Goal: Task Accomplishment & Management: Use online tool/utility

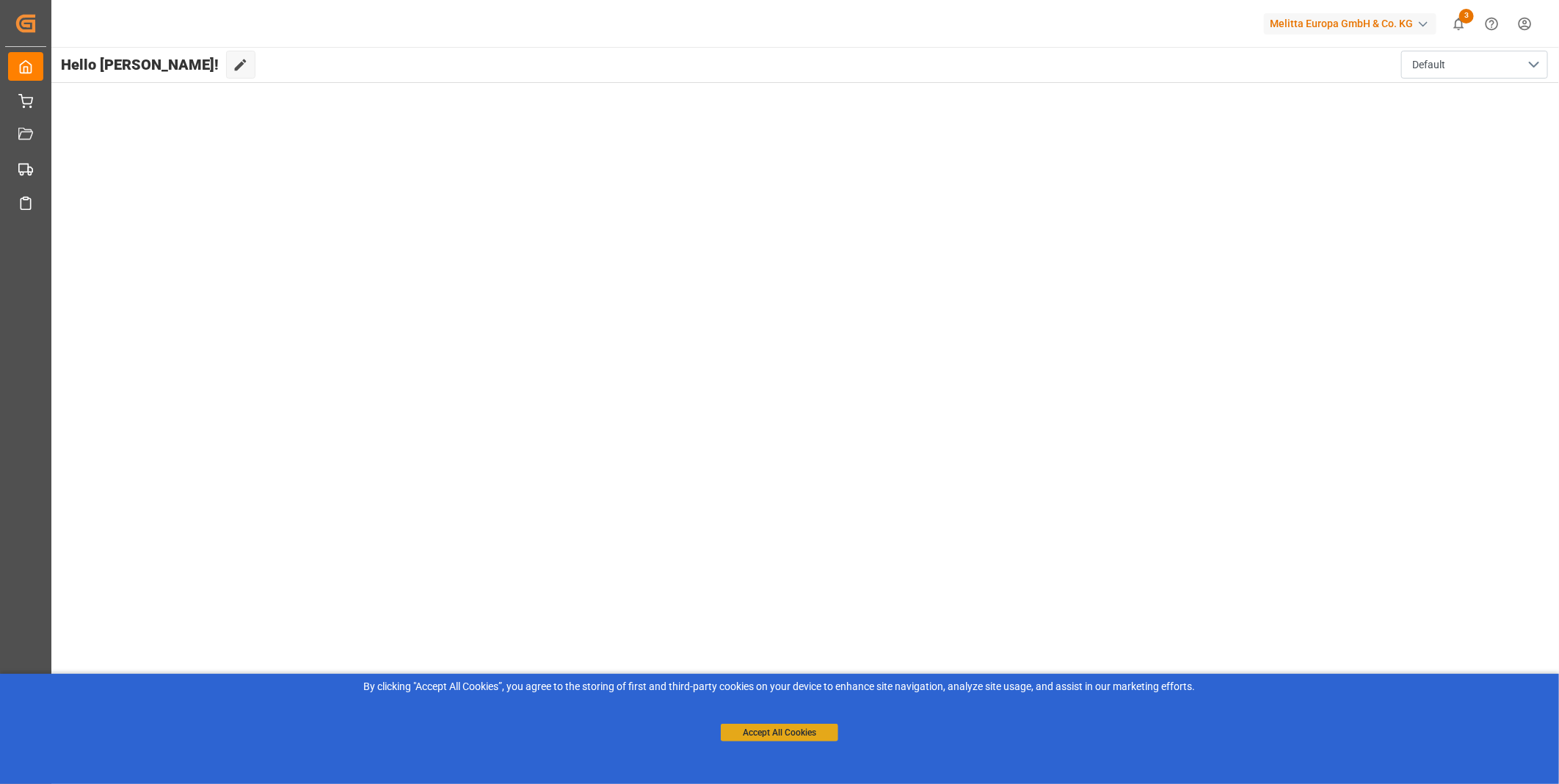
click at [790, 725] on button "Accept All Cookies" at bounding box center [780, 732] width 118 height 18
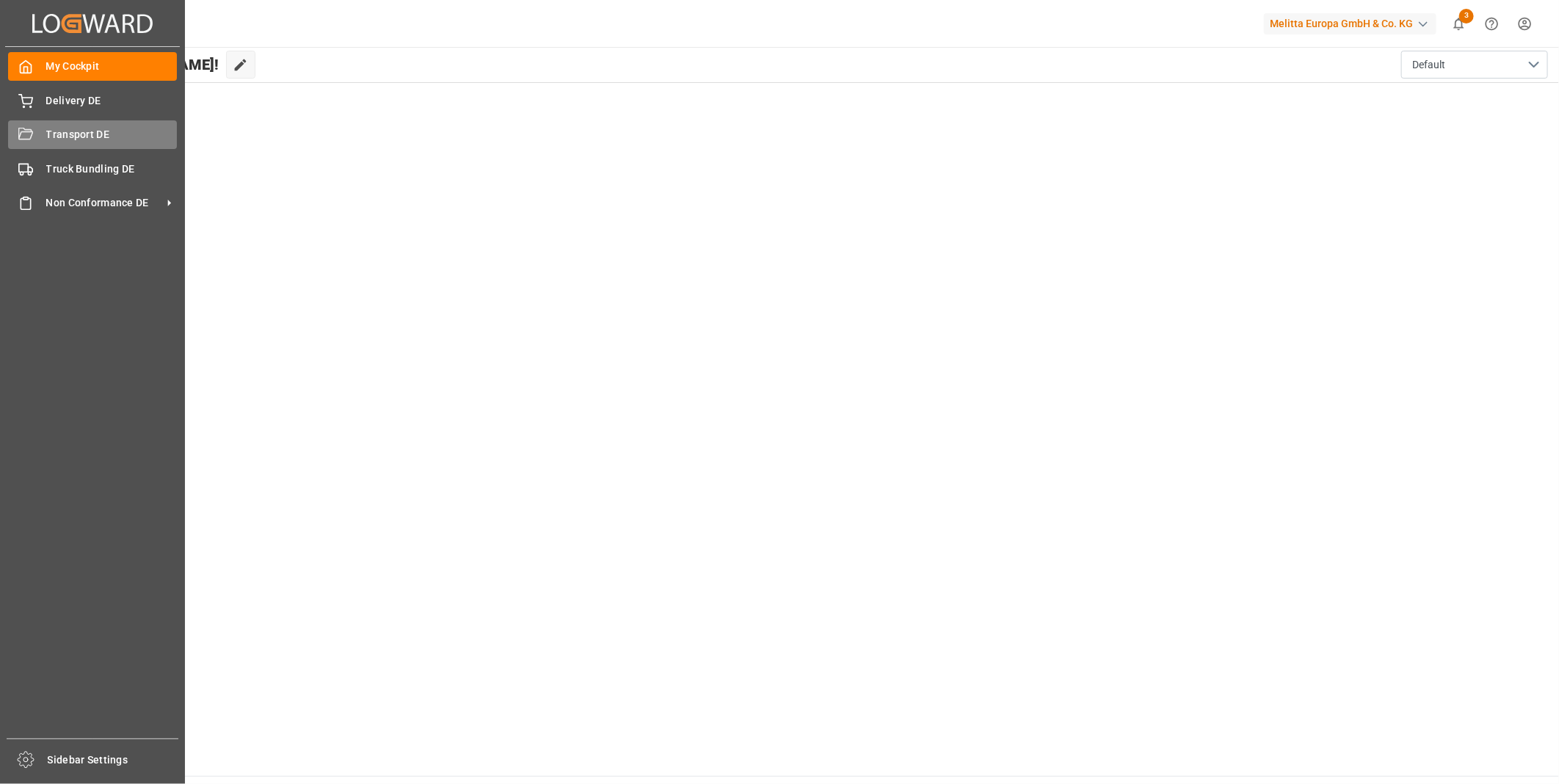
click at [31, 130] on icon at bounding box center [25, 134] width 14 height 12
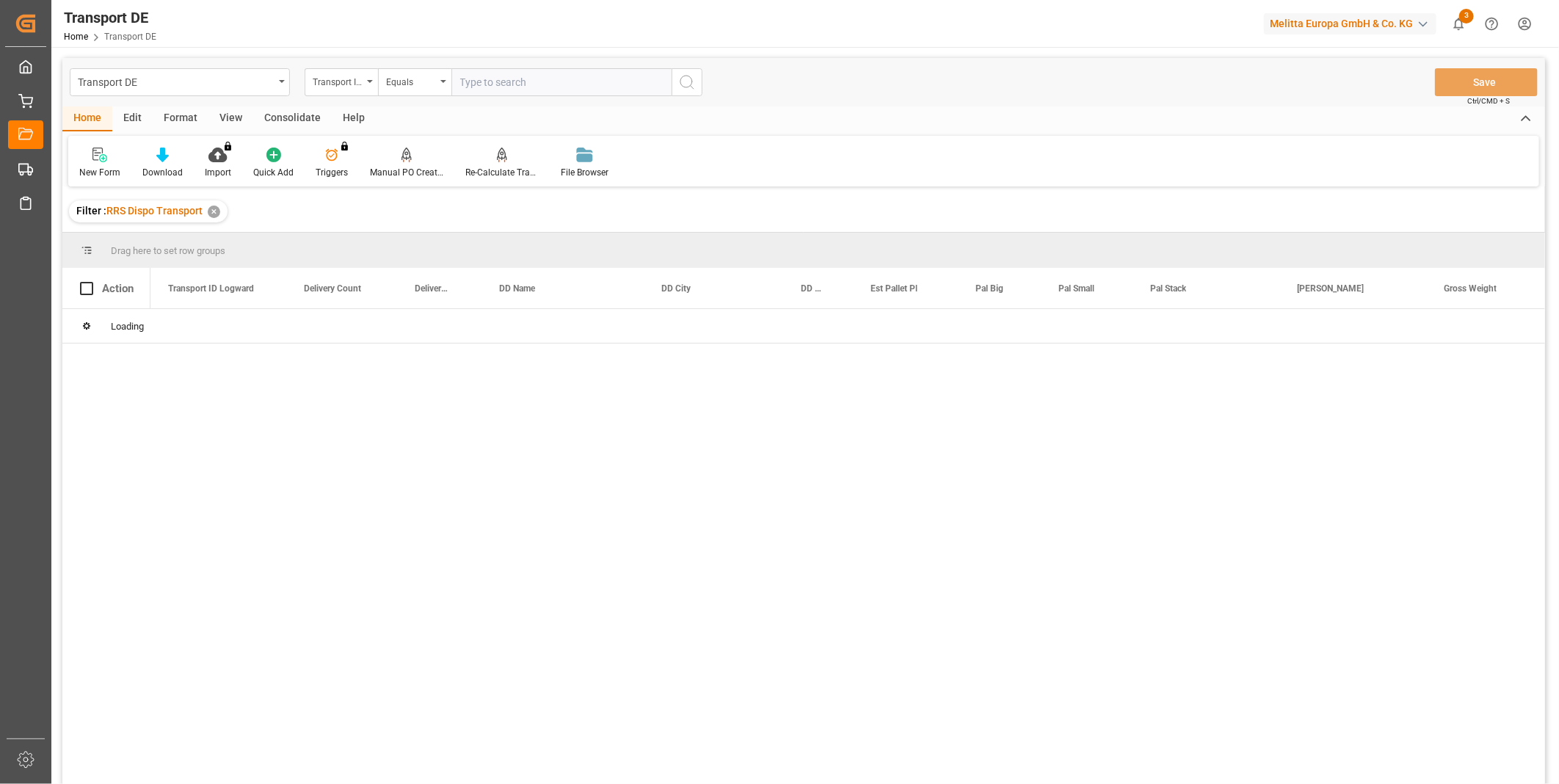
click at [290, 119] on div "Consolidate" at bounding box center [292, 119] width 78 height 25
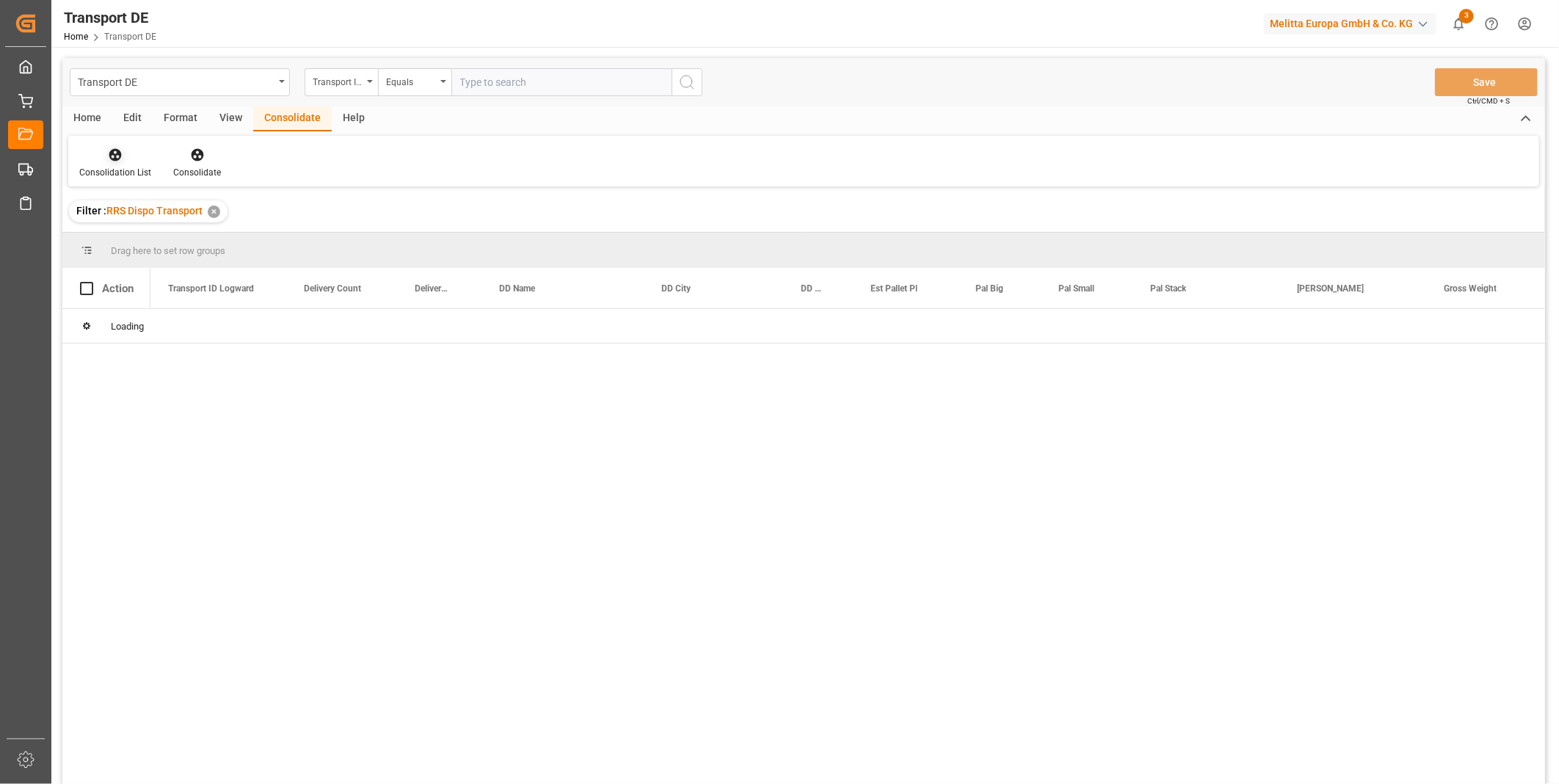
click at [125, 157] on div at bounding box center [114, 154] width 72 height 15
click at [187, 276] on div "Transport DE Transport ID Logward Equals Save Ctrl/CMD + S Home Edit Format Vie…" at bounding box center [803, 440] width 1482 height 765
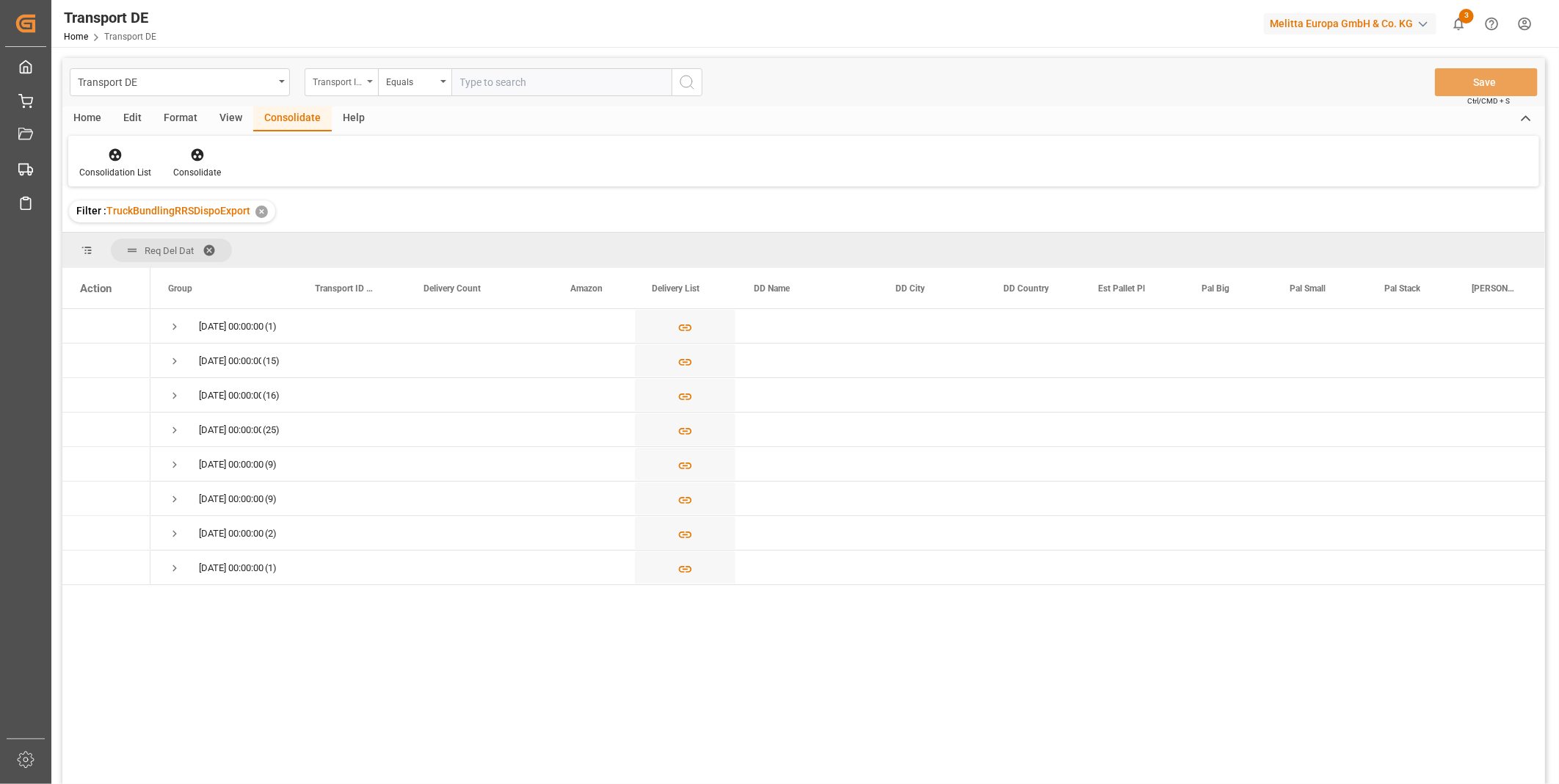
click at [339, 81] on div "Transport ID Logward" at bounding box center [337, 80] width 50 height 17
type input "Route"
click at [365, 157] on div "Route" at bounding box center [415, 150] width 219 height 31
click at [415, 89] on div "Equals" at bounding box center [414, 82] width 73 height 28
click at [440, 243] on div "Starts with" at bounding box center [488, 242] width 219 height 31
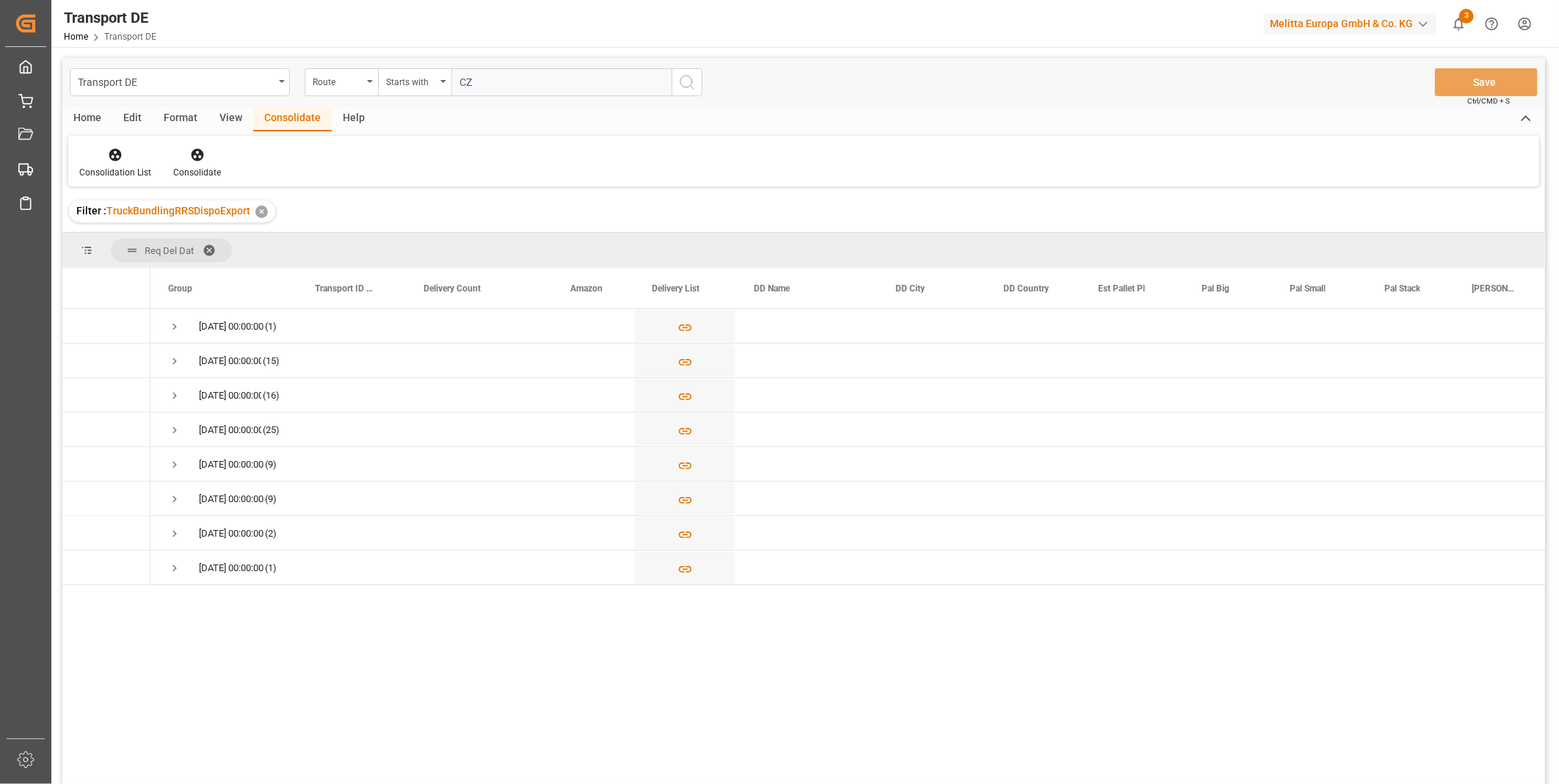
type input "CZ"
click at [683, 83] on icon "search button" at bounding box center [687, 82] width 18 height 18
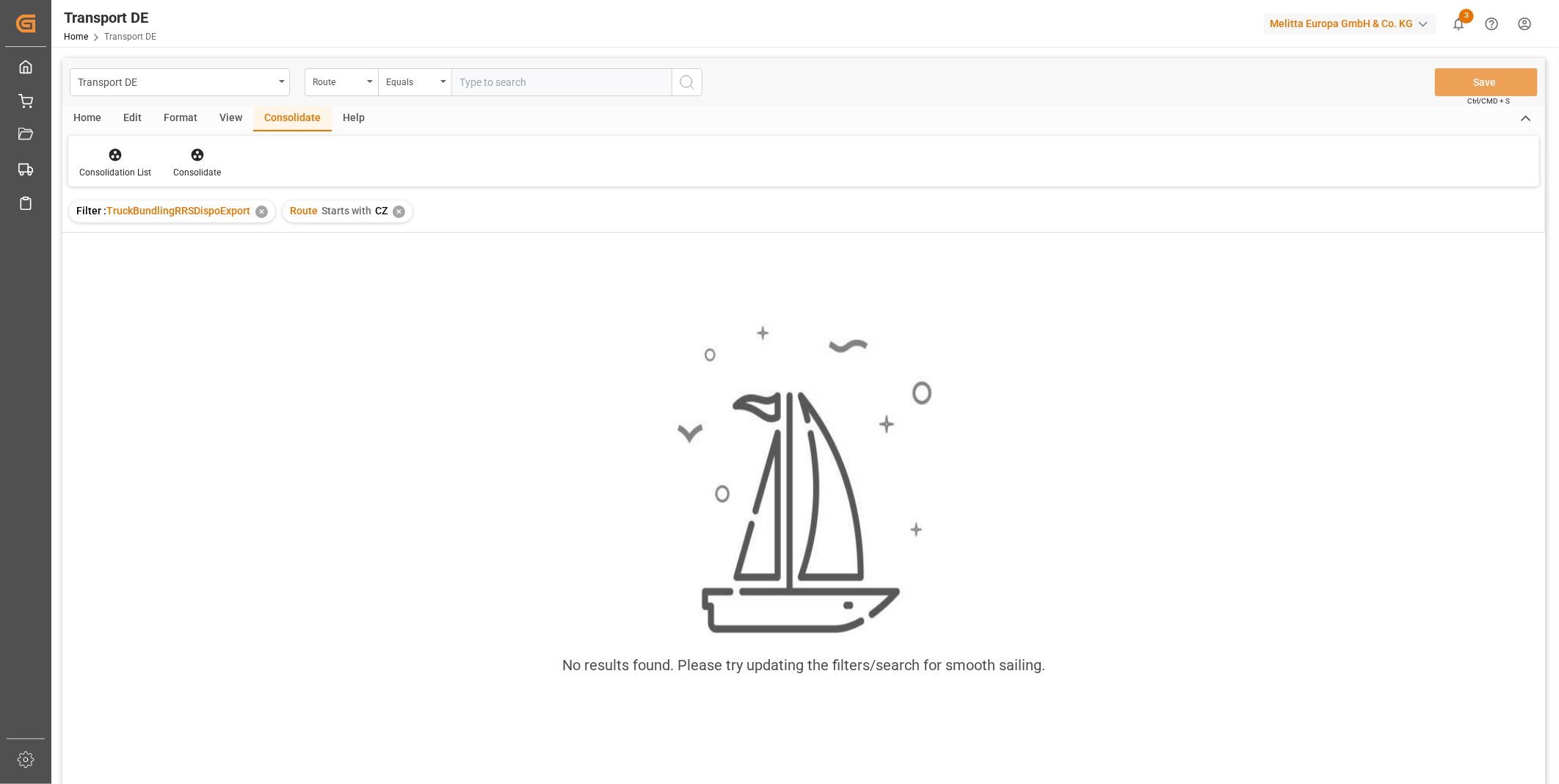
click at [400, 210] on div "✕" at bounding box center [399, 211] width 13 height 13
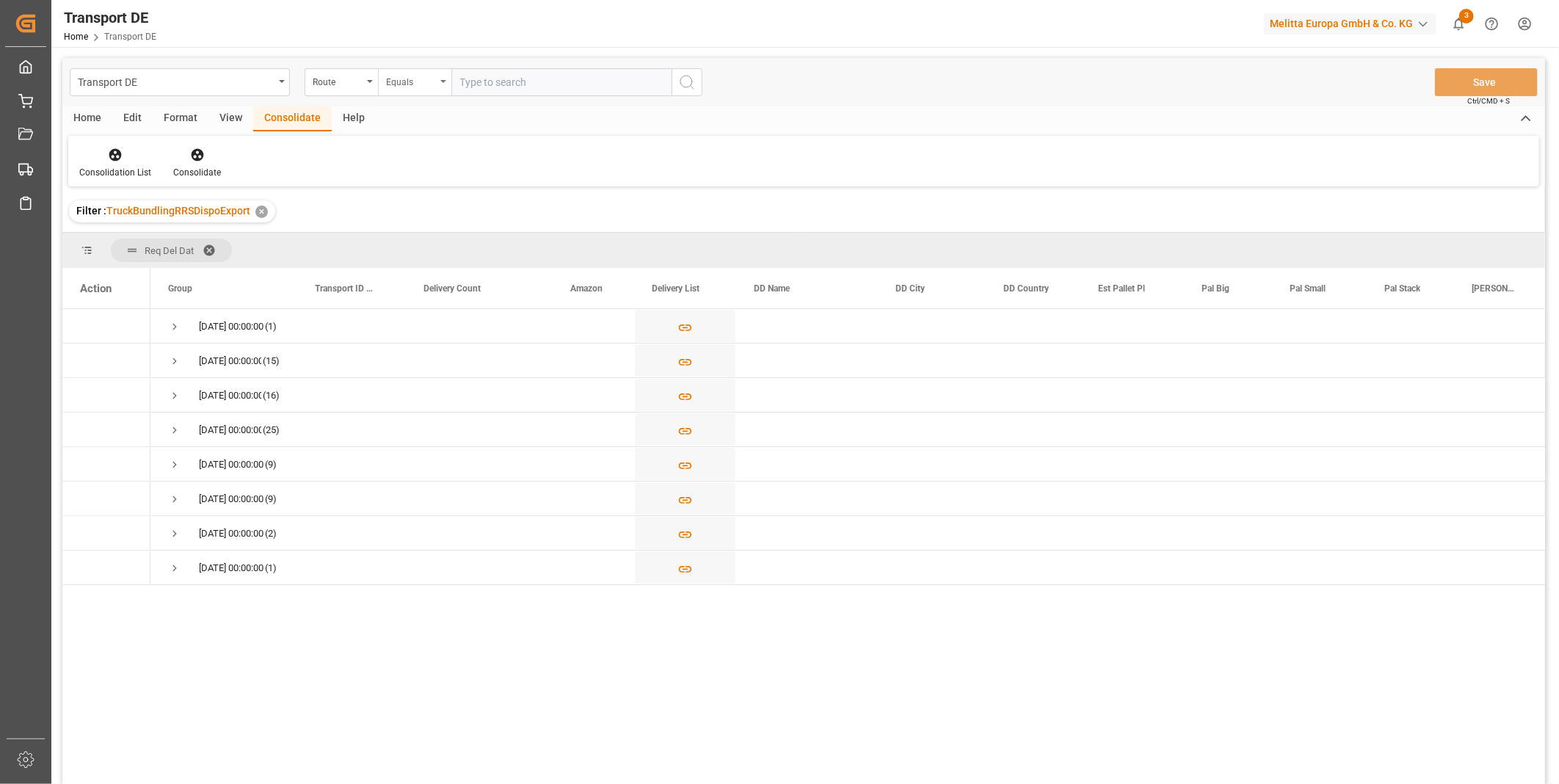
click at [428, 83] on div "Equals" at bounding box center [411, 80] width 50 height 17
click at [431, 246] on div "Starts with" at bounding box center [488, 242] width 219 height 31
type input "PL"
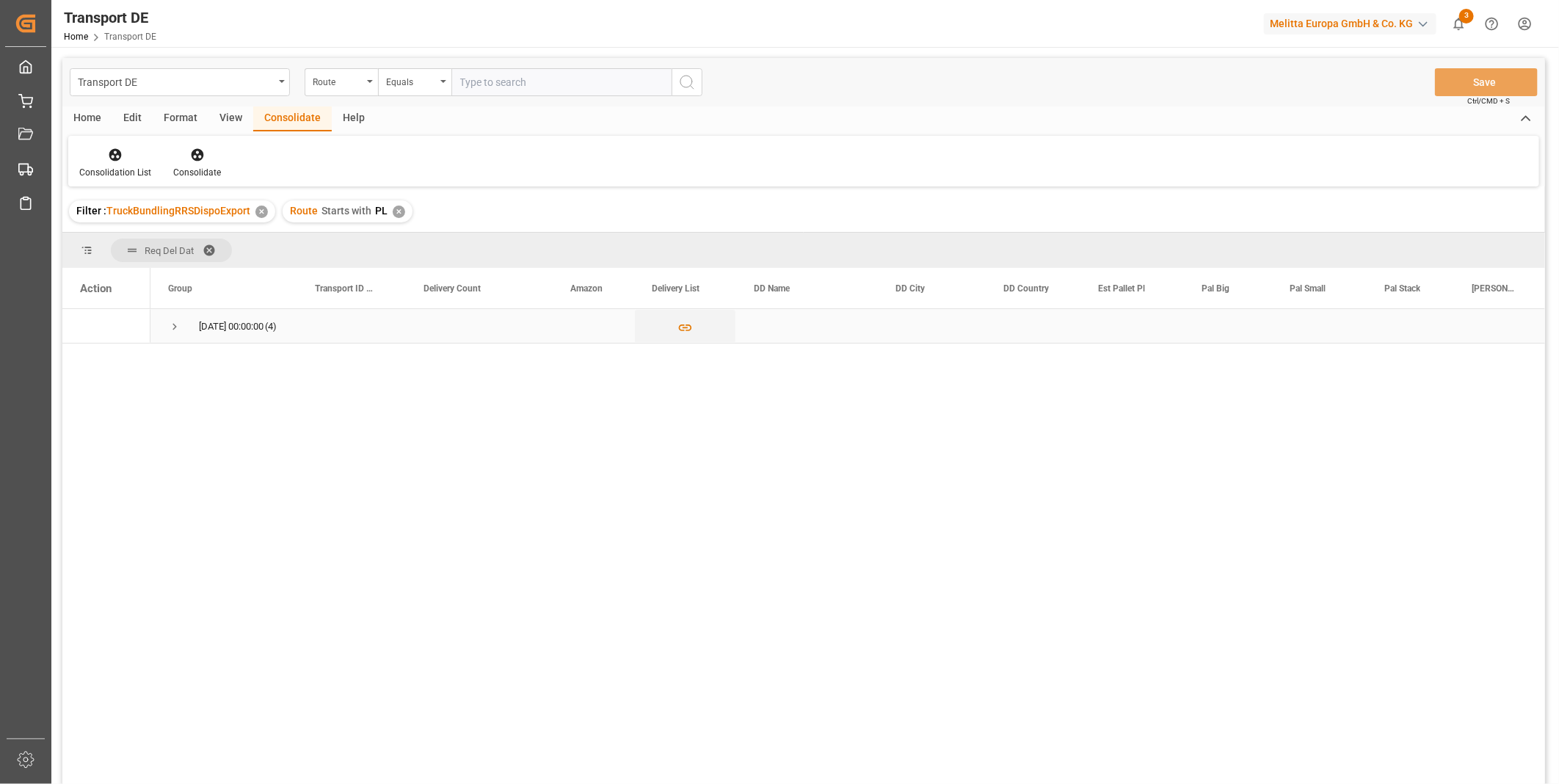
click at [168, 325] on span "Press SPACE to select this row." at bounding box center [175, 326] width 13 height 13
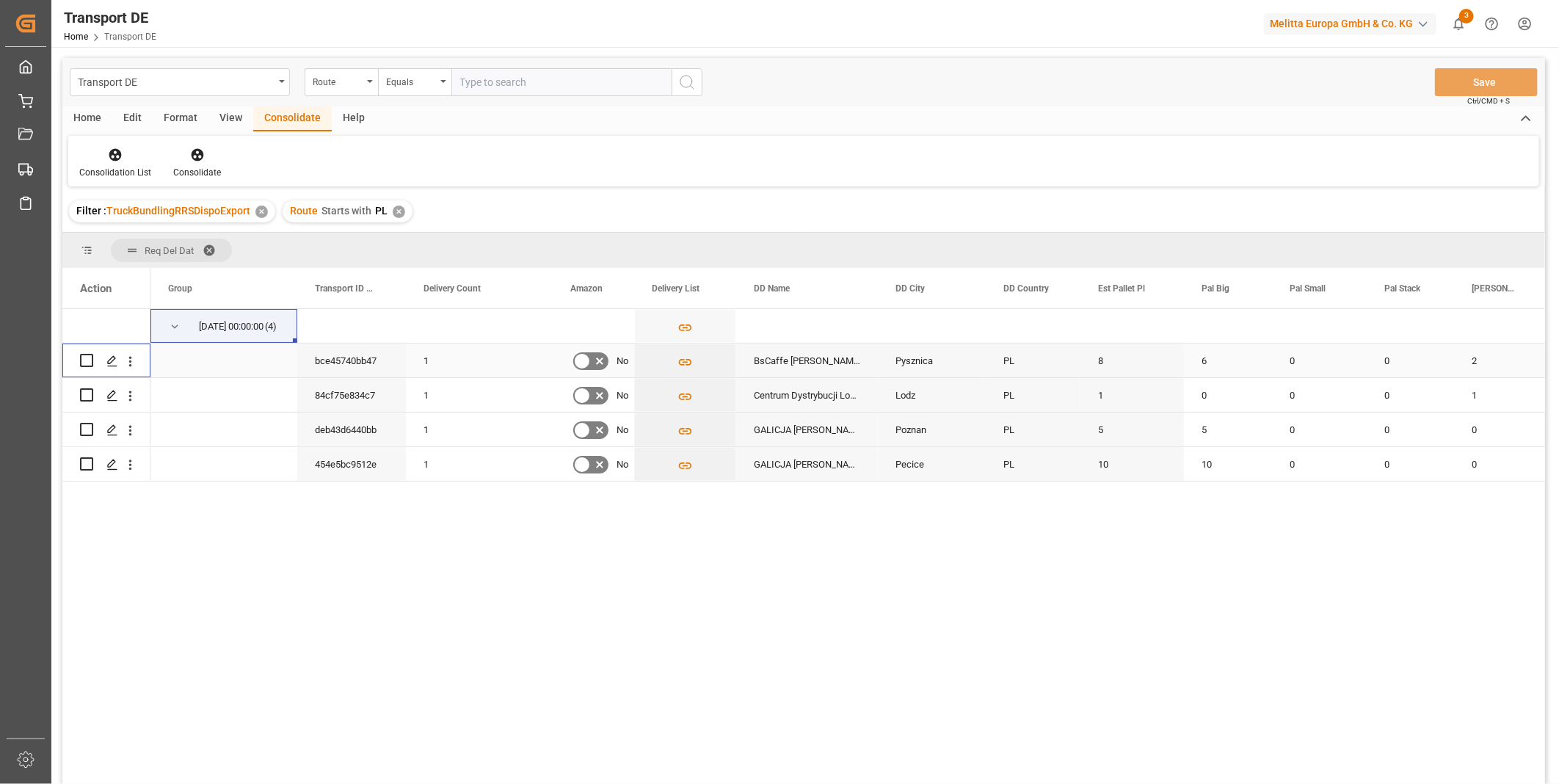
click at [86, 362] on input "Press Space to toggle row selection (unchecked)" at bounding box center [87, 361] width 13 height 13
checkbox input "true"
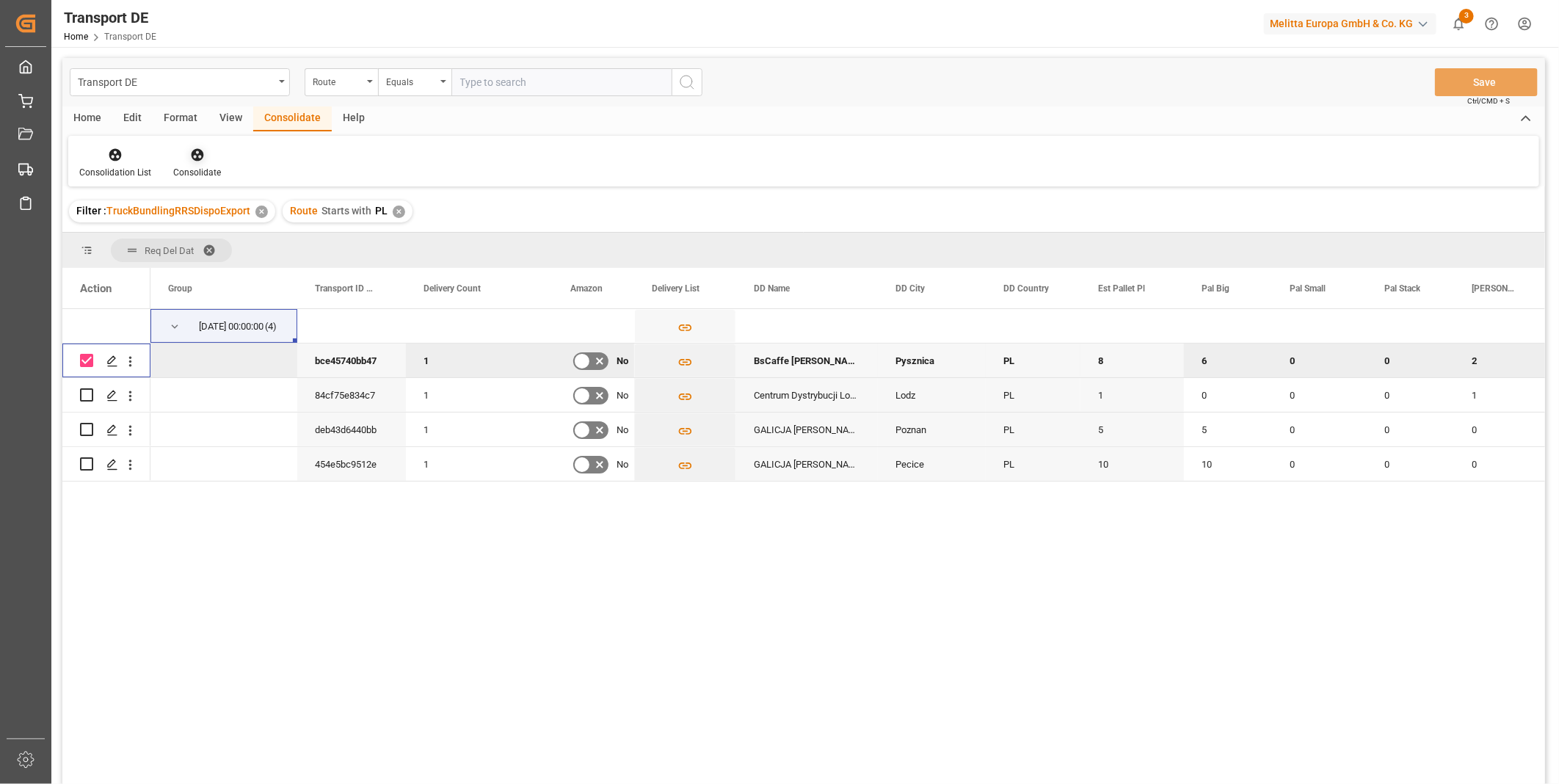
click at [194, 150] on icon at bounding box center [197, 155] width 13 height 13
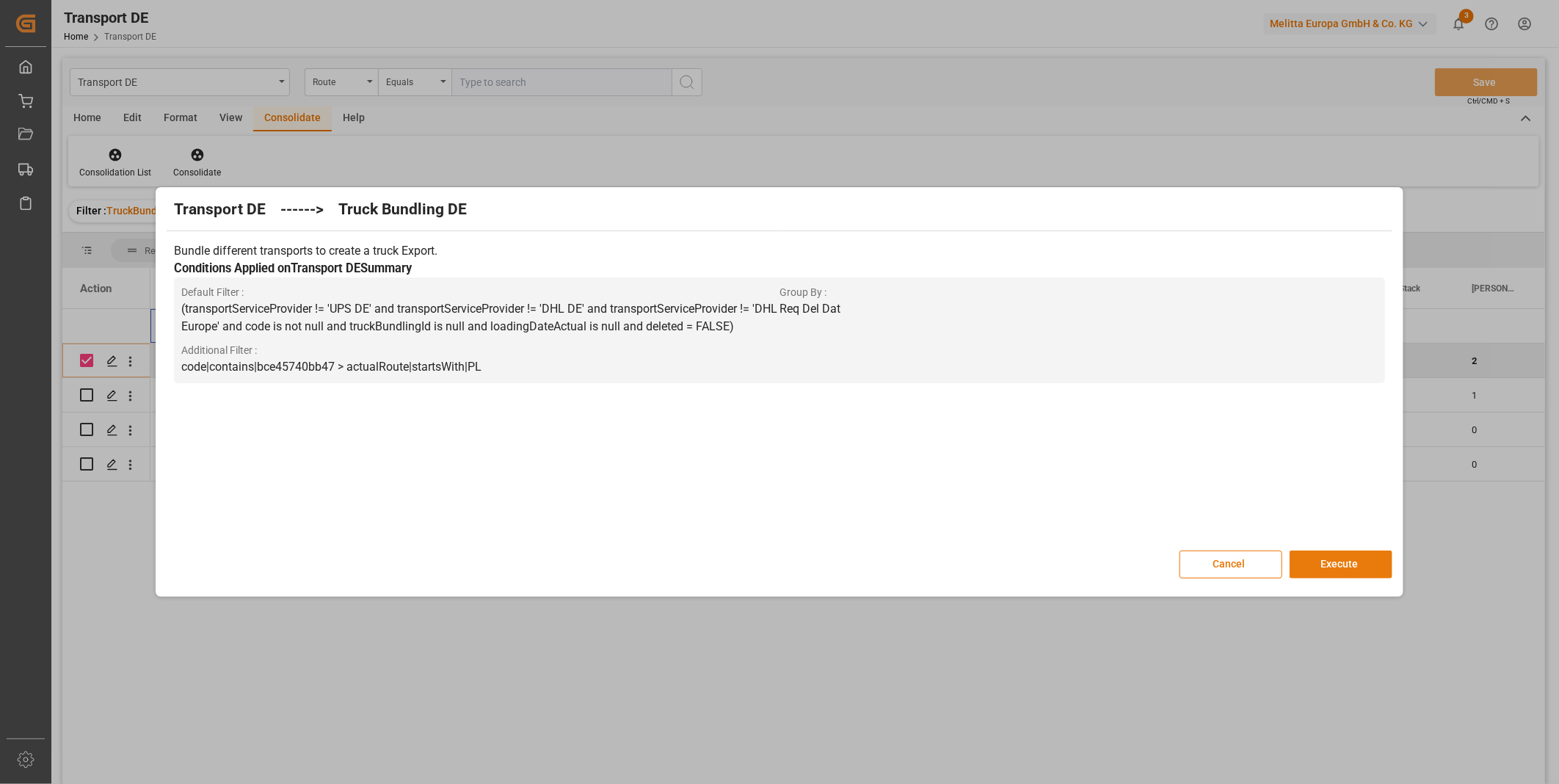
click at [1312, 556] on button "Execute" at bounding box center [1341, 564] width 103 height 28
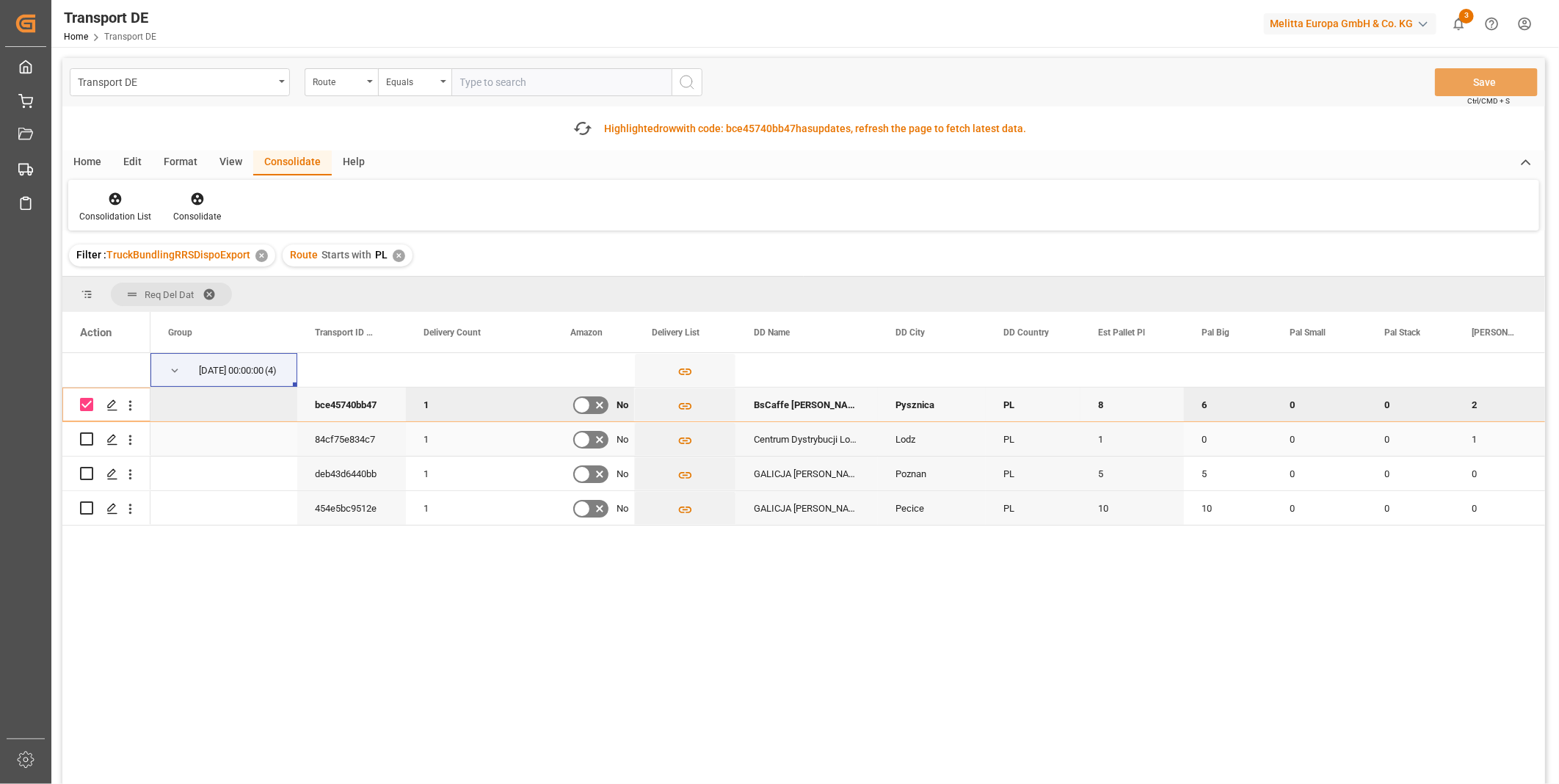
click at [84, 443] on input "Press Space to toggle row selection (unchecked)" at bounding box center [87, 439] width 13 height 13
checkbox input "true"
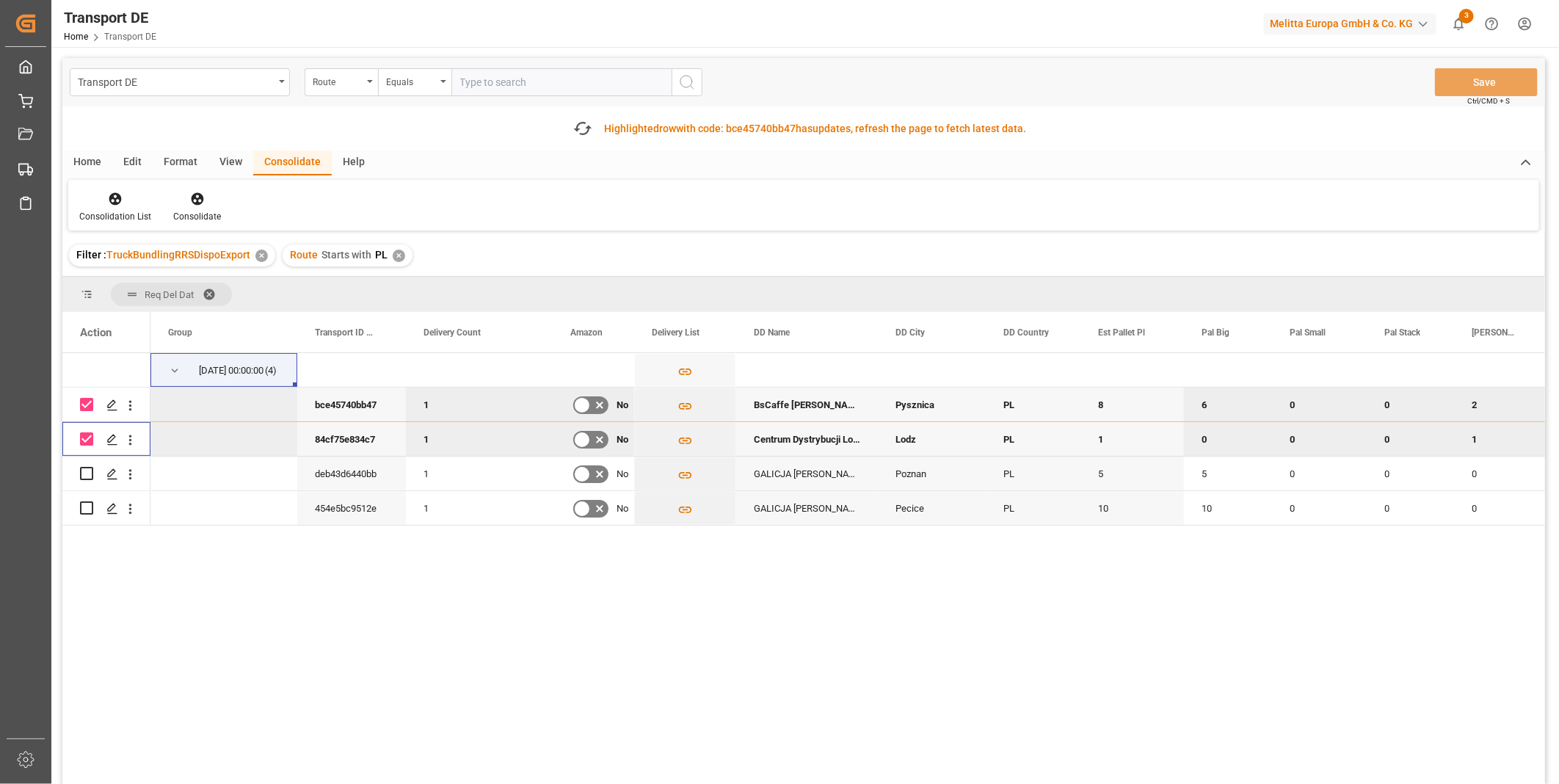
click at [83, 405] on input "Press Space to toggle row selection (checked)" at bounding box center [87, 405] width 13 height 13
checkbox input "false"
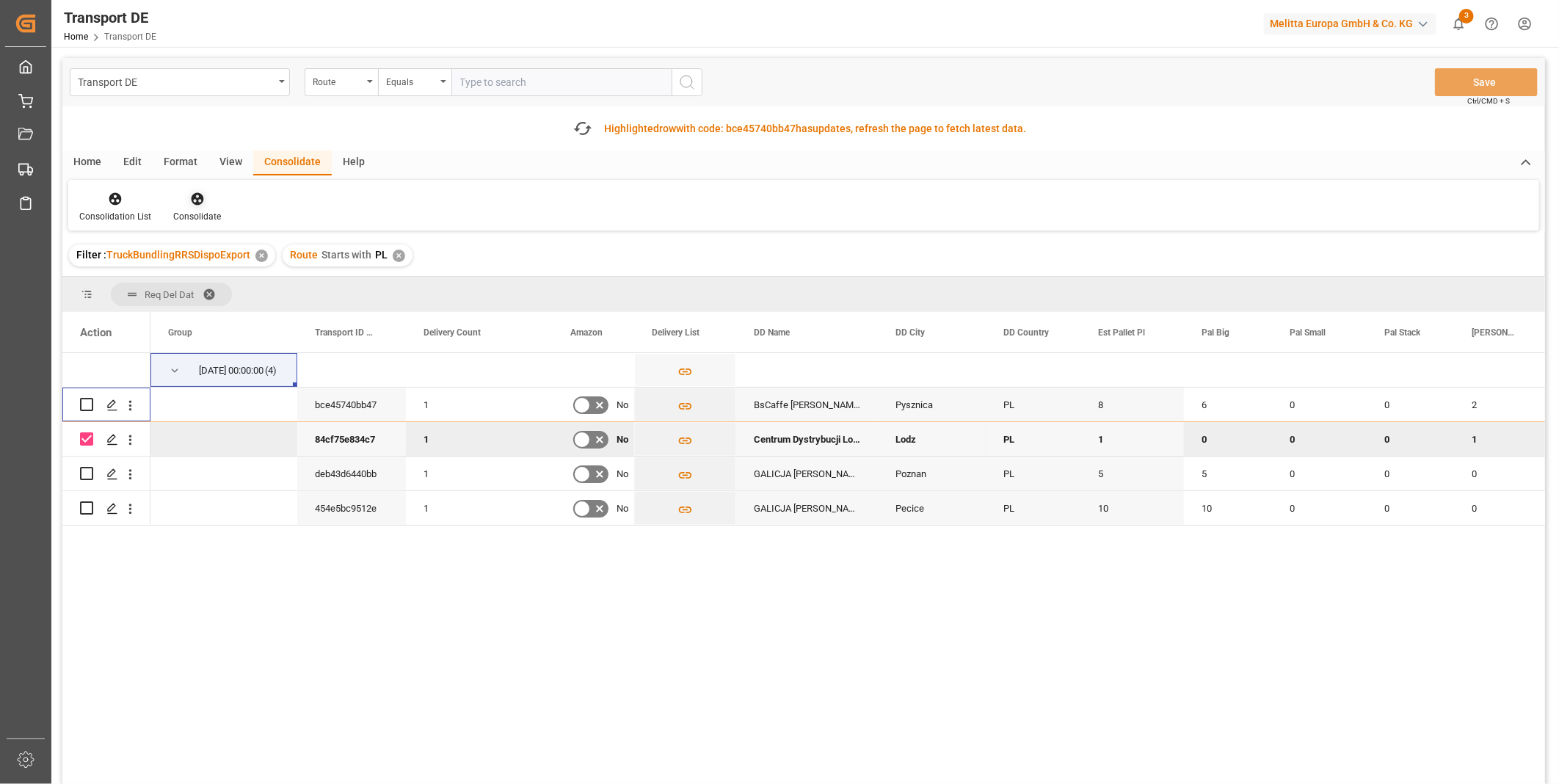
click at [183, 206] on div "Consolidate" at bounding box center [197, 207] width 70 height 32
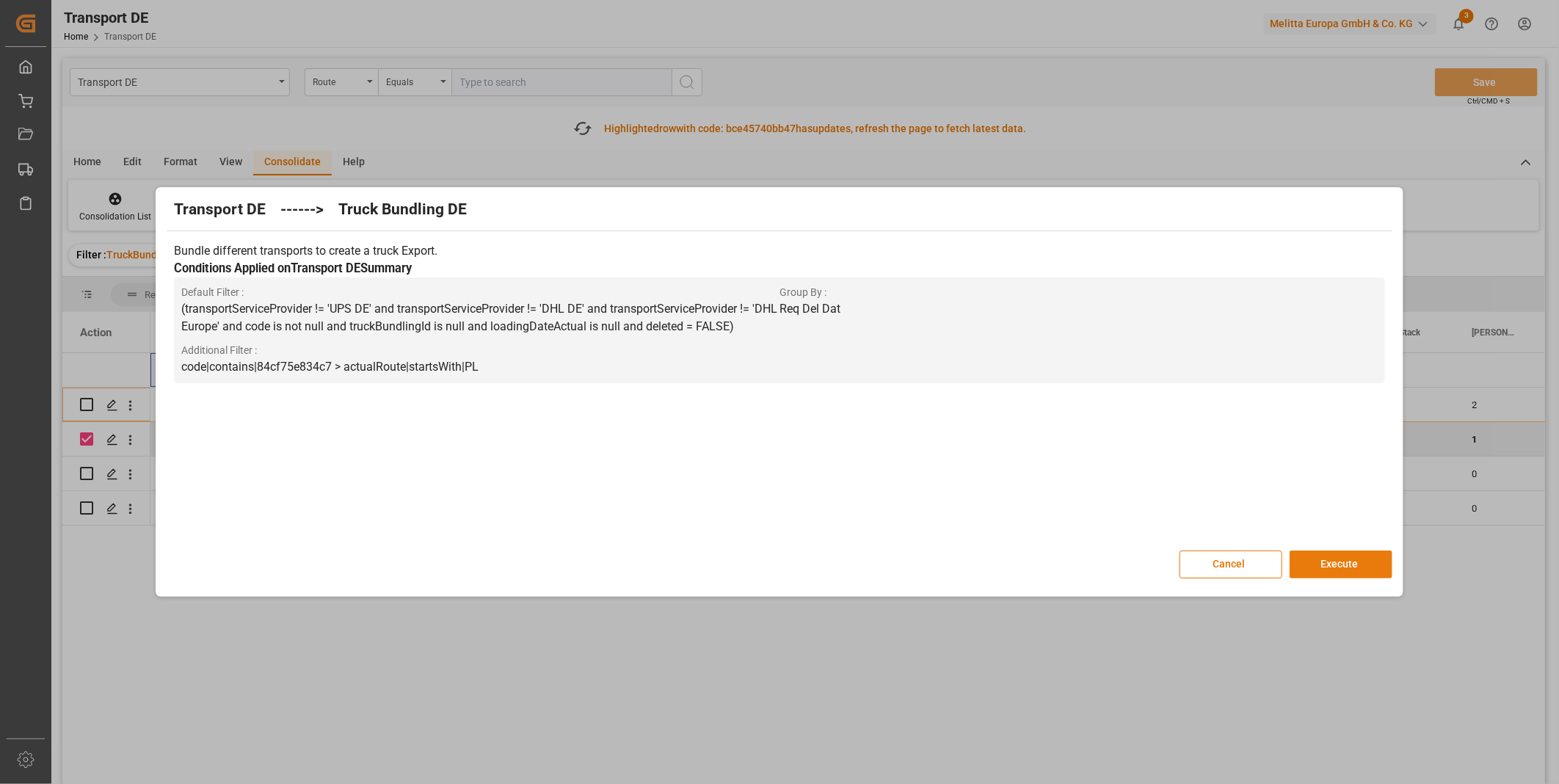
click at [1307, 554] on button "Execute" at bounding box center [1341, 564] width 103 height 28
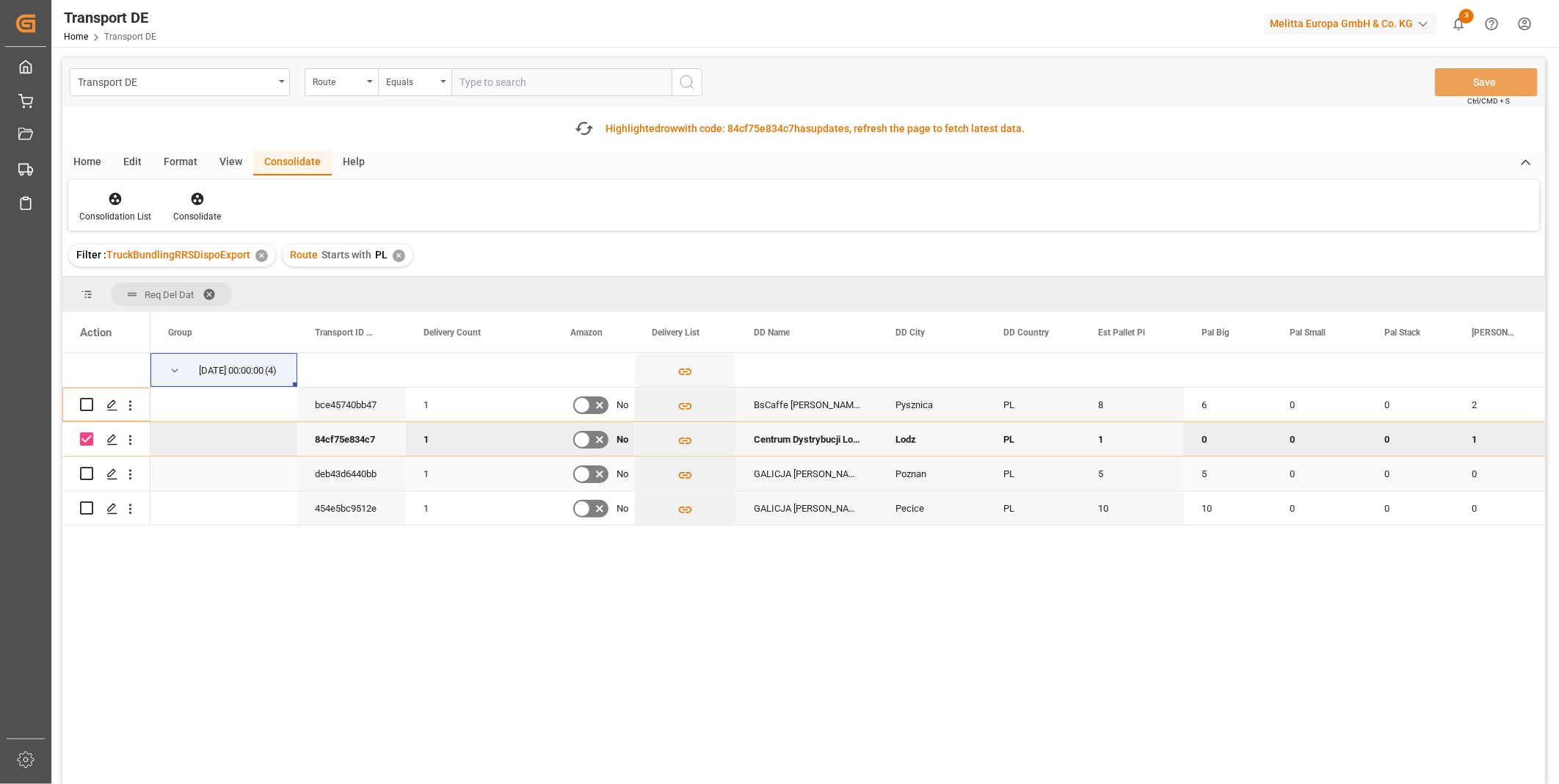
click at [90, 474] on input "Press Space to toggle row selection (unchecked)" at bounding box center [87, 474] width 13 height 13
checkbox input "true"
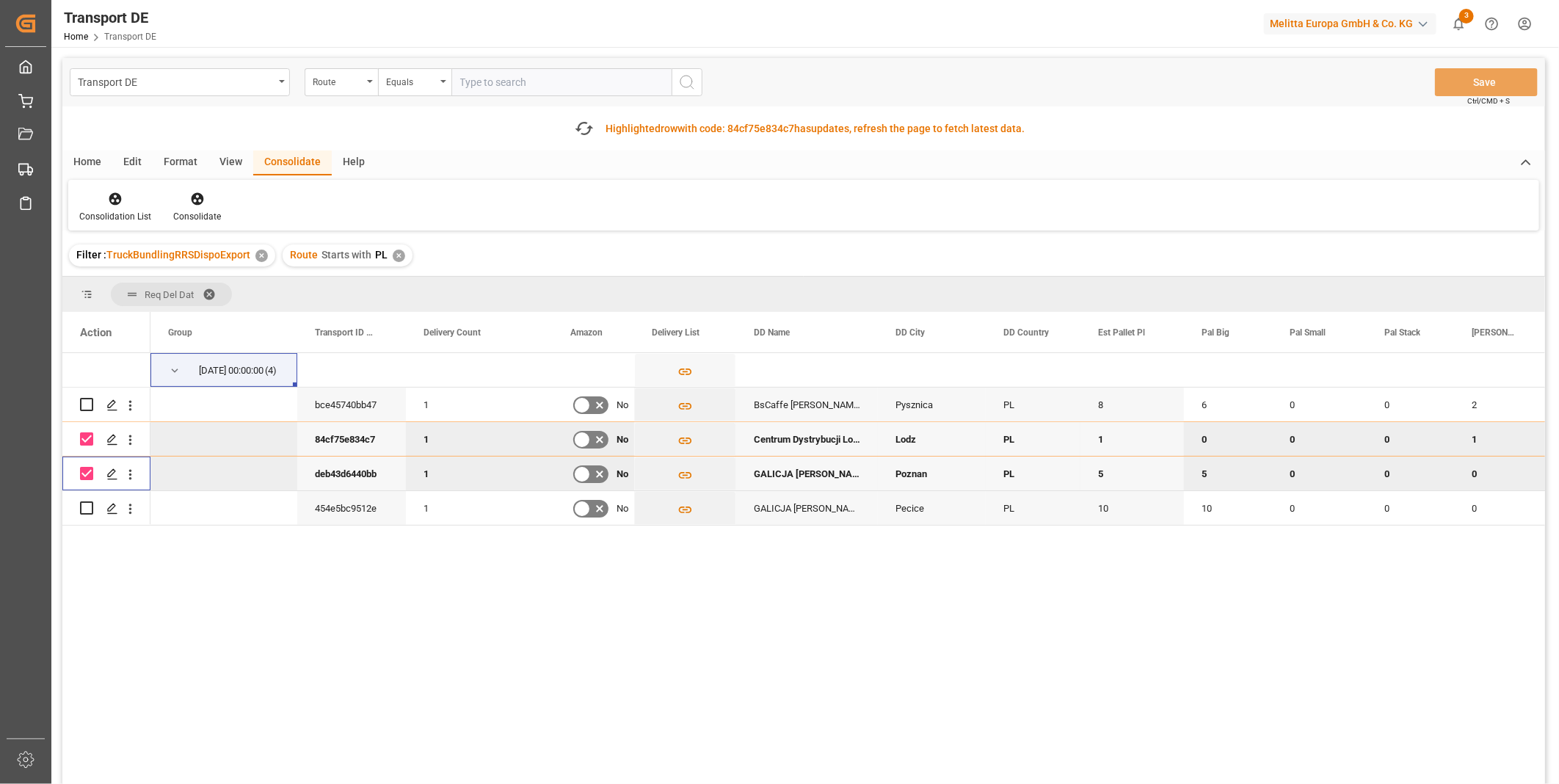
click at [85, 442] on input "Press Space to toggle row selection (checked)" at bounding box center [87, 439] width 13 height 13
checkbox input "false"
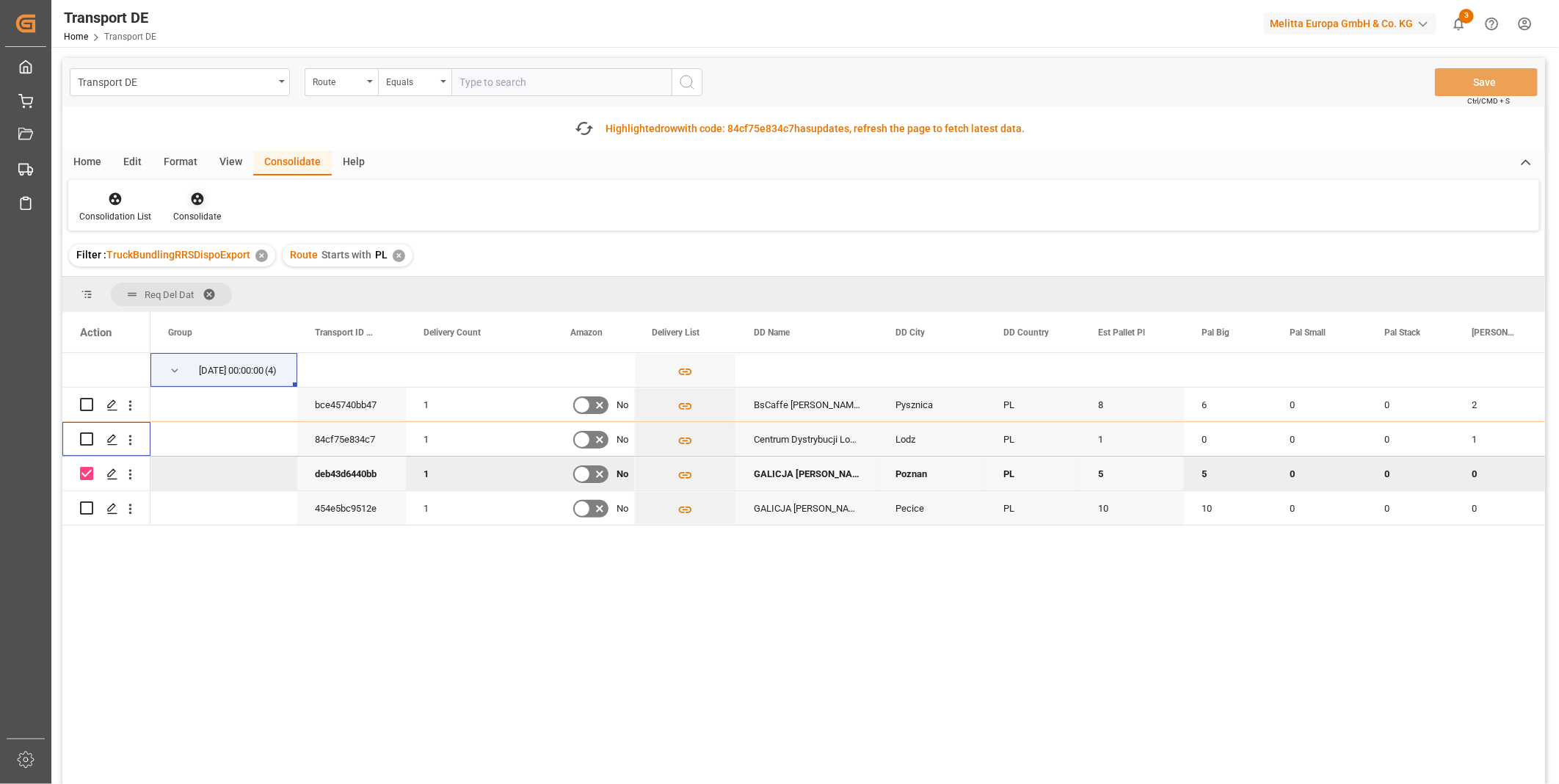
click at [191, 211] on div "Consolidate" at bounding box center [197, 217] width 48 height 13
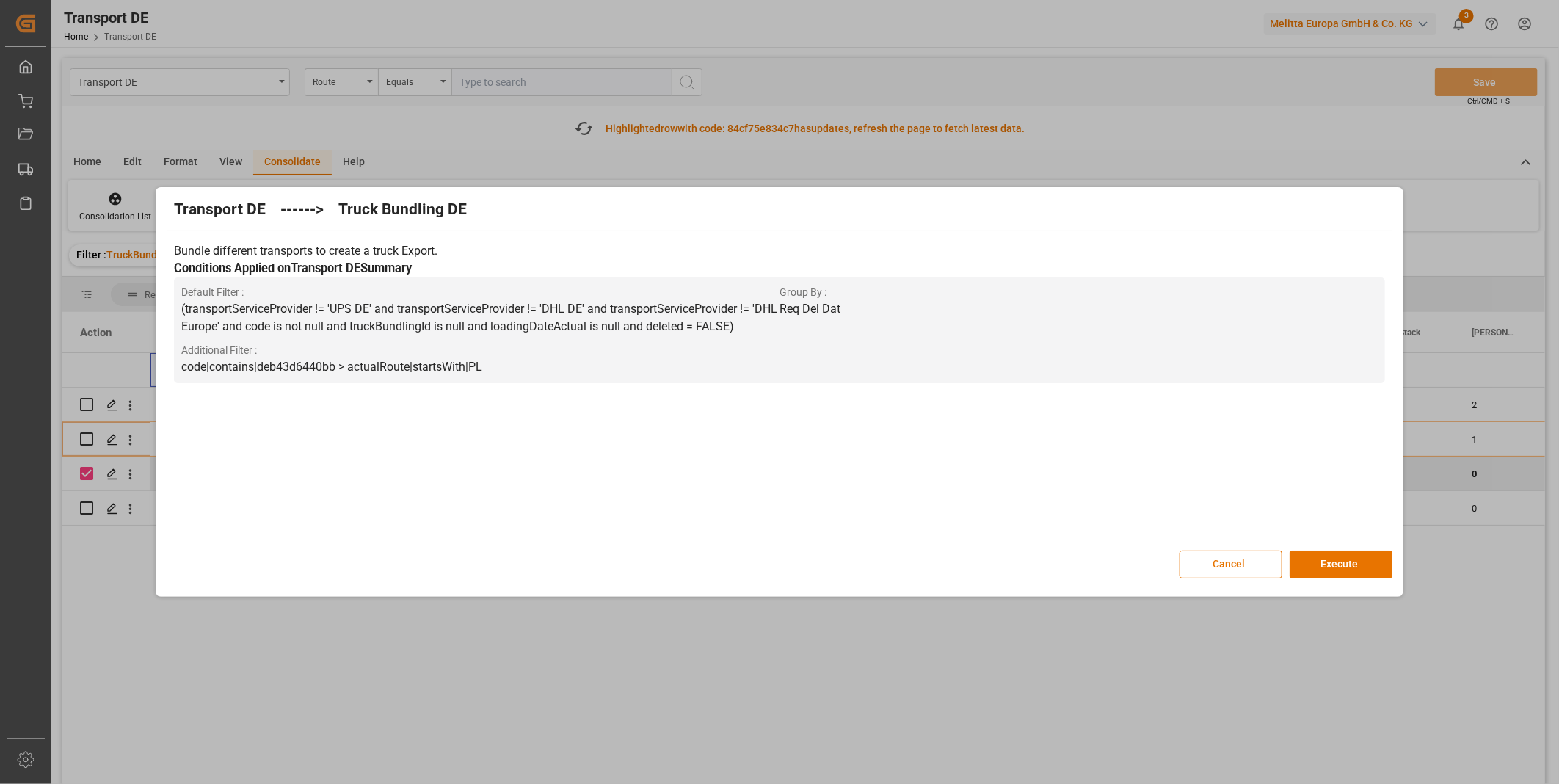
click at [1332, 585] on div "Transport DE ------> Truck Bundling DE Bundle different transports to create a …" at bounding box center [779, 392] width 1240 height 402
click at [1339, 568] on button "Execute" at bounding box center [1341, 564] width 103 height 28
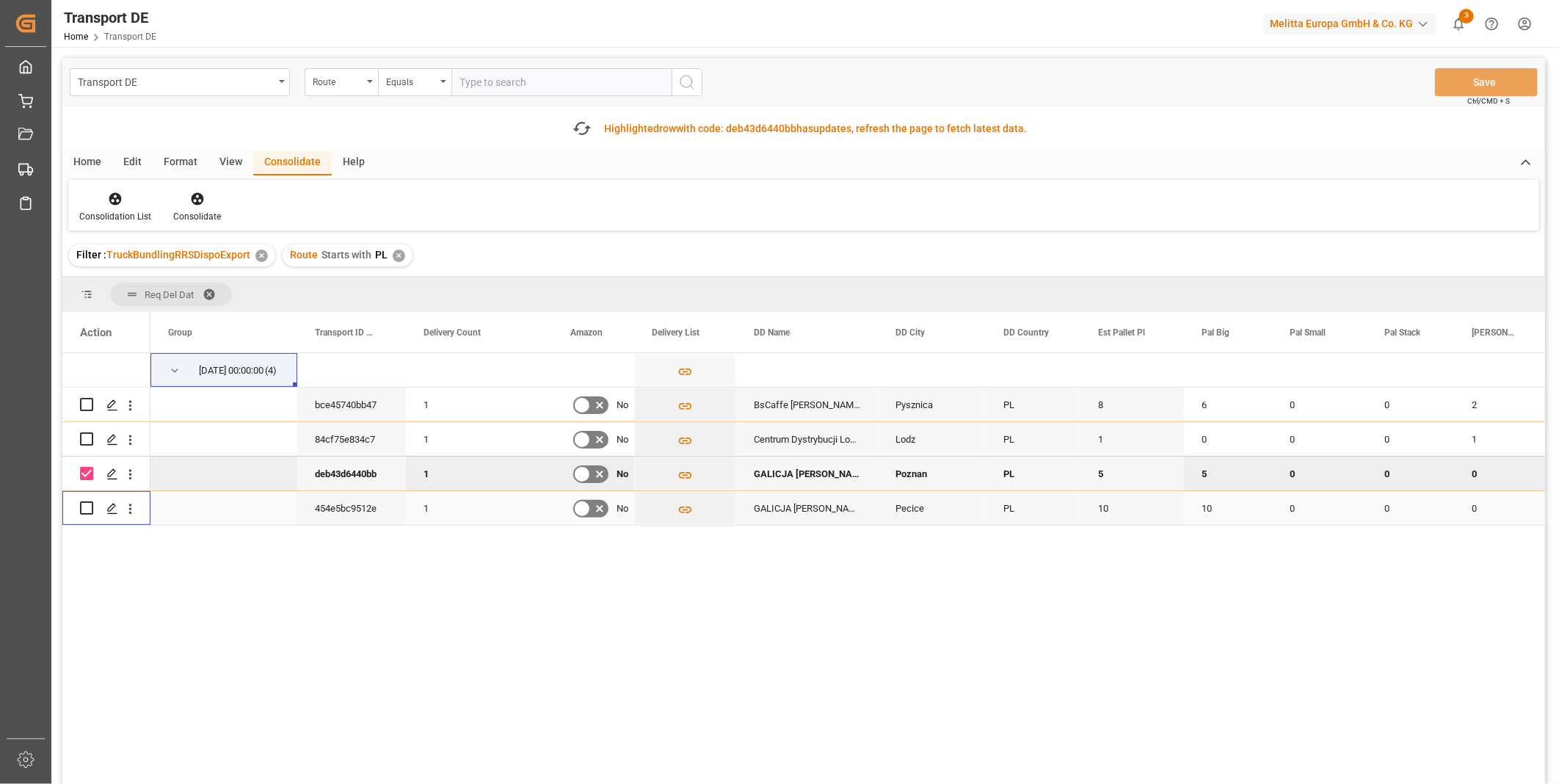
click at [87, 509] on input "Press Space to toggle row selection (unchecked)" at bounding box center [87, 508] width 13 height 13
checkbox input "true"
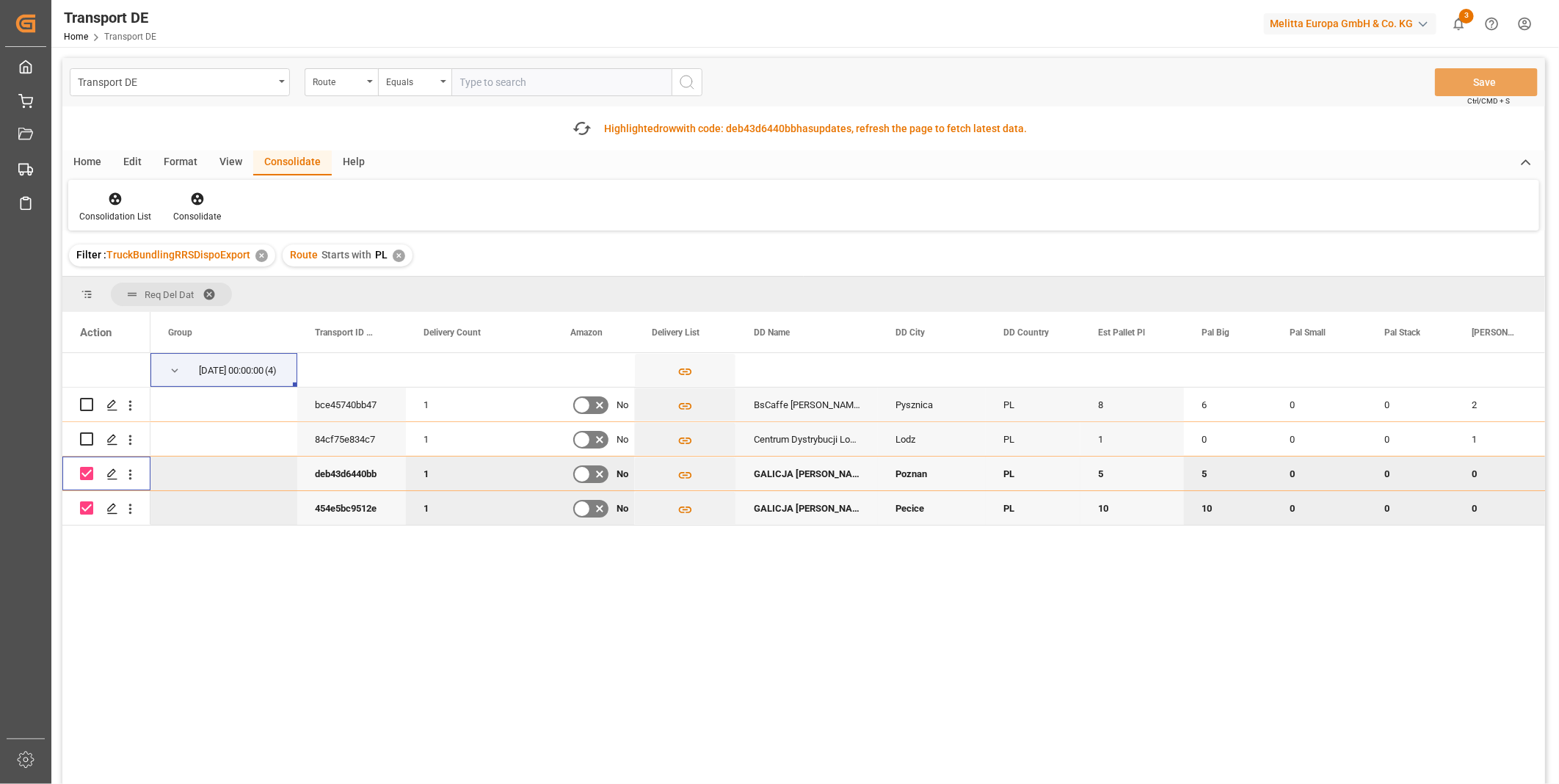
click at [89, 474] on input "Press Space to toggle row selection (checked)" at bounding box center [87, 474] width 13 height 13
checkbox input "false"
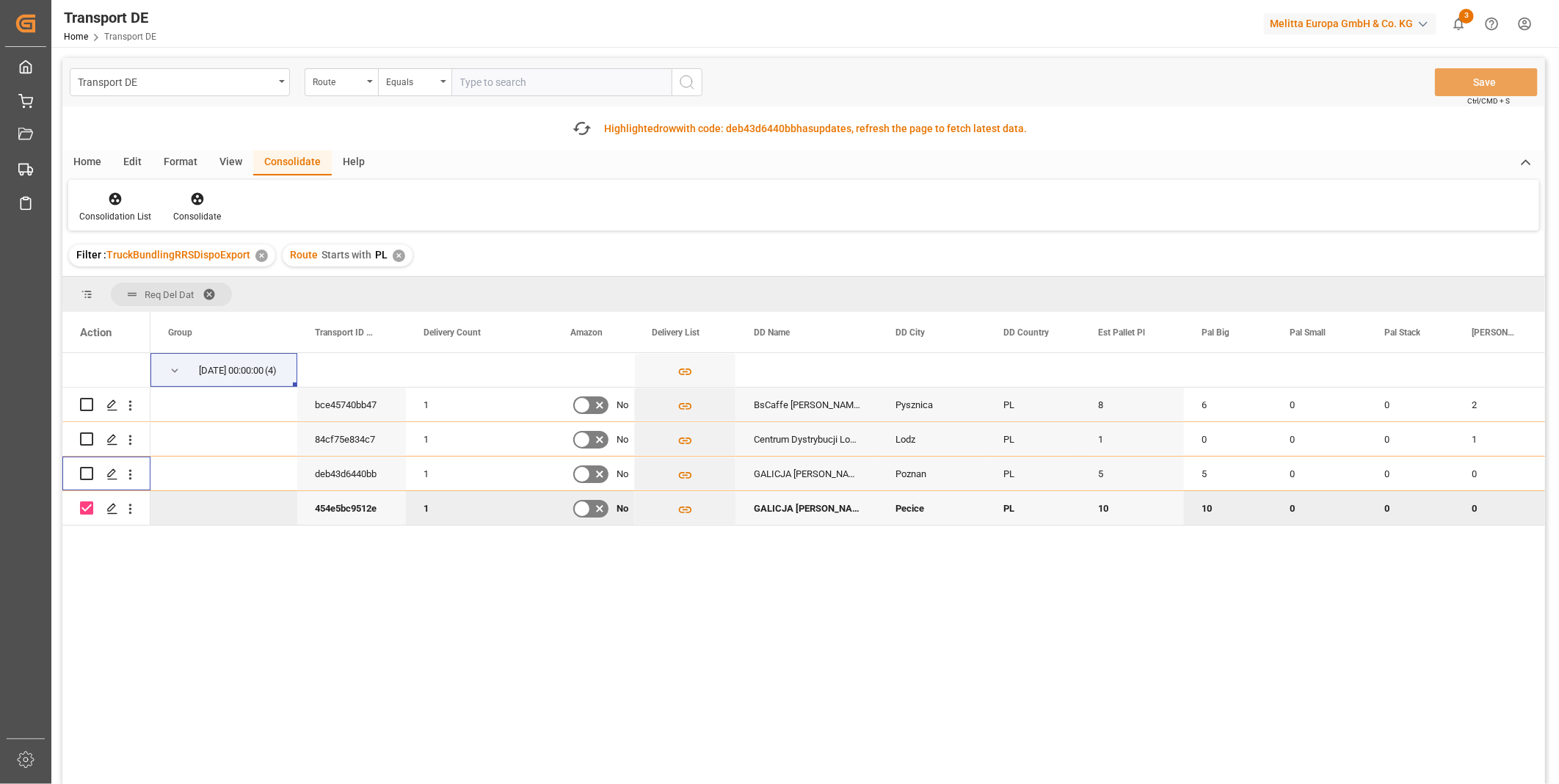
click at [194, 188] on div "Consolidation List Consolidate" at bounding box center [803, 205] width 1471 height 50
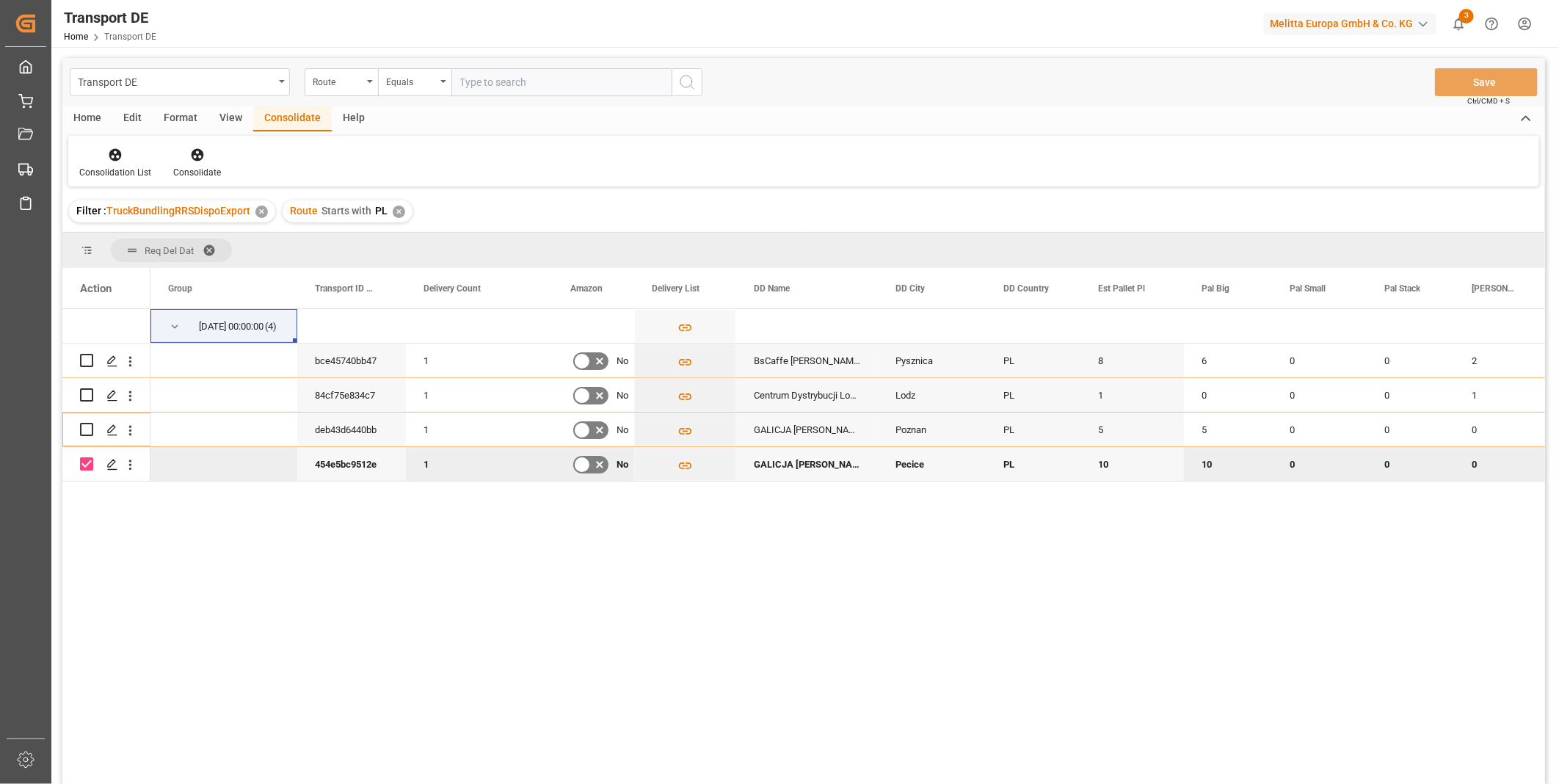
click at [210, 204] on span "TruckBundlingRRSDispoExport" at bounding box center [178, 210] width 144 height 12
click at [199, 172] on div "Consolidate" at bounding box center [197, 172] width 48 height 13
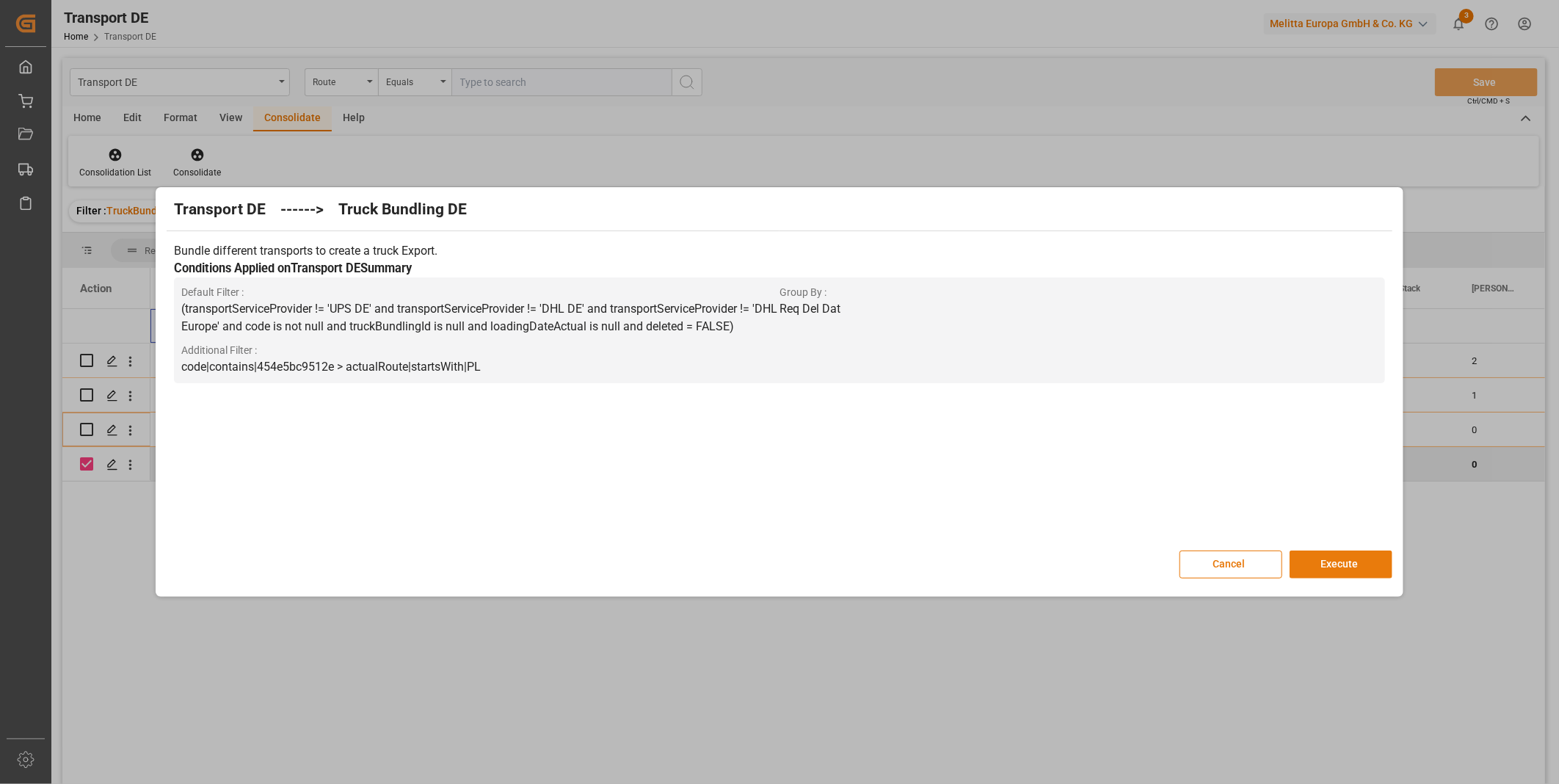
click at [1347, 569] on button "Execute" at bounding box center [1341, 564] width 103 height 28
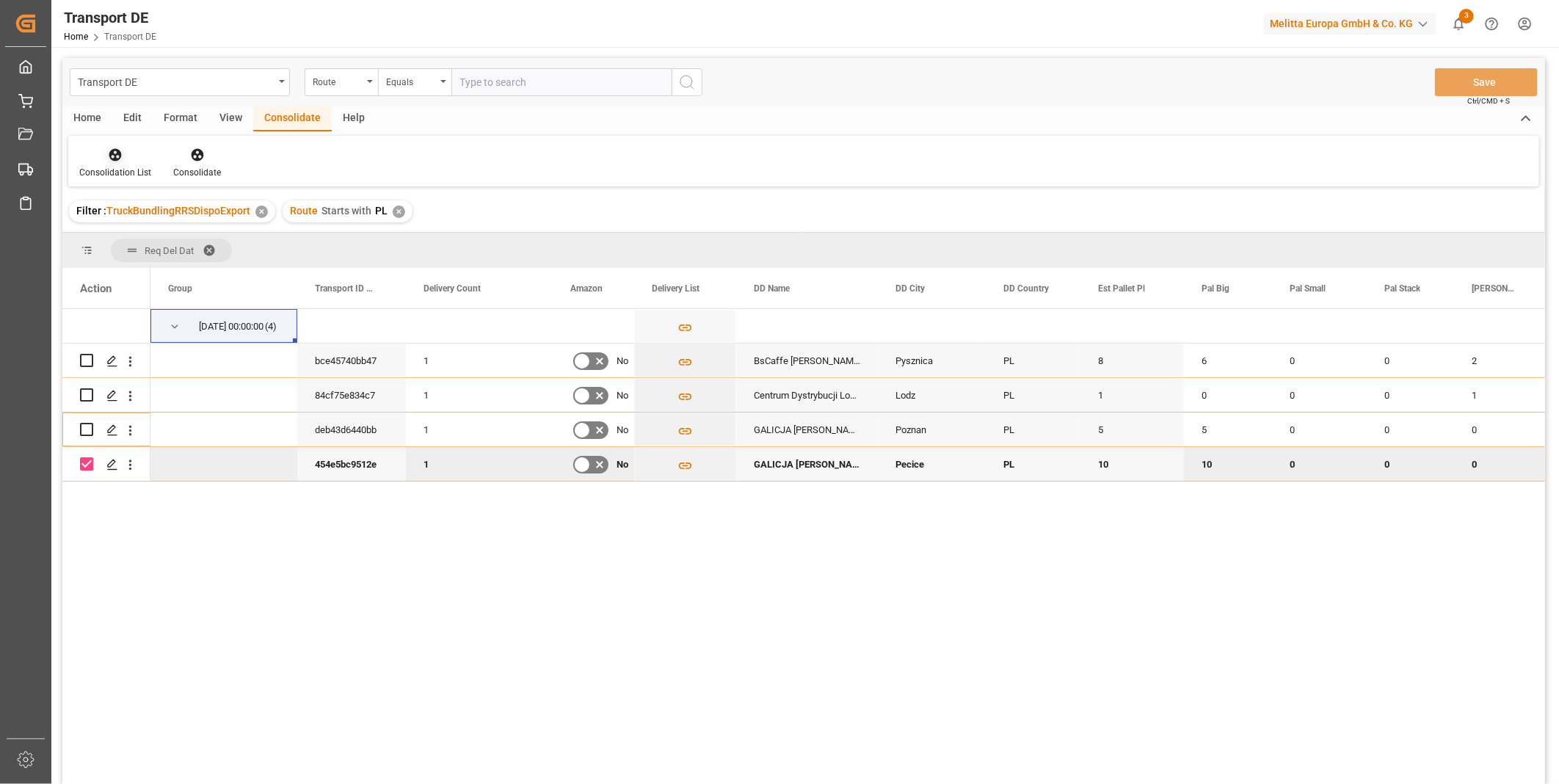
click at [129, 170] on div "Consolidation List" at bounding box center [114, 172] width 72 height 13
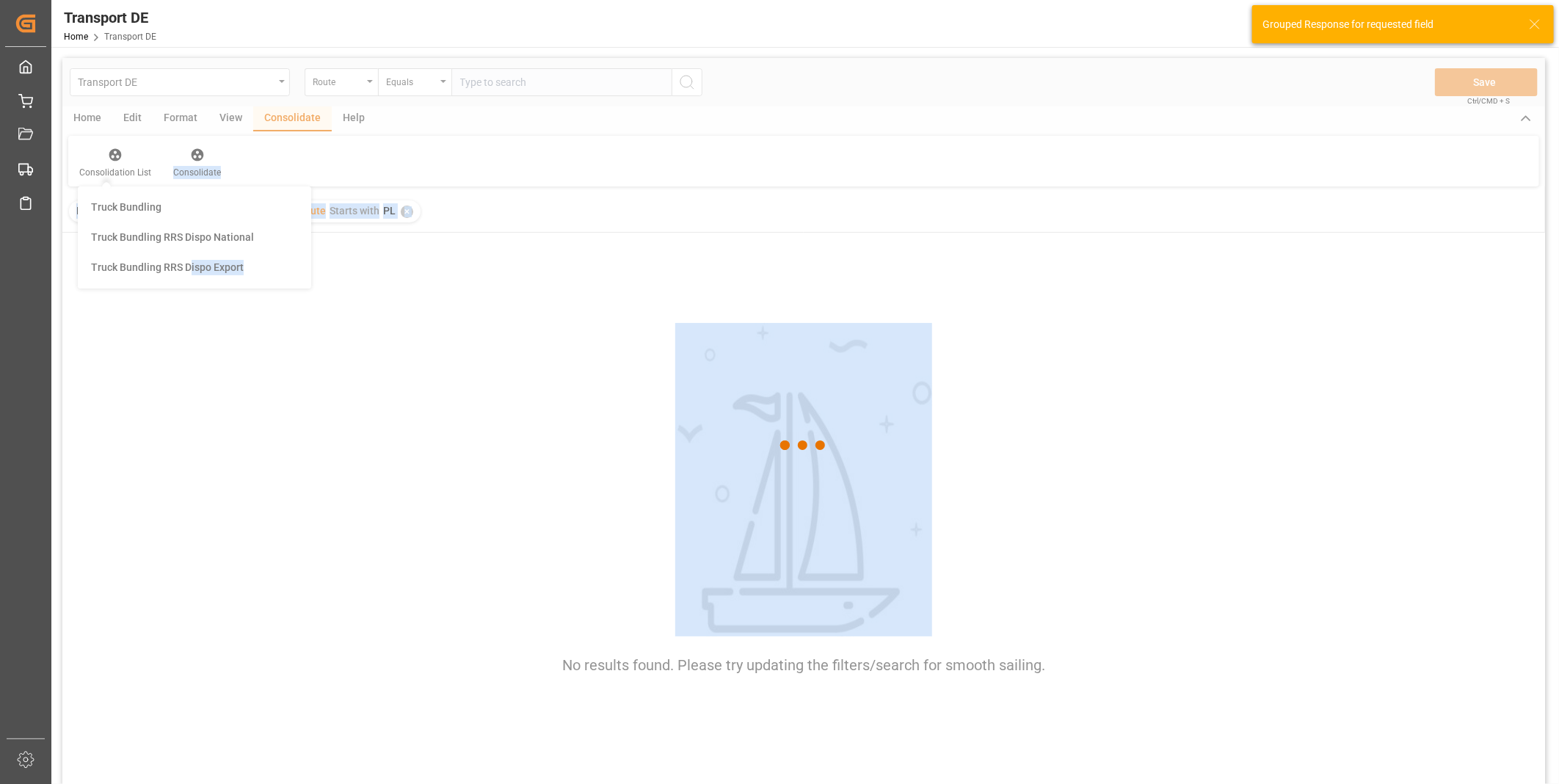
drag, startPoint x: 192, startPoint y: 279, endPoint x: 189, endPoint y: 325, distance: 46.1
click at [189, 325] on div "Transport DE Route Equals Save Ctrl/CMD + S Home Edit Format View Consolidate H…" at bounding box center [803, 440] width 1482 height 765
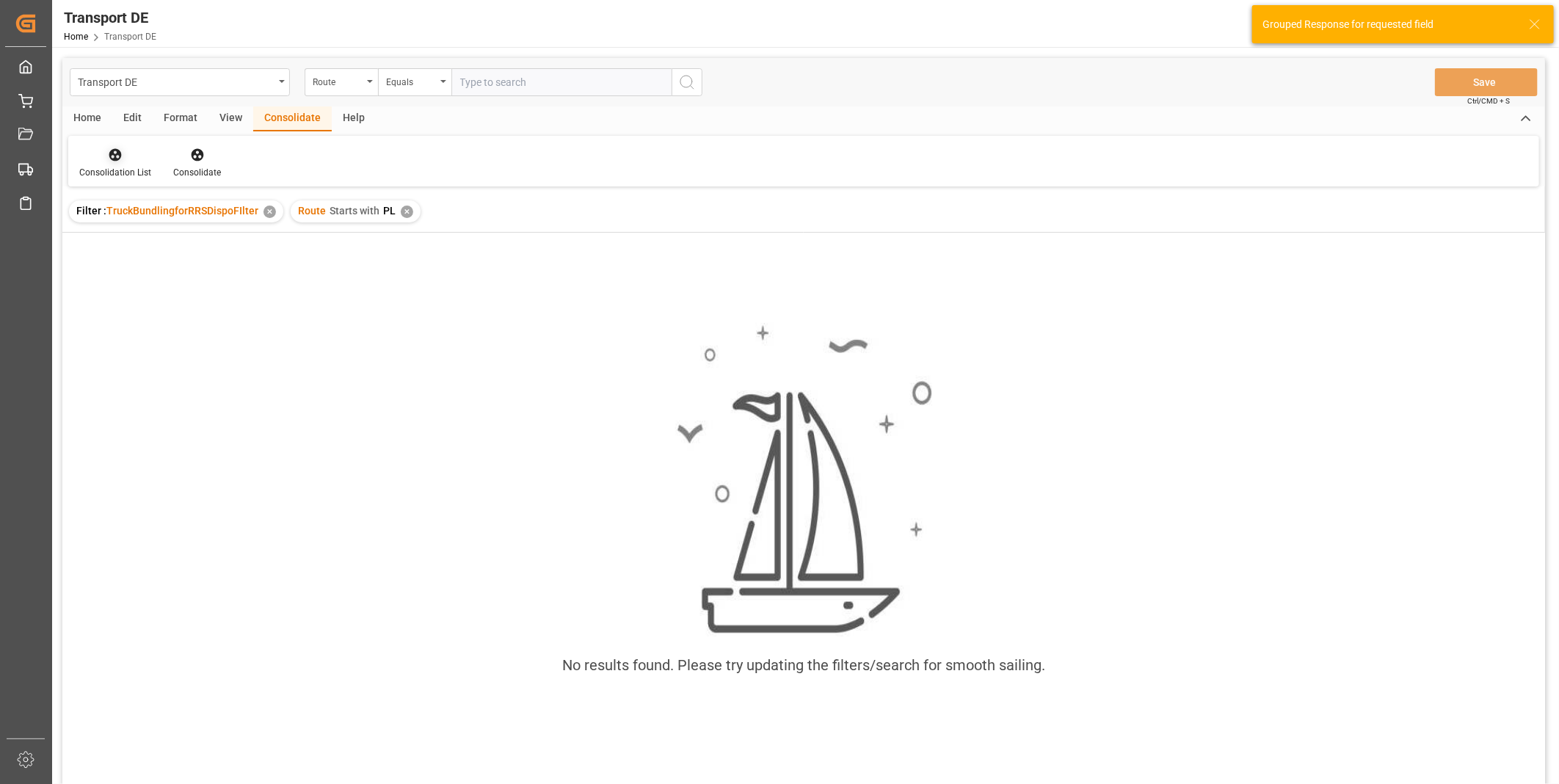
drag, startPoint x: 189, startPoint y: 325, endPoint x: 122, endPoint y: 160, distance: 178.1
click at [122, 160] on div at bounding box center [114, 154] width 72 height 15
click at [176, 276] on div "Transport DE Route Equals Save Ctrl/CMD + S Home Edit Format View Consolidate H…" at bounding box center [803, 440] width 1482 height 765
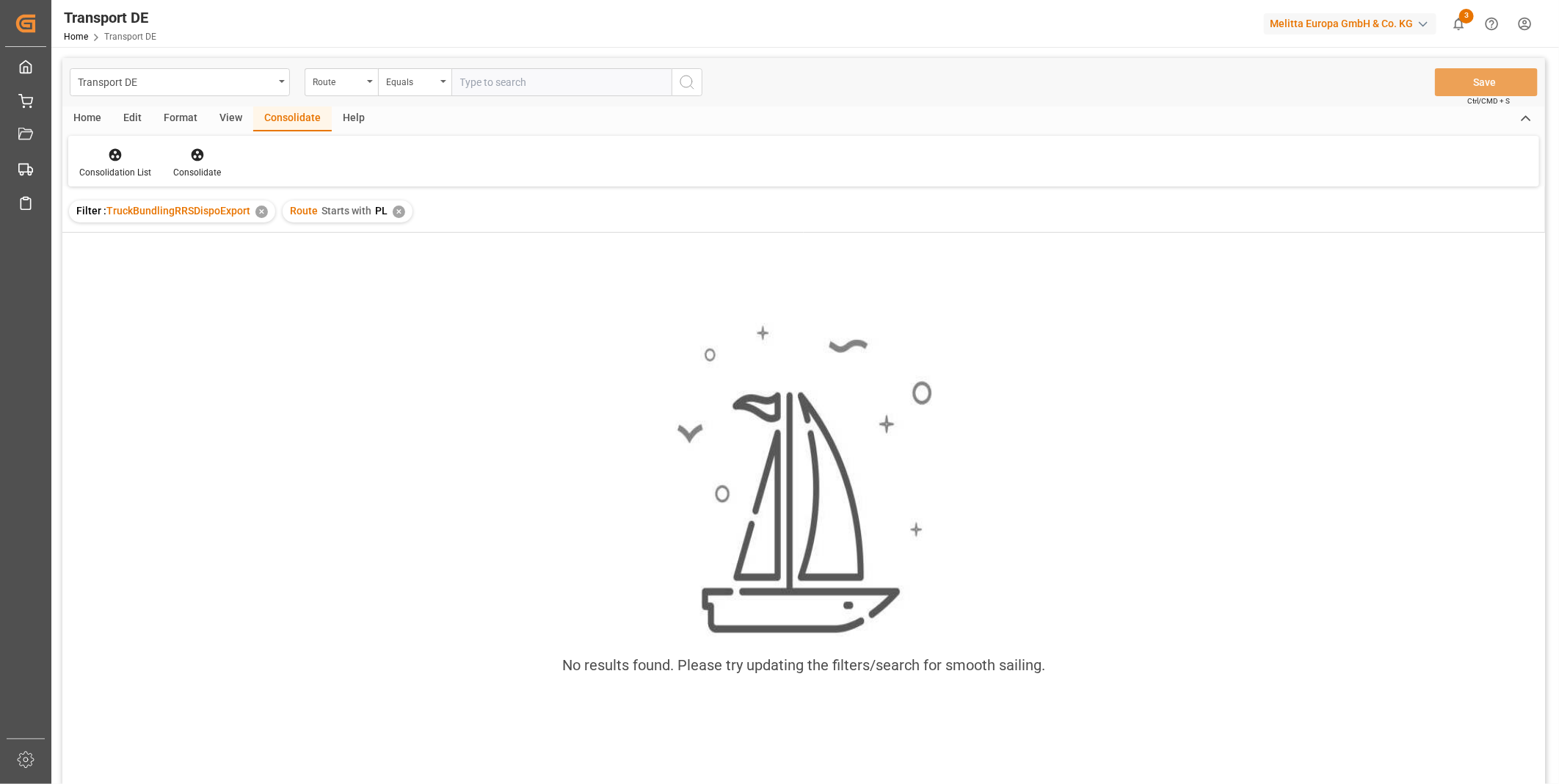
click at [393, 214] on div "✕" at bounding box center [399, 211] width 13 height 13
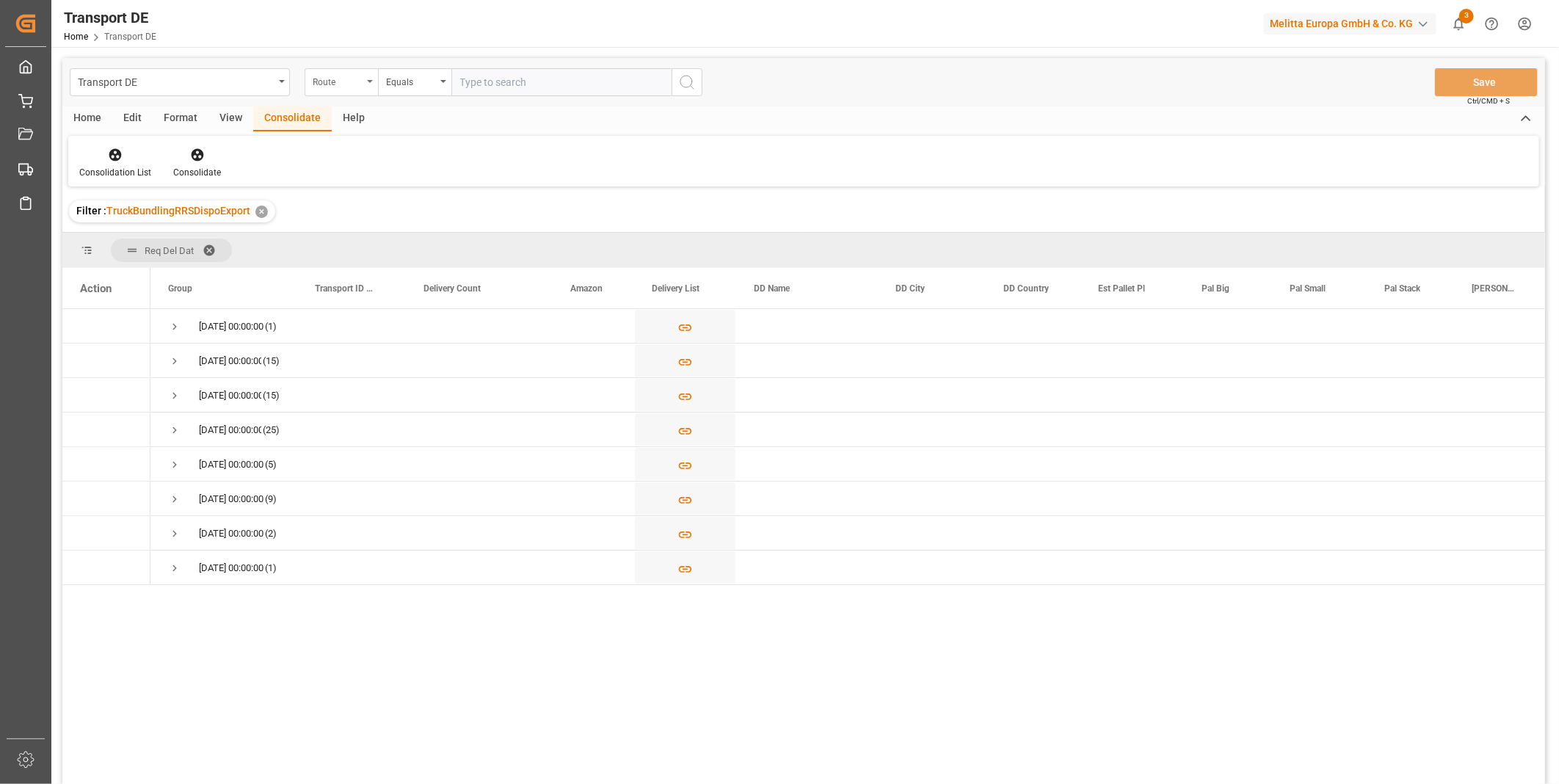
click at [351, 91] on div "Route" at bounding box center [341, 82] width 73 height 28
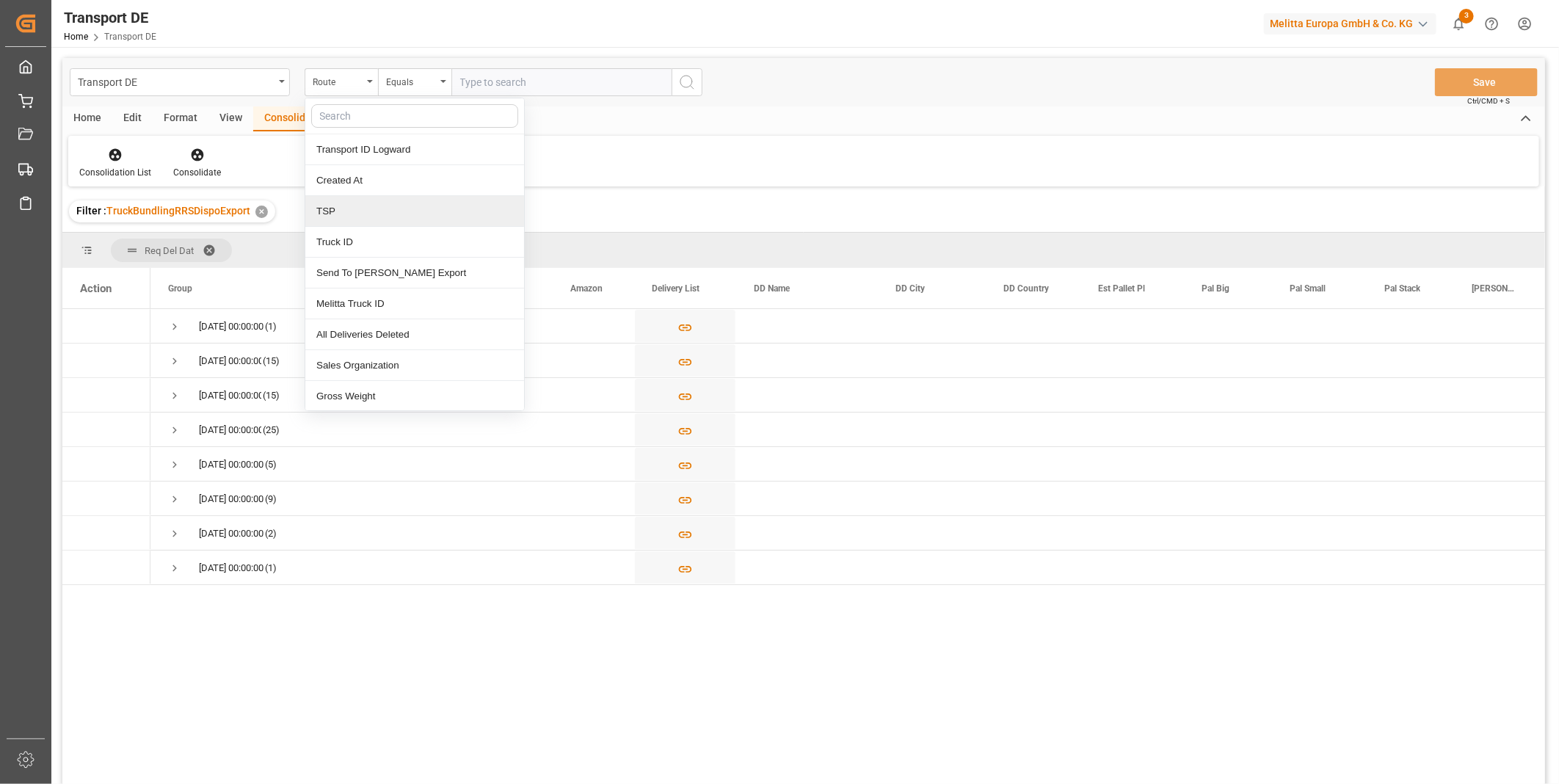
click at [348, 215] on div "TSP" at bounding box center [415, 211] width 219 height 31
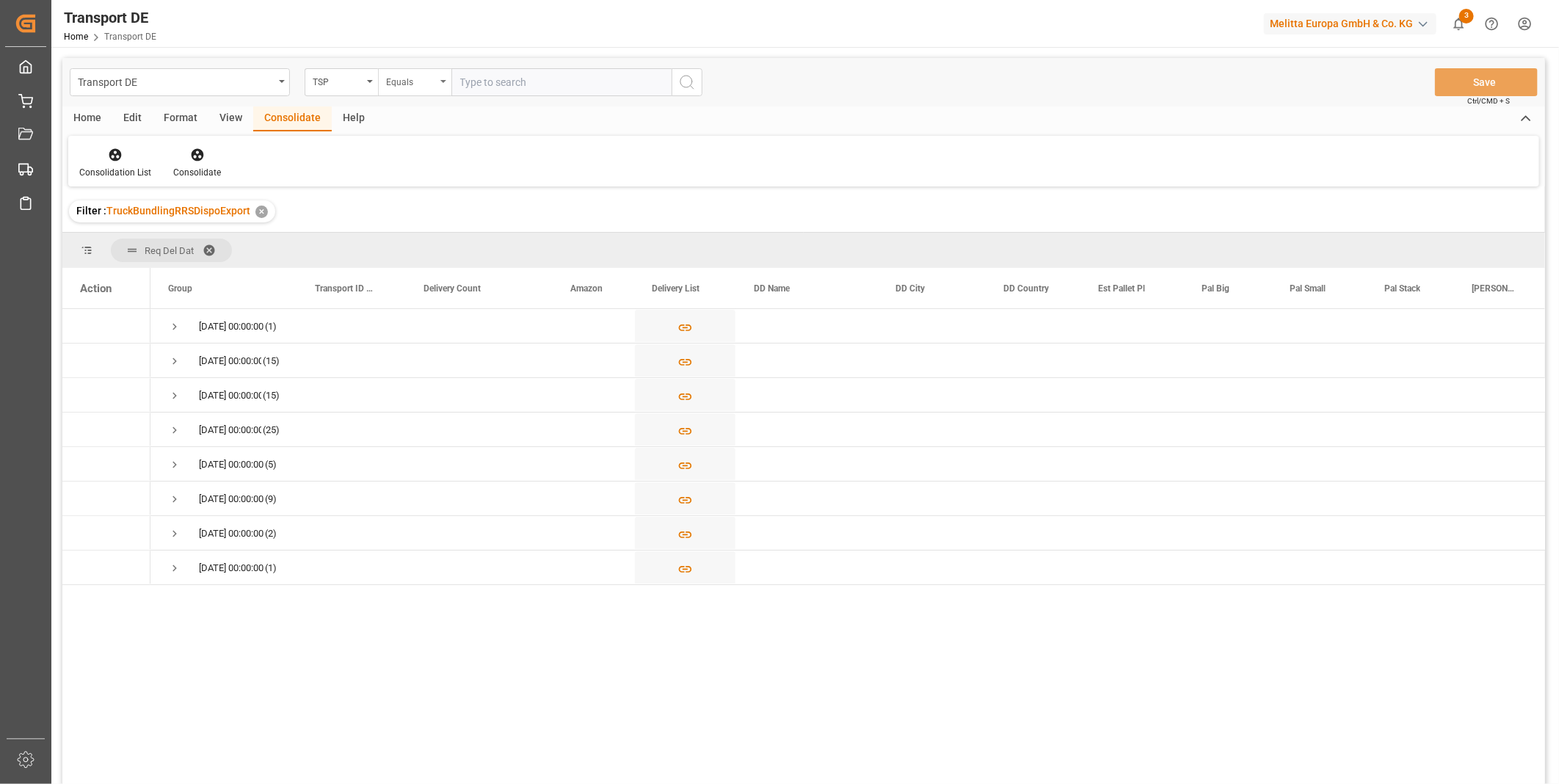
click at [419, 79] on div "Equals" at bounding box center [411, 80] width 50 height 17
click at [650, 205] on div "Filter : TruckBundlingRRSDispoExport ✕" at bounding box center [803, 211] width 1482 height 41
click at [526, 89] on input "text" at bounding box center [562, 82] width 220 height 28
type input "DACHSER COF FOODSERVICE"
click at [172, 320] on span "Press SPACE to select this row." at bounding box center [175, 326] width 13 height 13
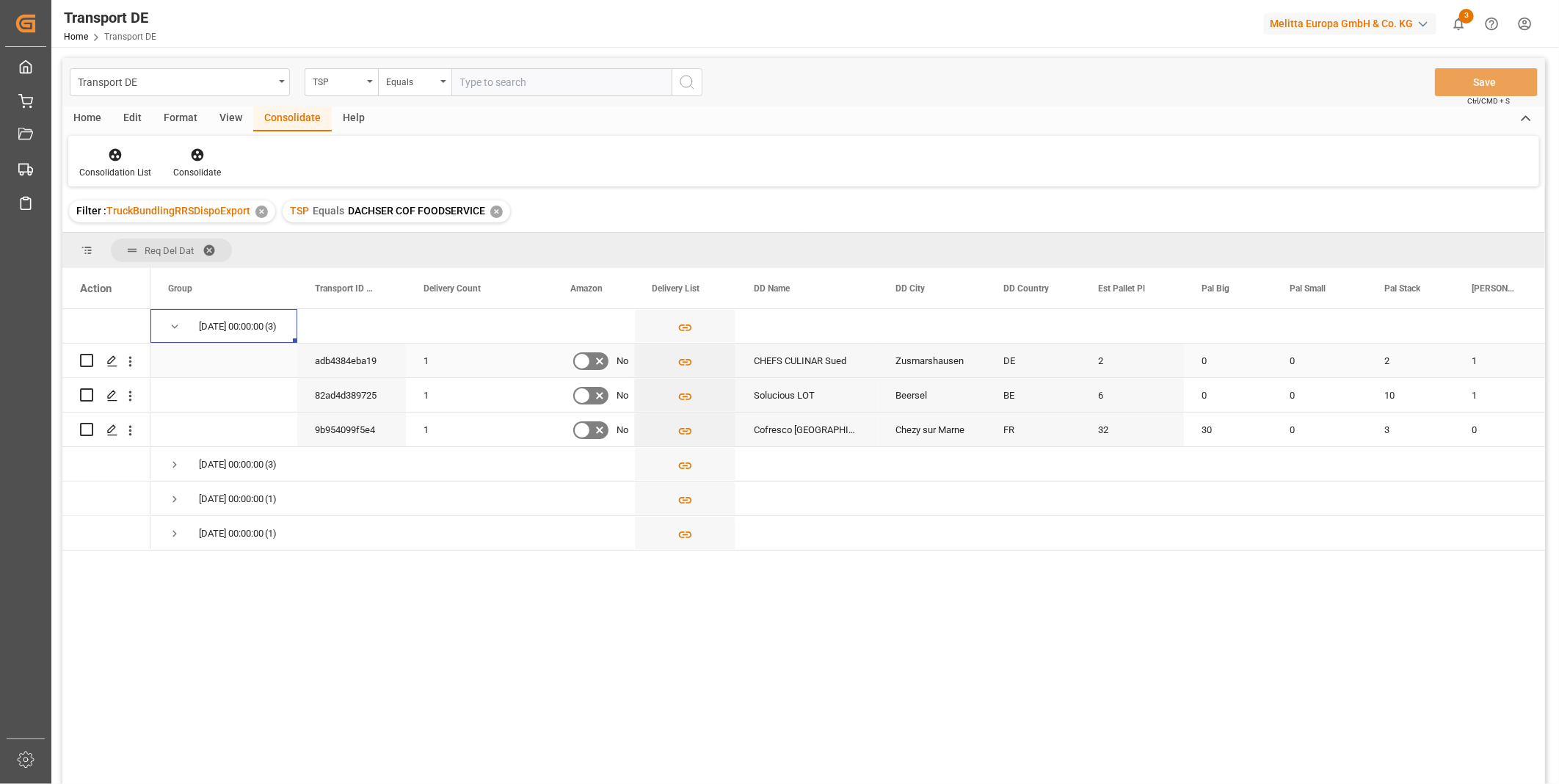
click at [83, 362] on input "Press Space to toggle row selection (unchecked)" at bounding box center [87, 361] width 13 height 13
checkbox input "true"
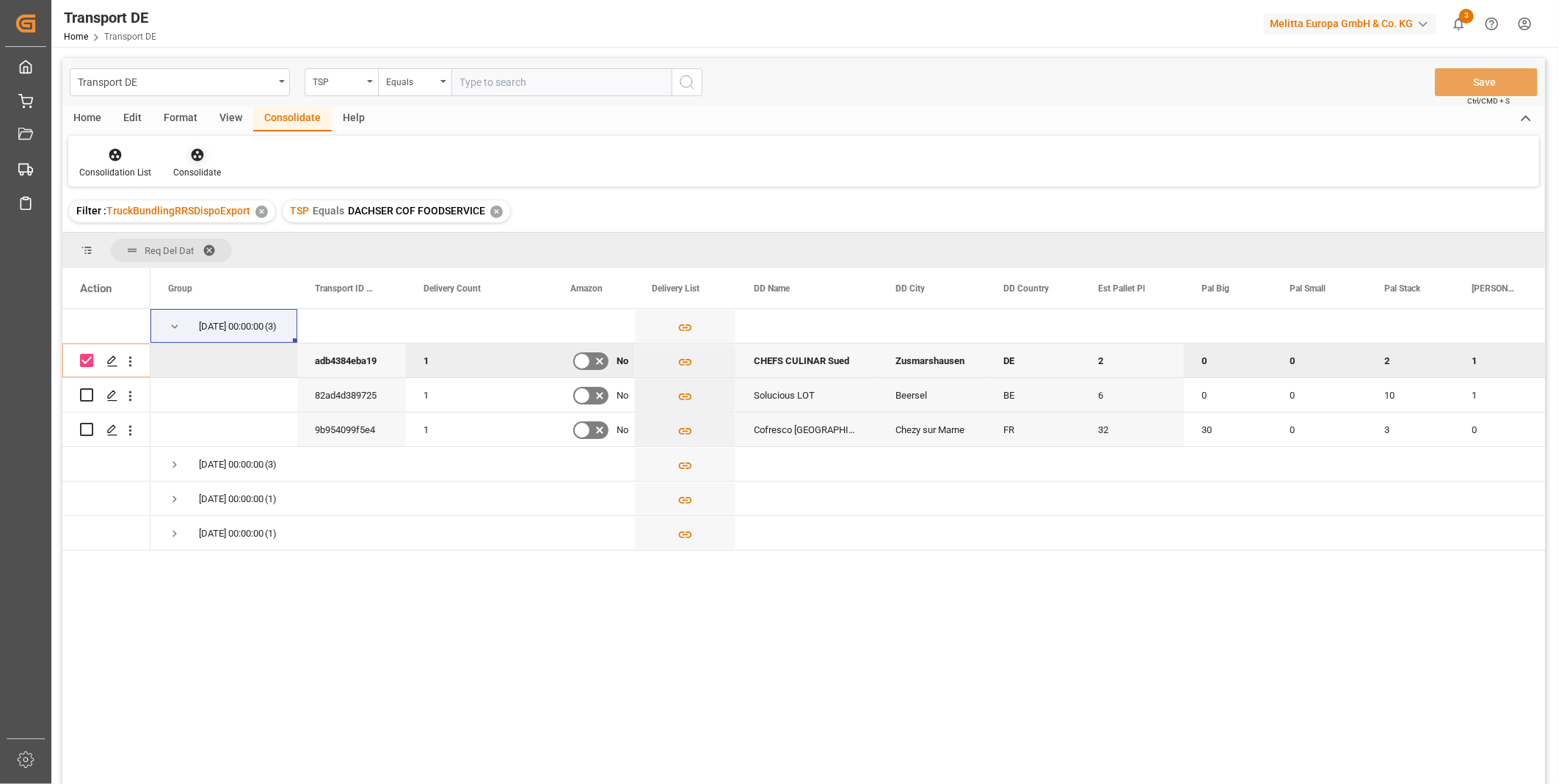
click at [191, 151] on icon at bounding box center [197, 155] width 13 height 13
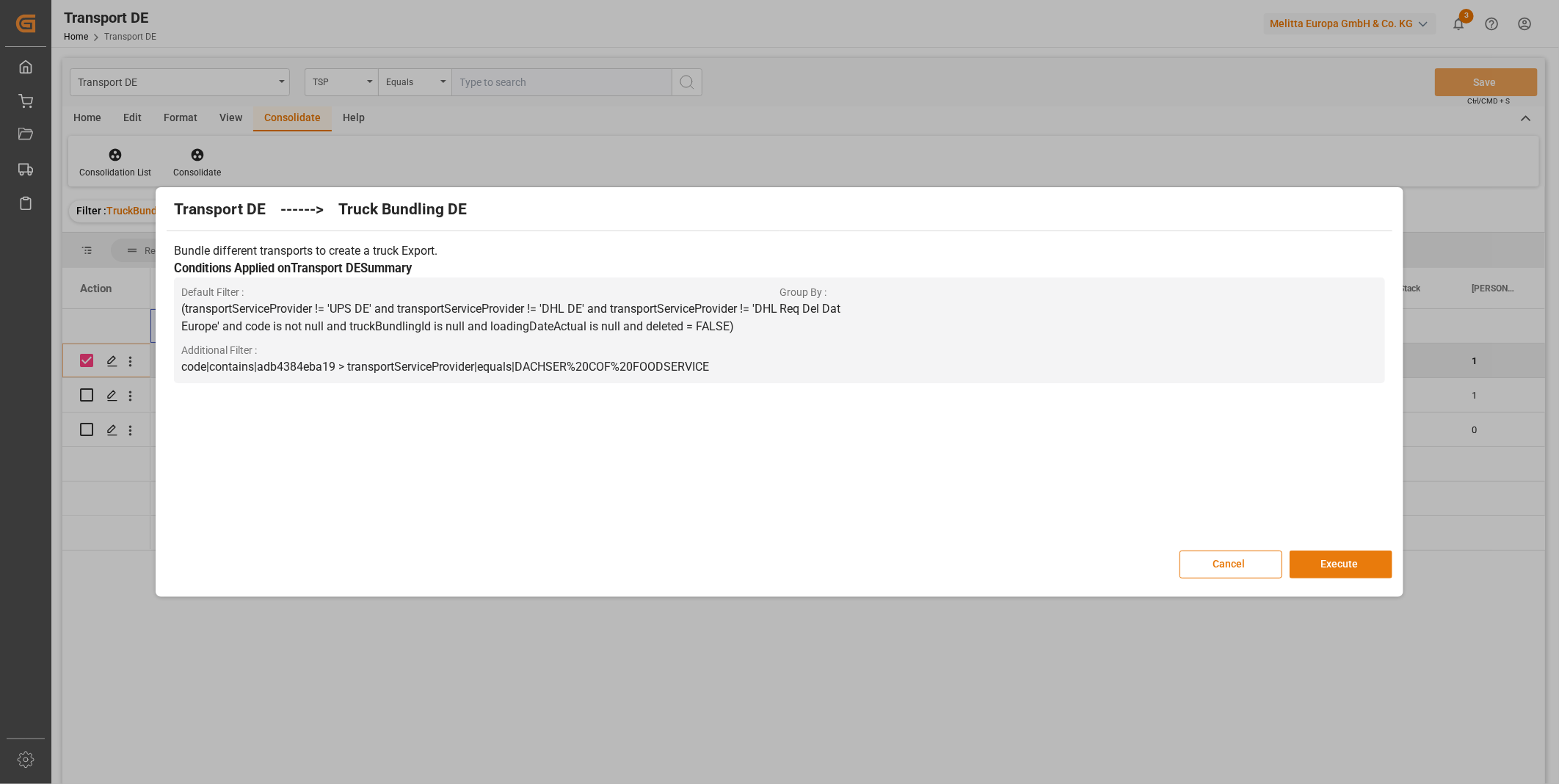
click at [1344, 554] on button "Execute" at bounding box center [1341, 564] width 103 height 28
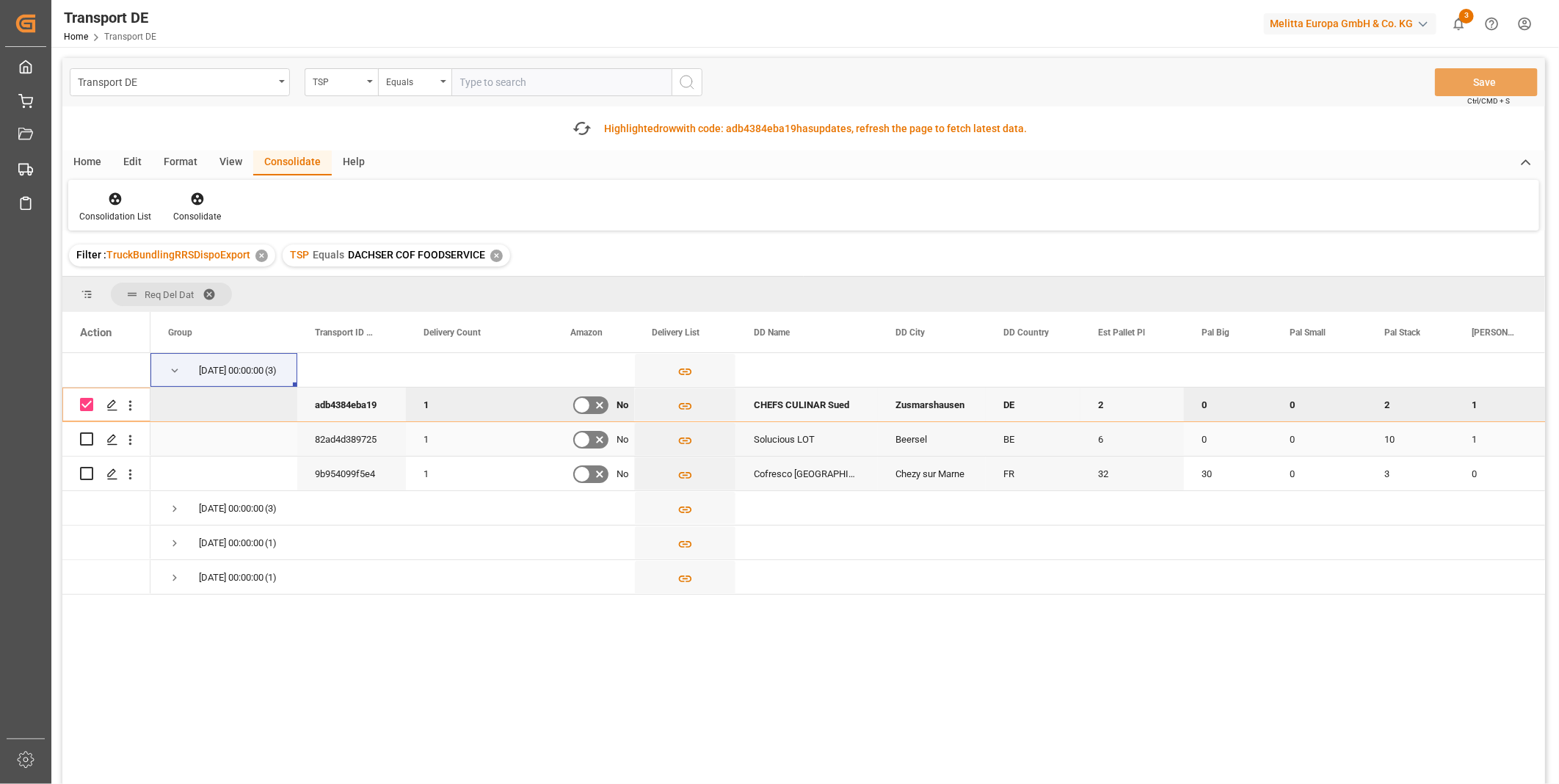
click at [73, 438] on div "Press SPACE to select this row." at bounding box center [106, 439] width 88 height 34
click at [86, 442] on input "Press Space to toggle row selection (unchecked)" at bounding box center [87, 439] width 13 height 13
checkbox input "true"
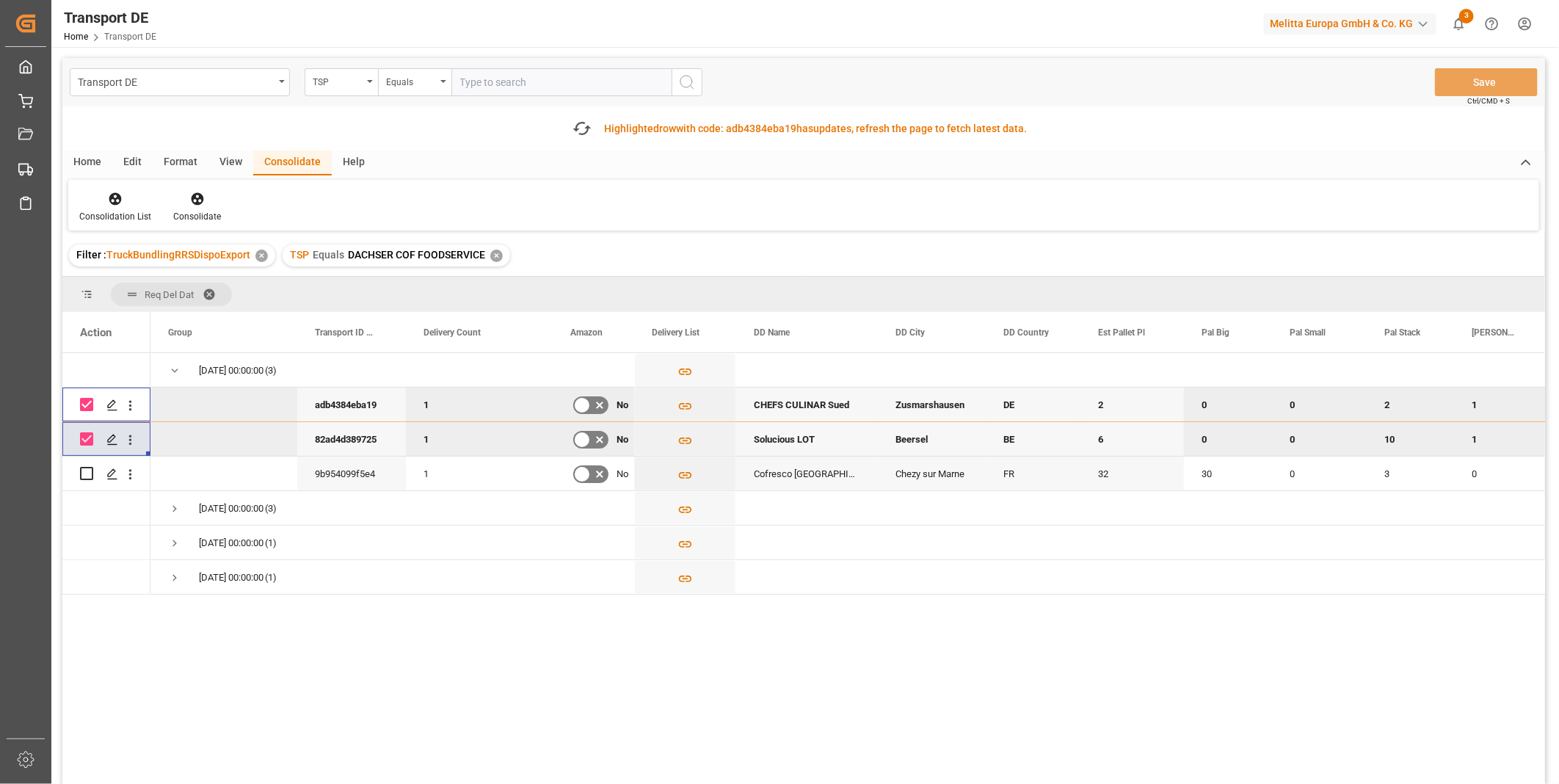
click at [86, 402] on input "Press Space to toggle row selection (checked)" at bounding box center [87, 405] width 13 height 13
checkbox input "false"
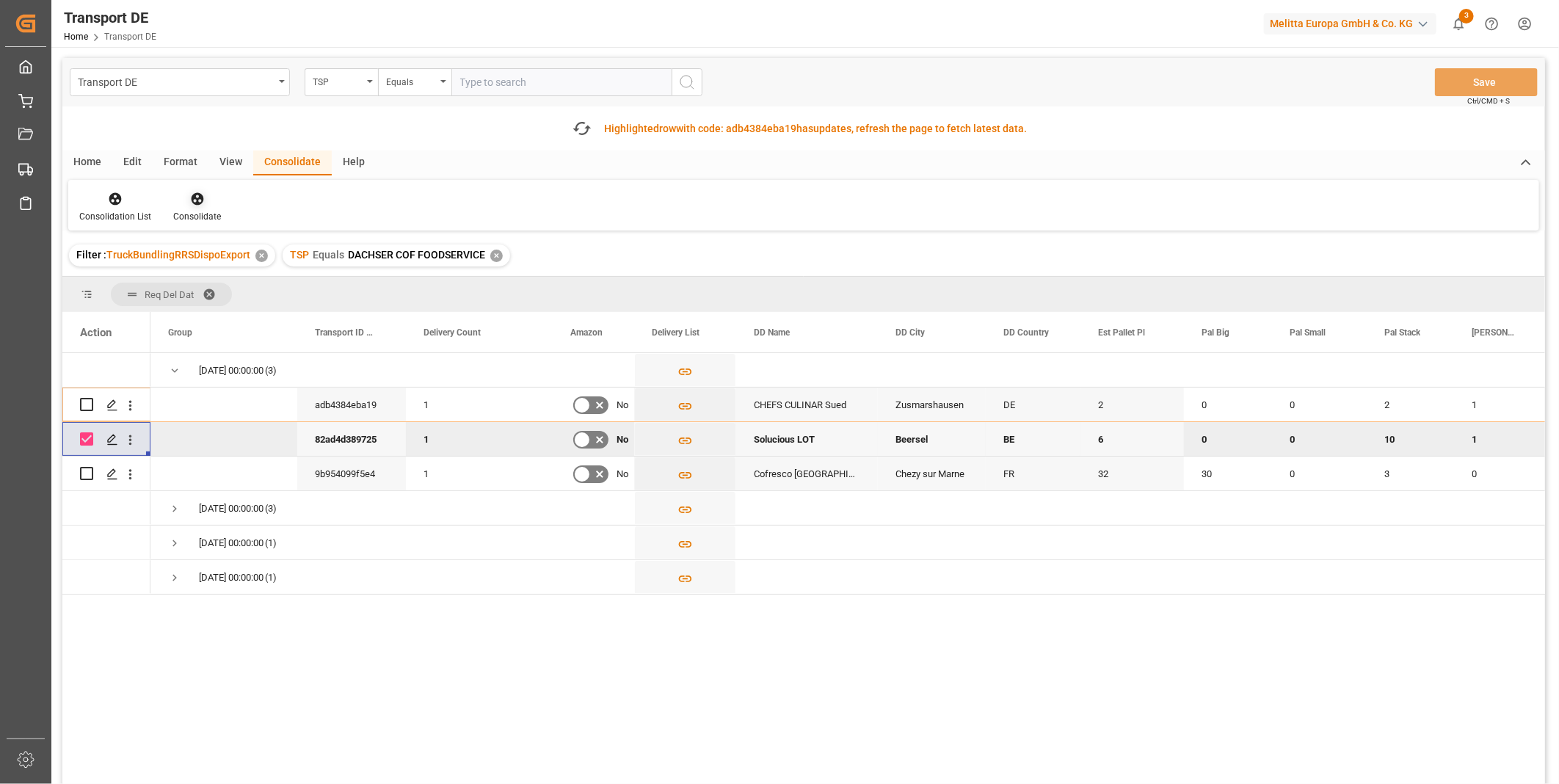
click at [202, 197] on icon at bounding box center [197, 199] width 14 height 14
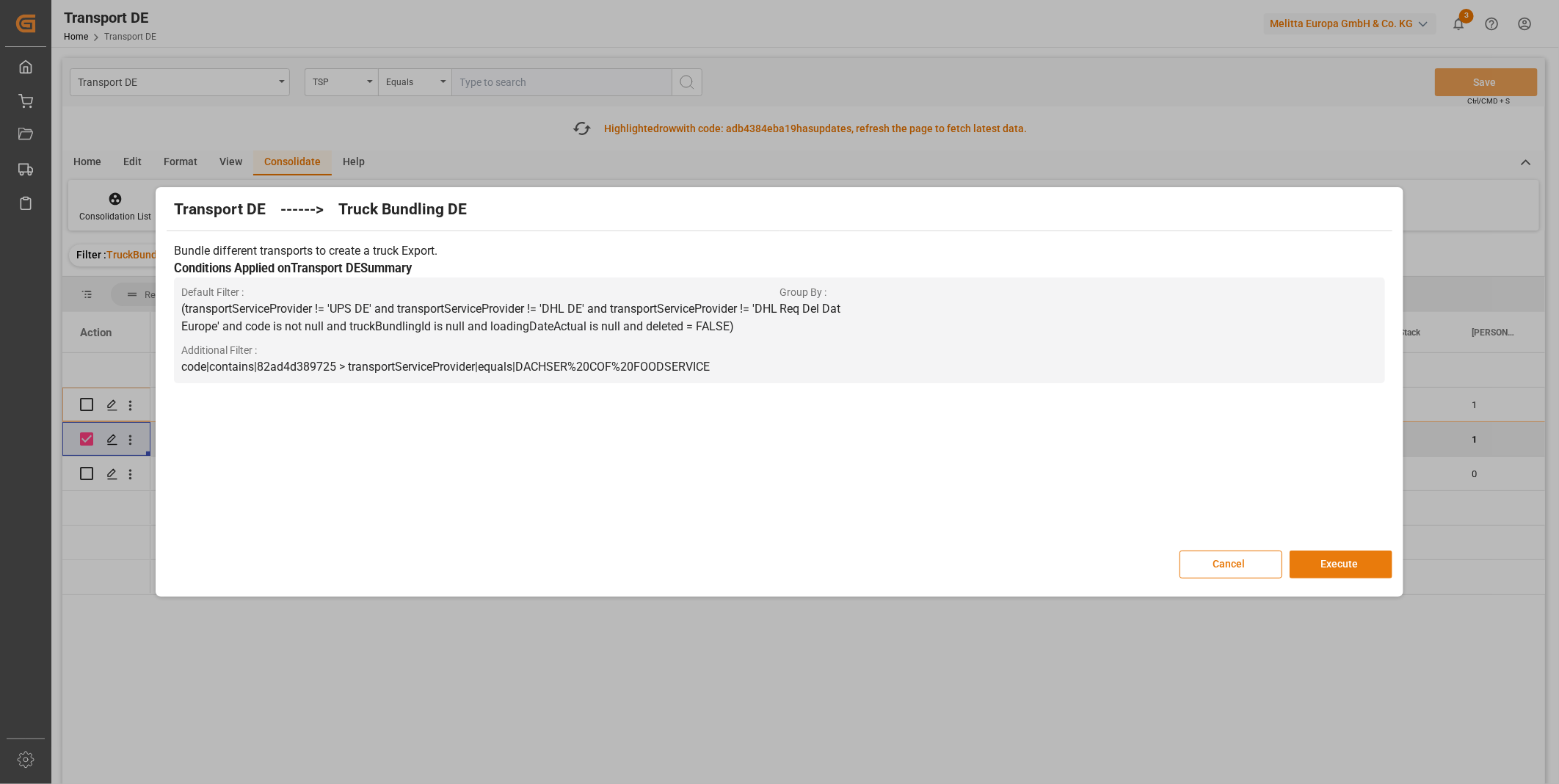
click at [1342, 563] on button "Execute" at bounding box center [1341, 564] width 103 height 28
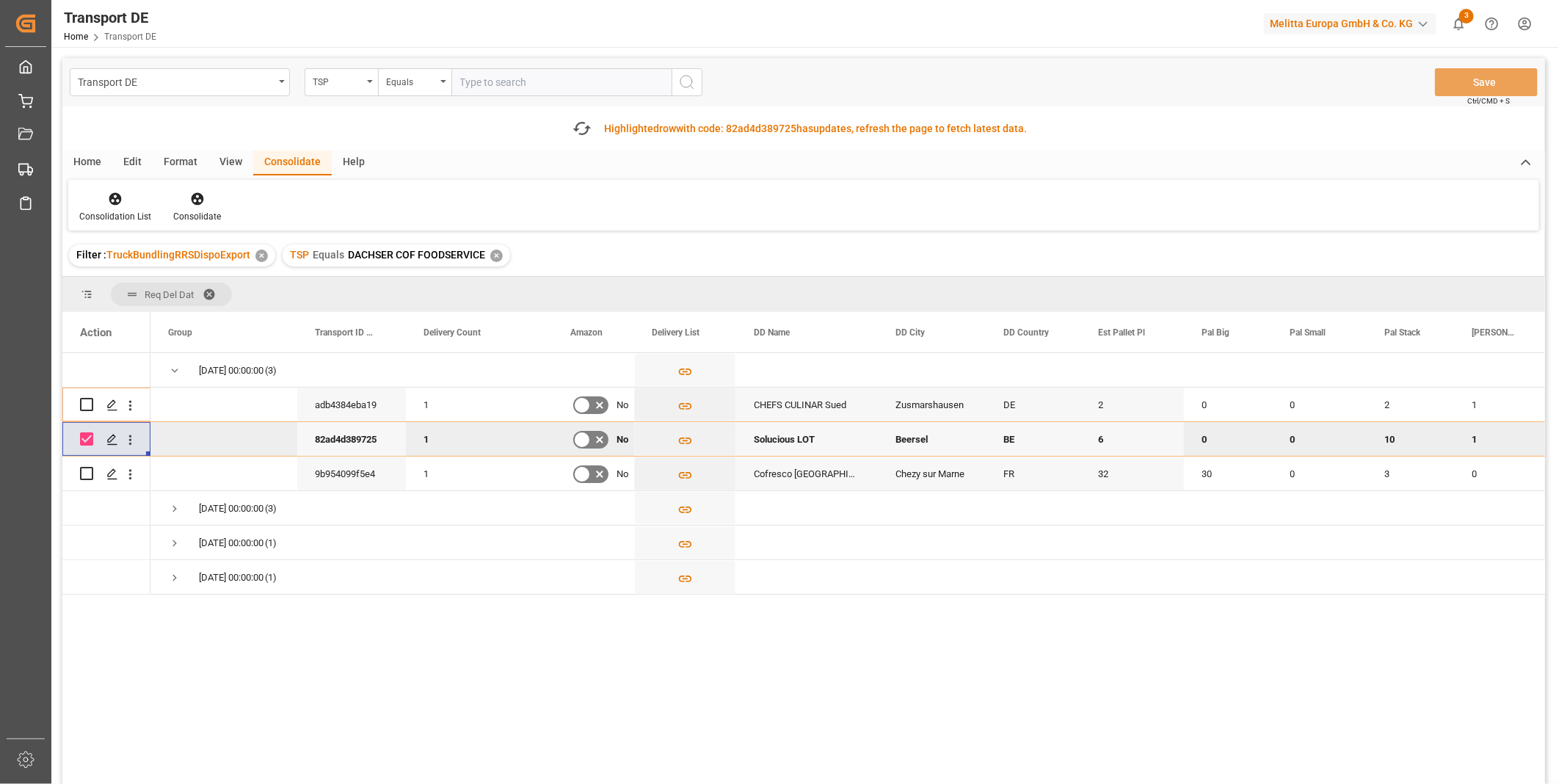
click at [85, 439] on input "Press Space to toggle row selection (checked)" at bounding box center [87, 439] width 13 height 13
checkbox input "false"
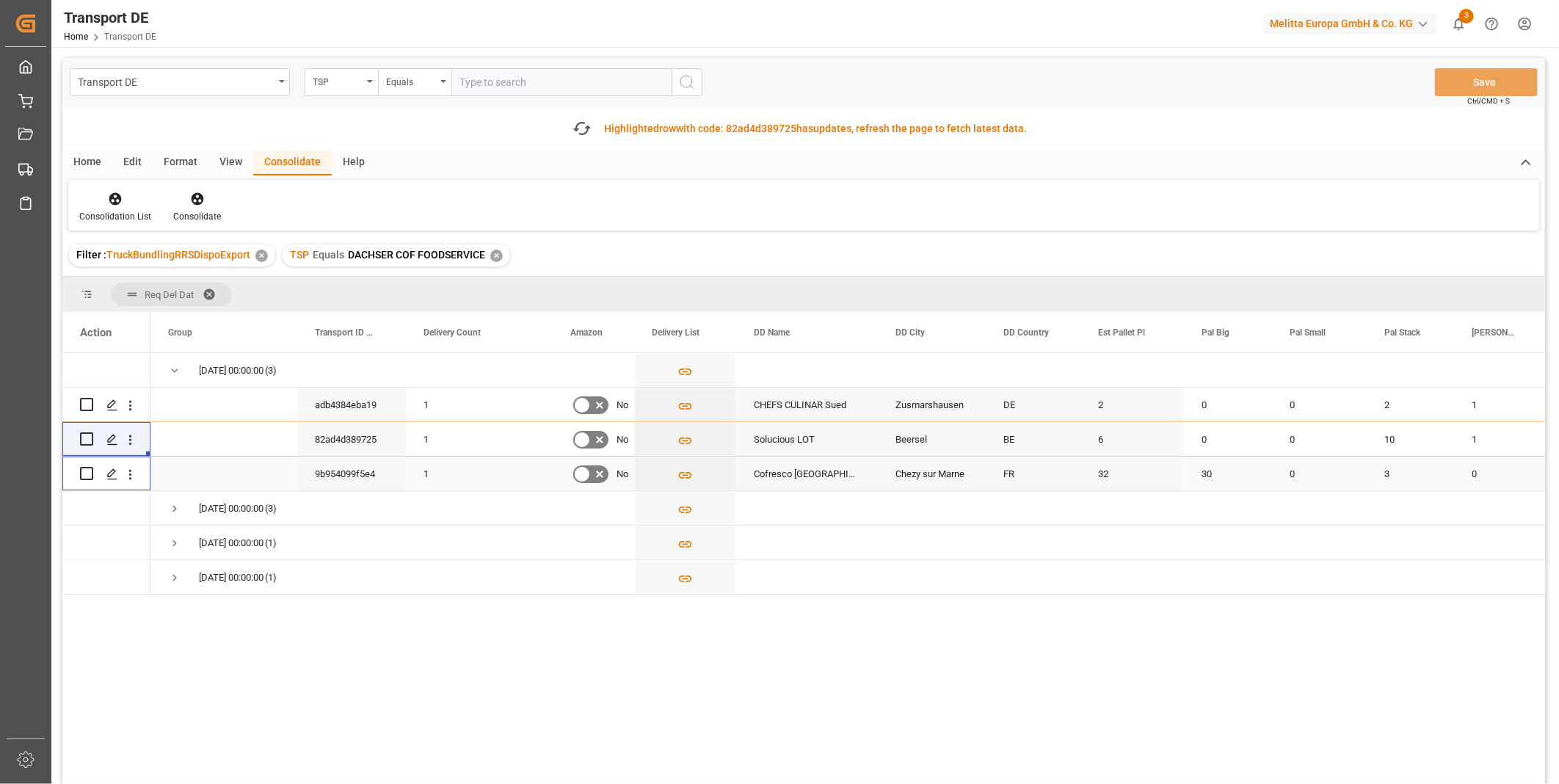
click at [80, 474] on input "Press Space to toggle row selection (unchecked)" at bounding box center [87, 474] width 13 height 13
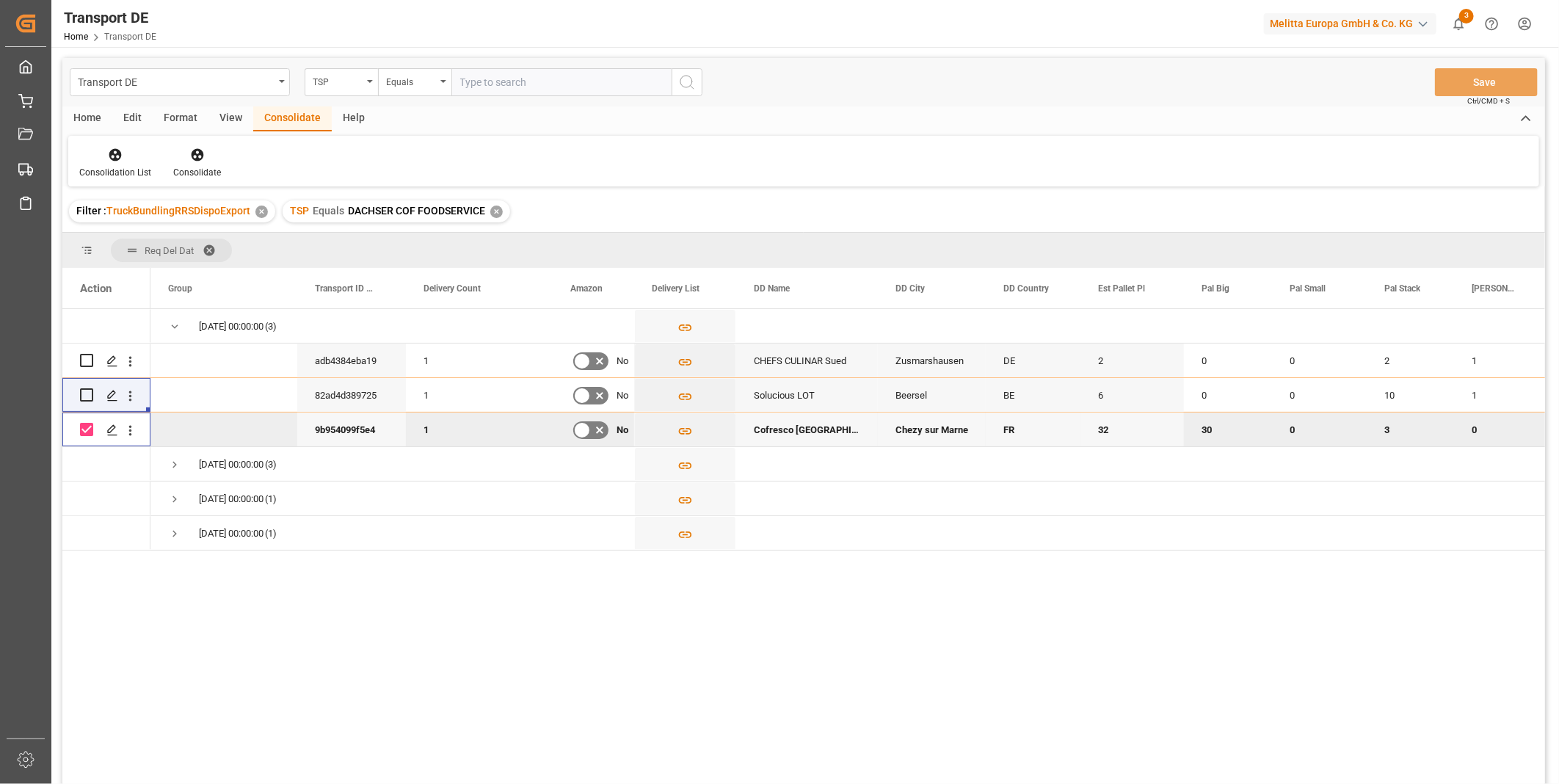
click at [85, 432] on input "Press Space to toggle row selection (checked)" at bounding box center [87, 430] width 13 height 13
checkbox input "false"
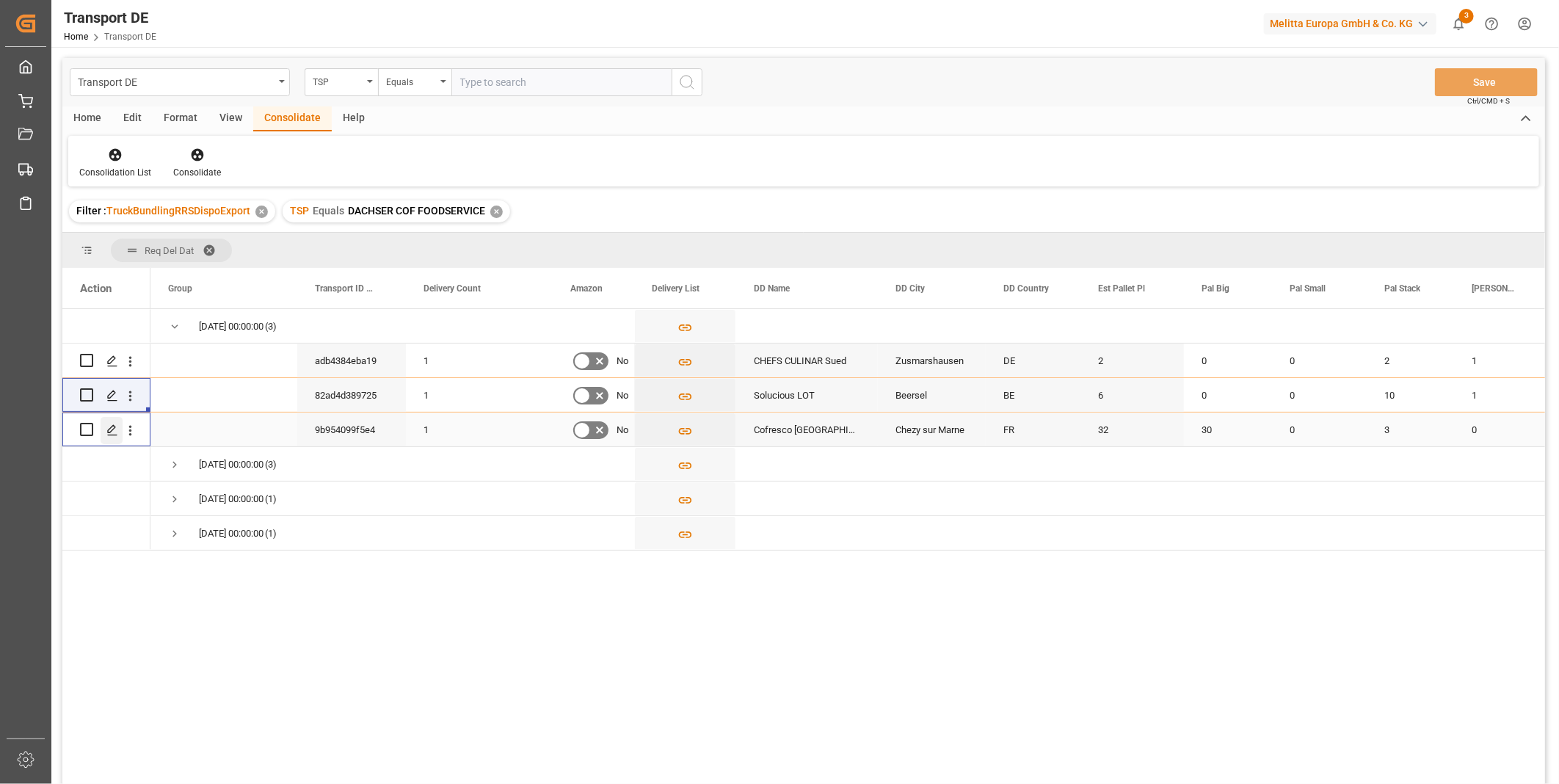
click at [119, 434] on div "Press SPACE to select this row." at bounding box center [112, 431] width 22 height 27
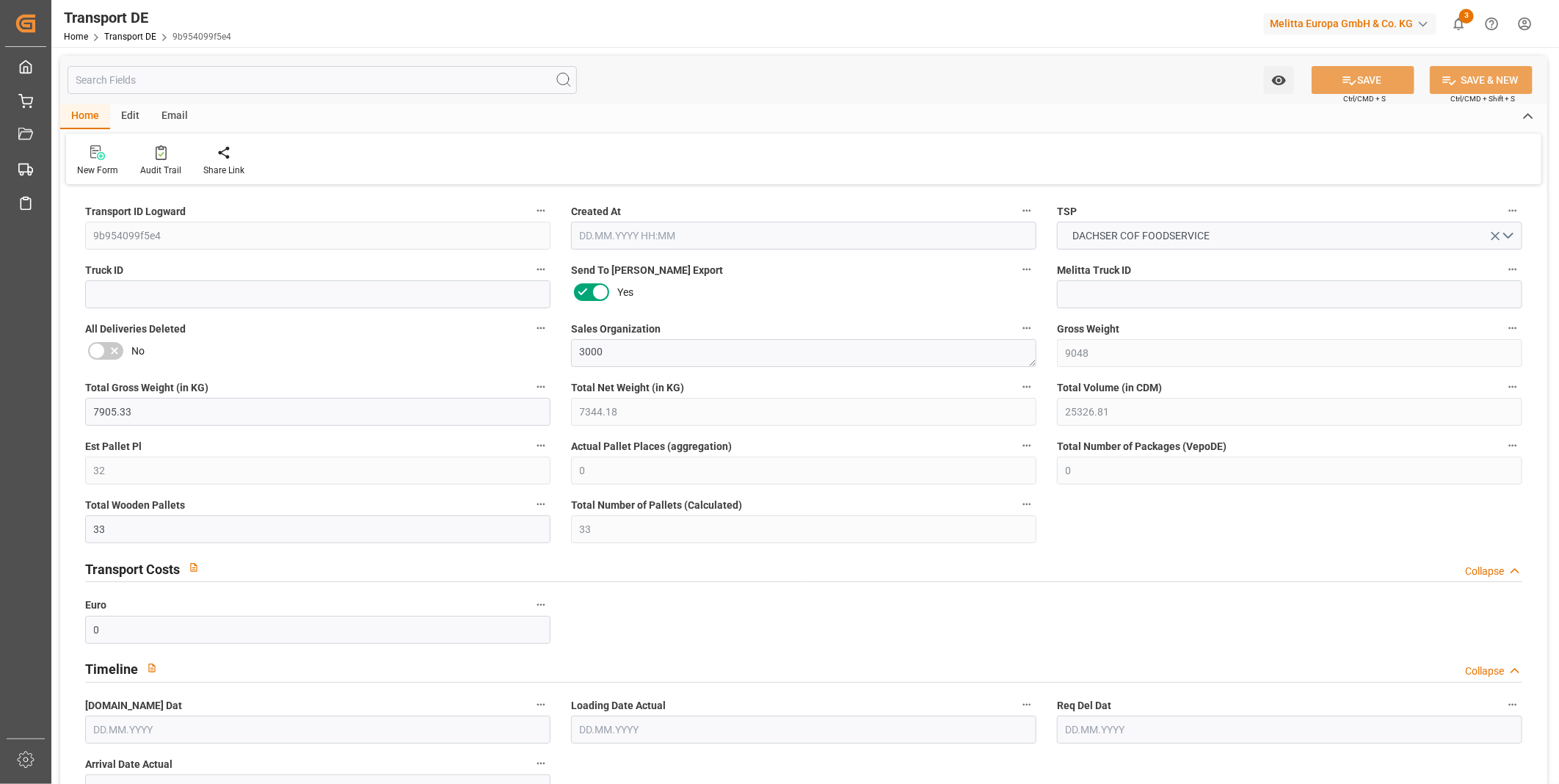
type input "9048"
type input "7905.33"
type input "7344.18"
type input "25326.81"
type input "32"
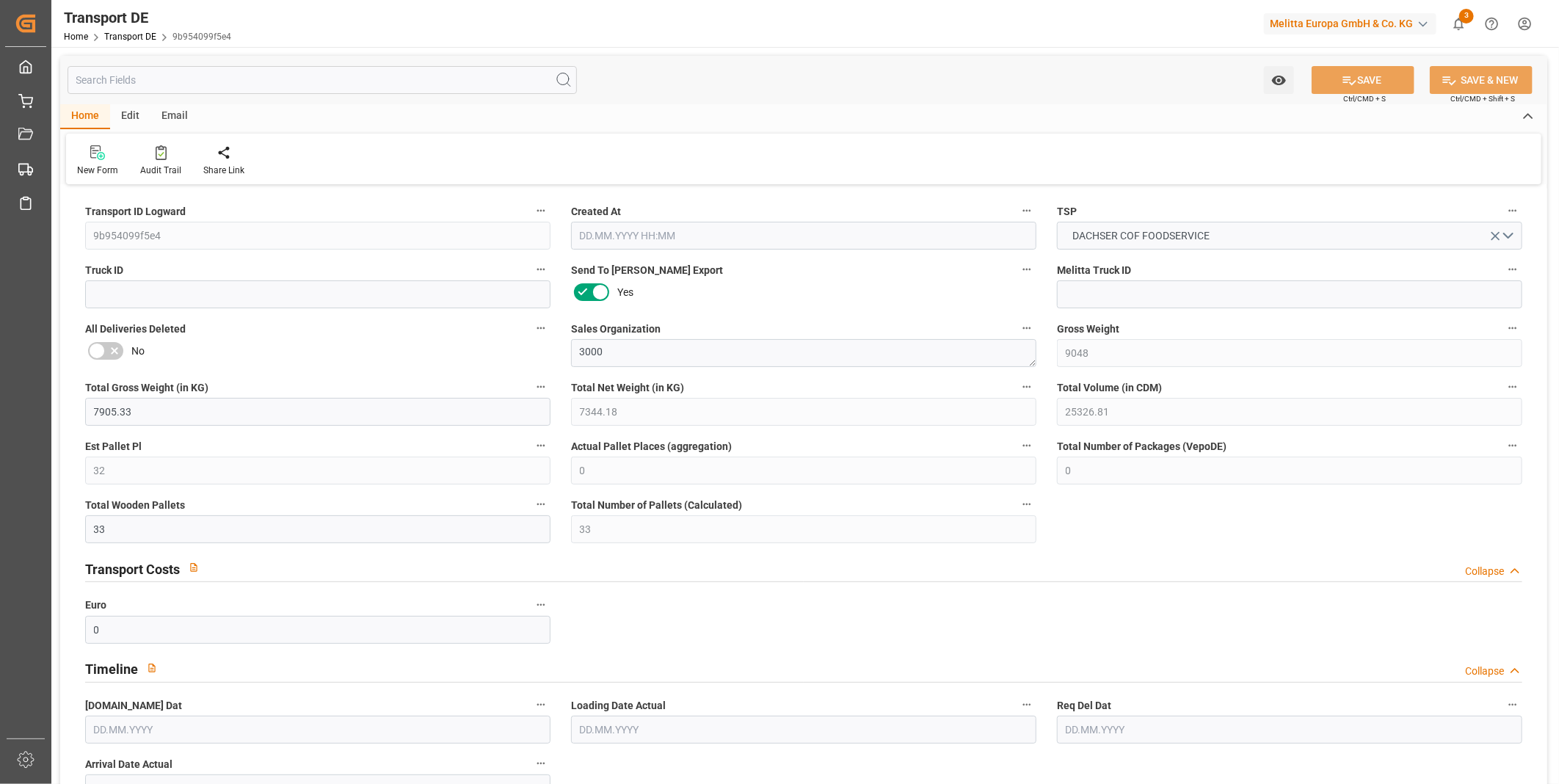
type input "0"
type input "33"
type input "0"
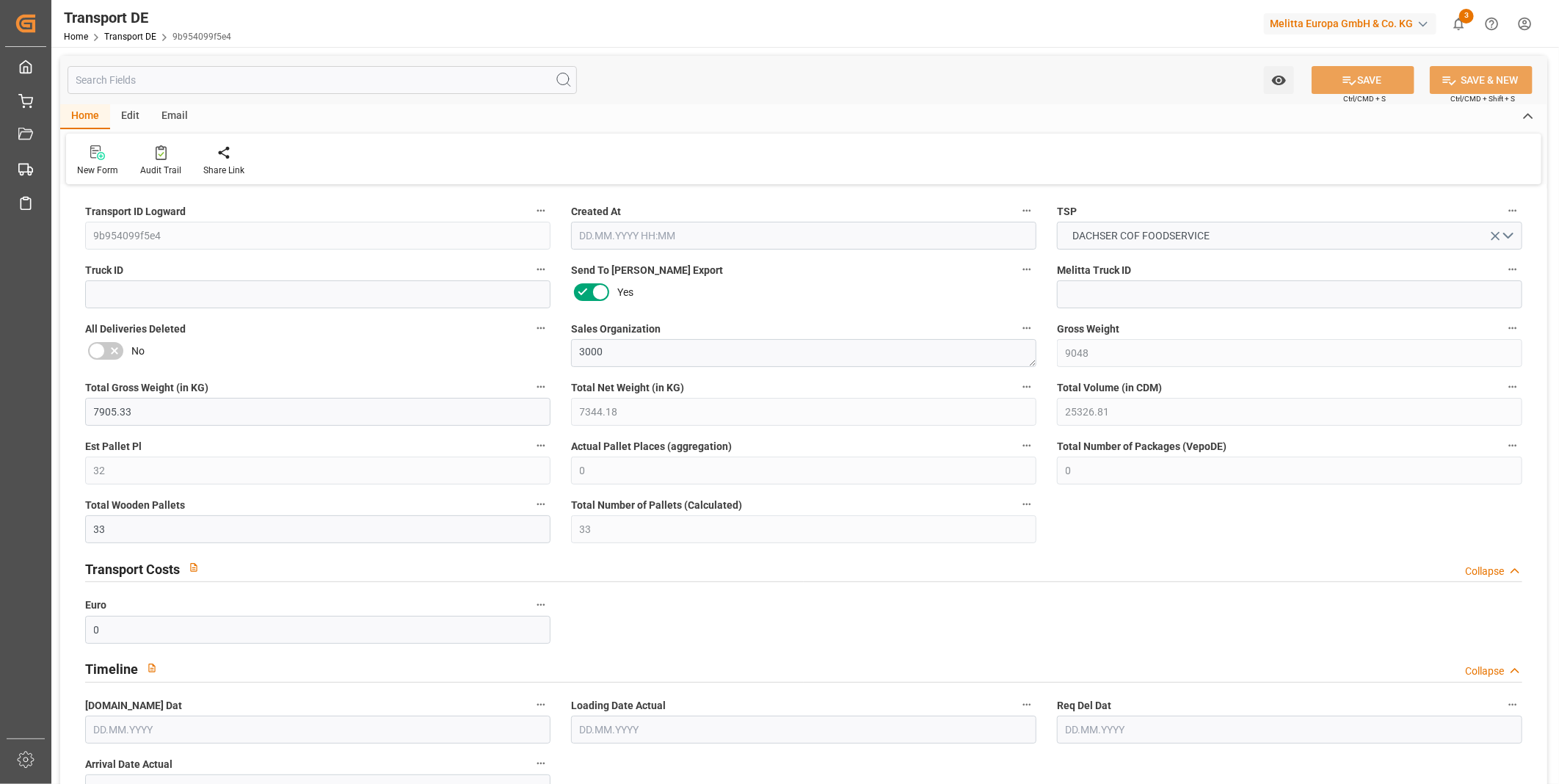
type input "2"
type input "0"
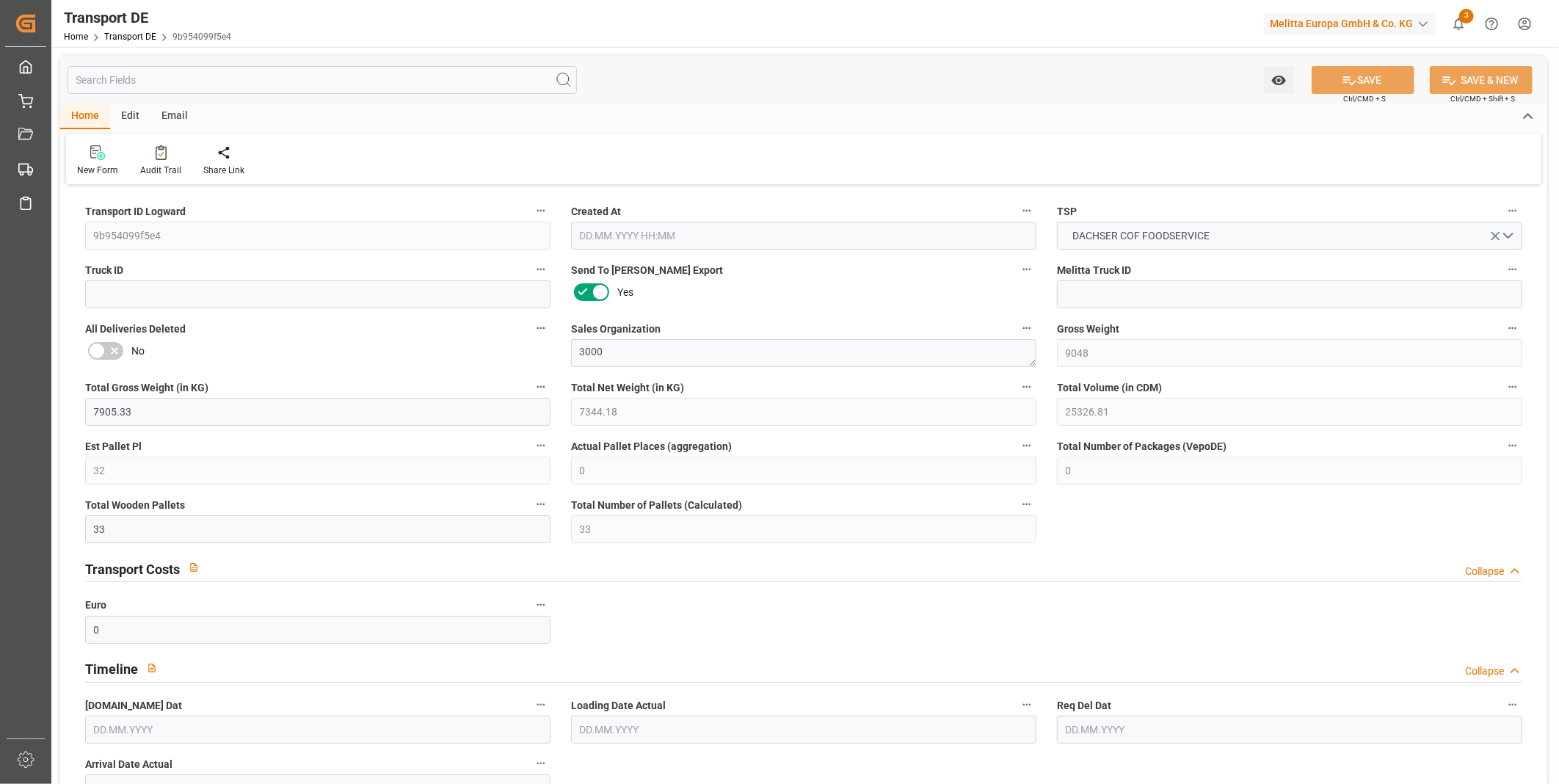
type input "0"
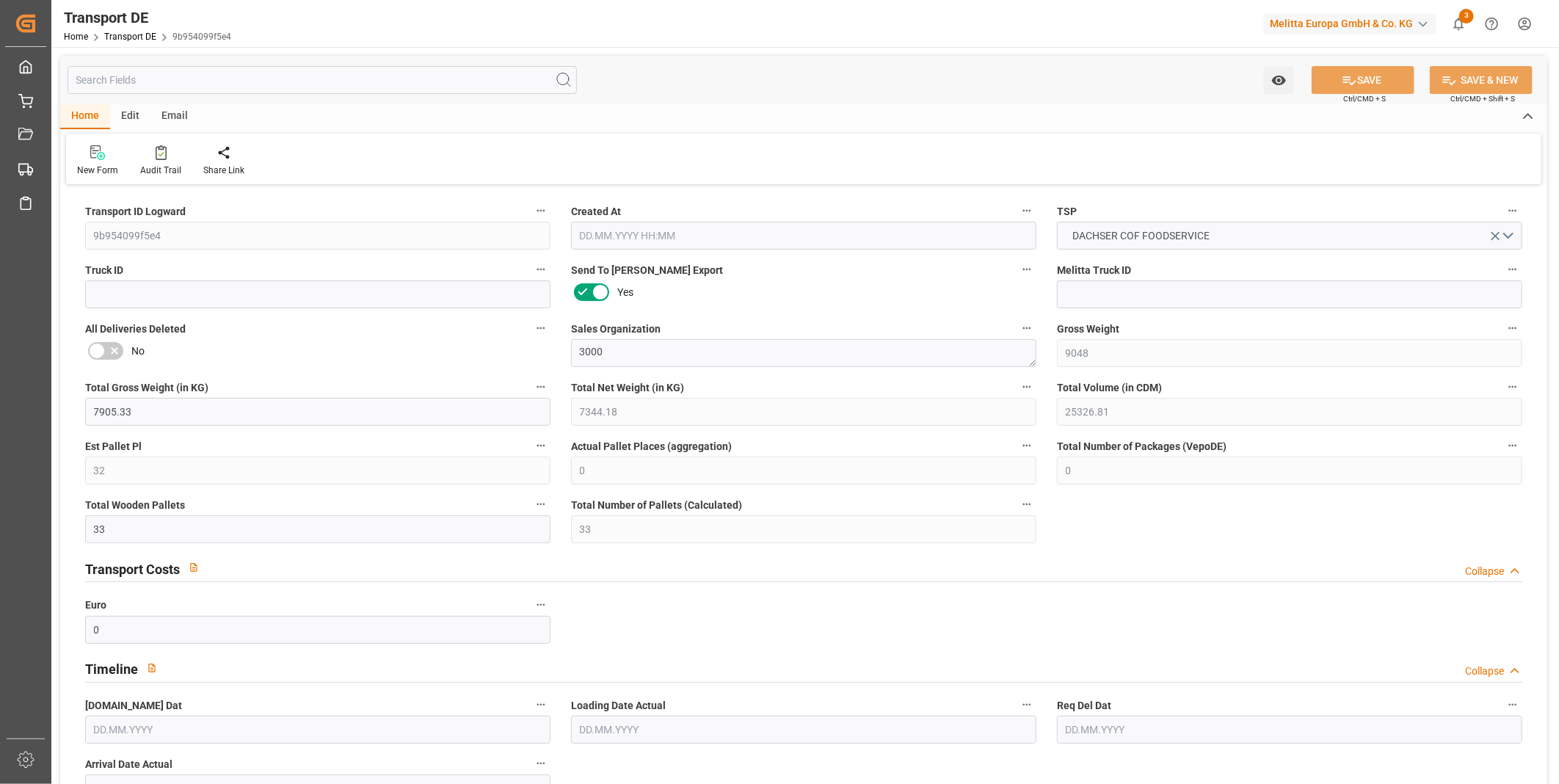
type input "0"
type input "30"
type input "0"
type input "3"
type input "0"
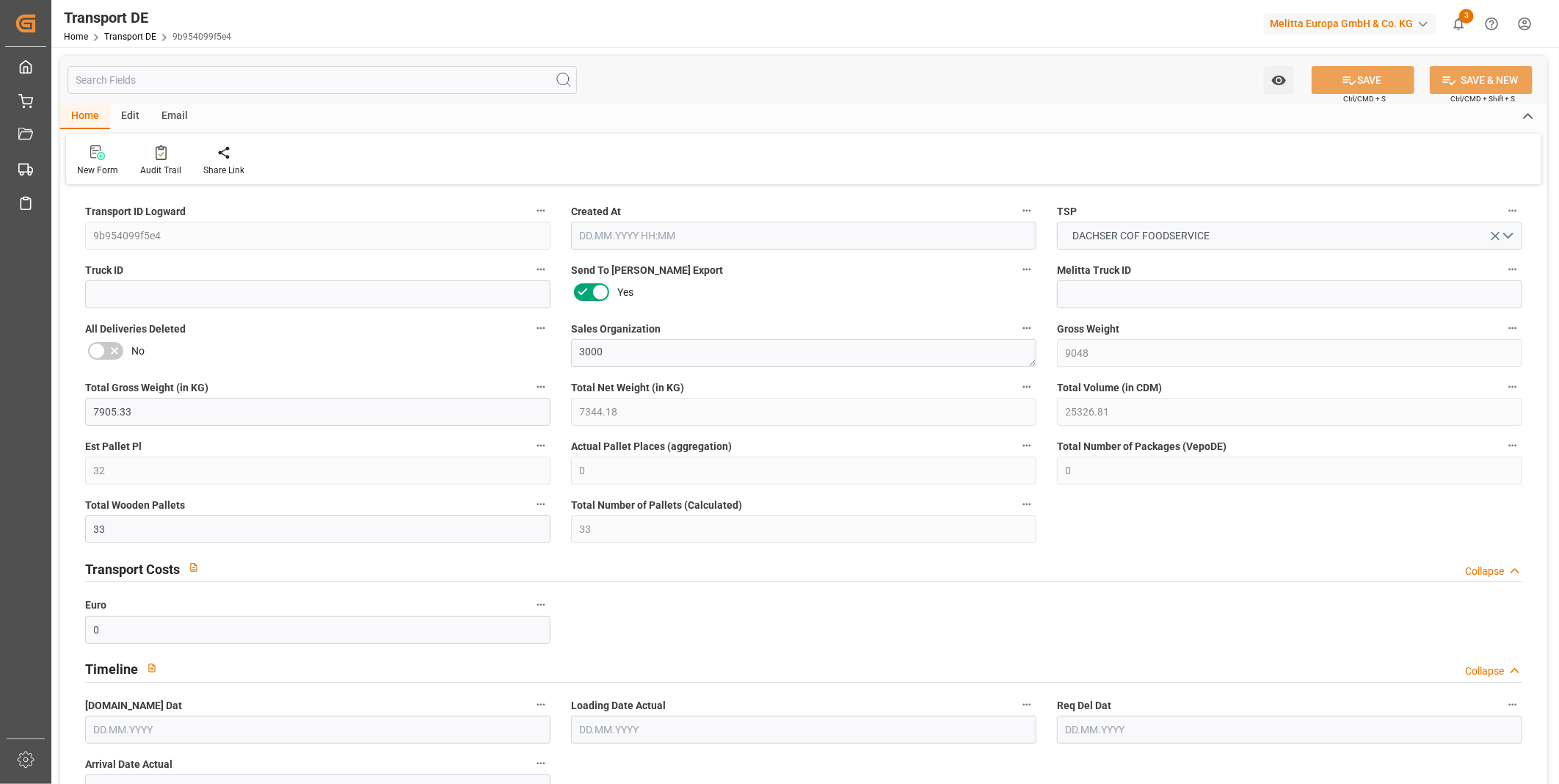
type input "0"
type input "1"
type input "0"
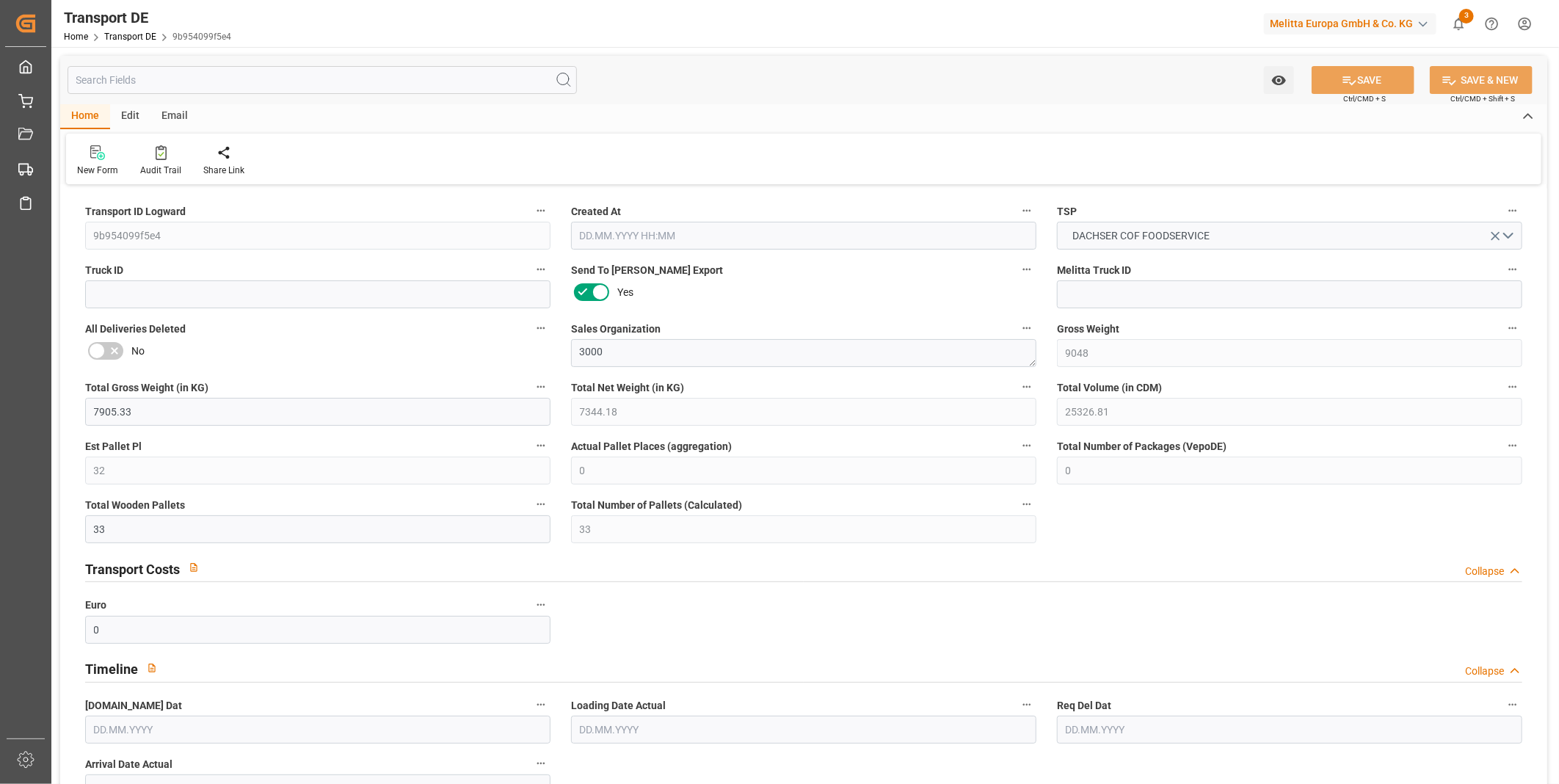
type input "660"
type input "1498.986"
type input "1448.328"
type input "11.08.2025 23:01"
type input "18.08.2025"
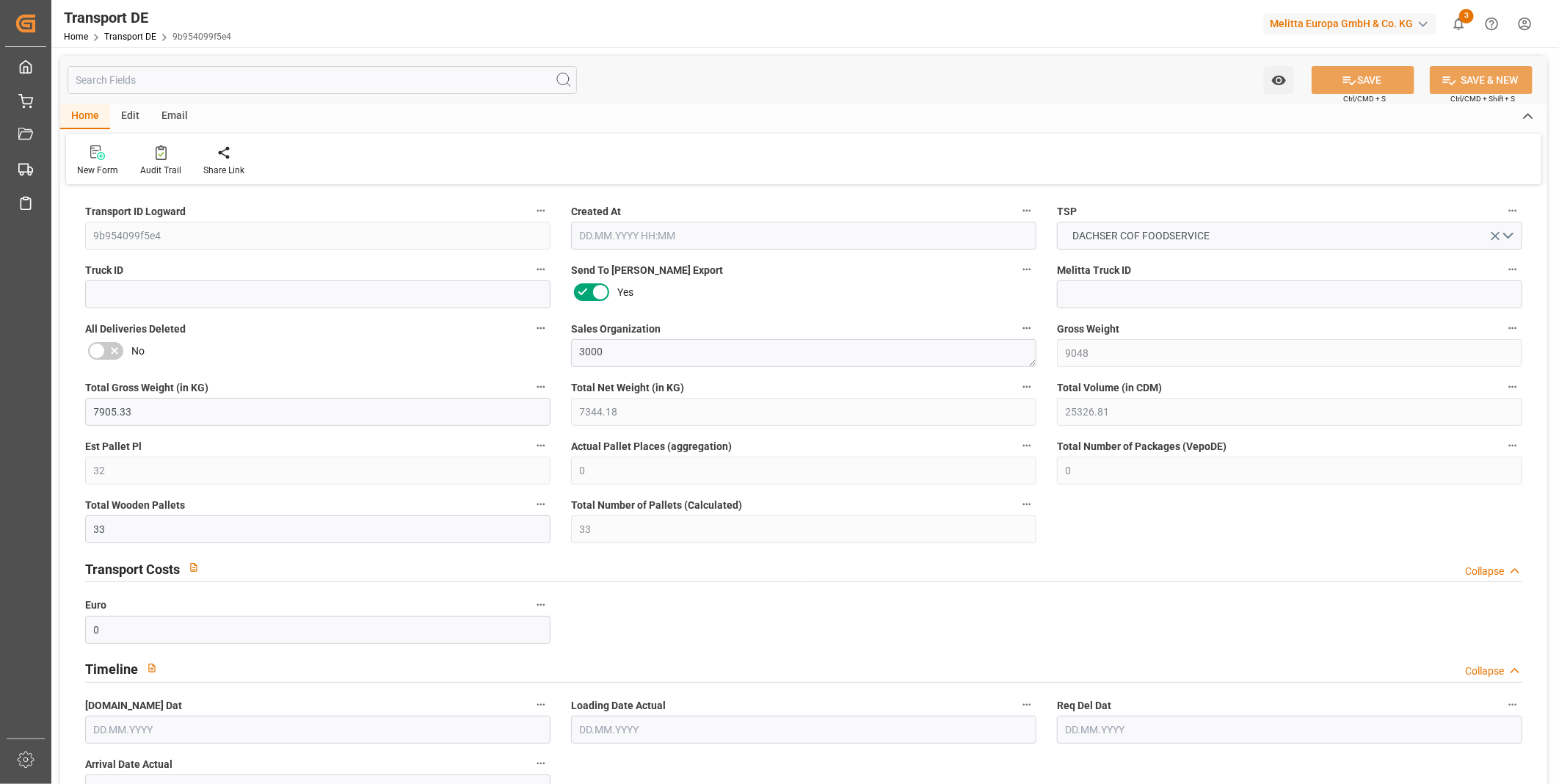
type input "18.08.2025"
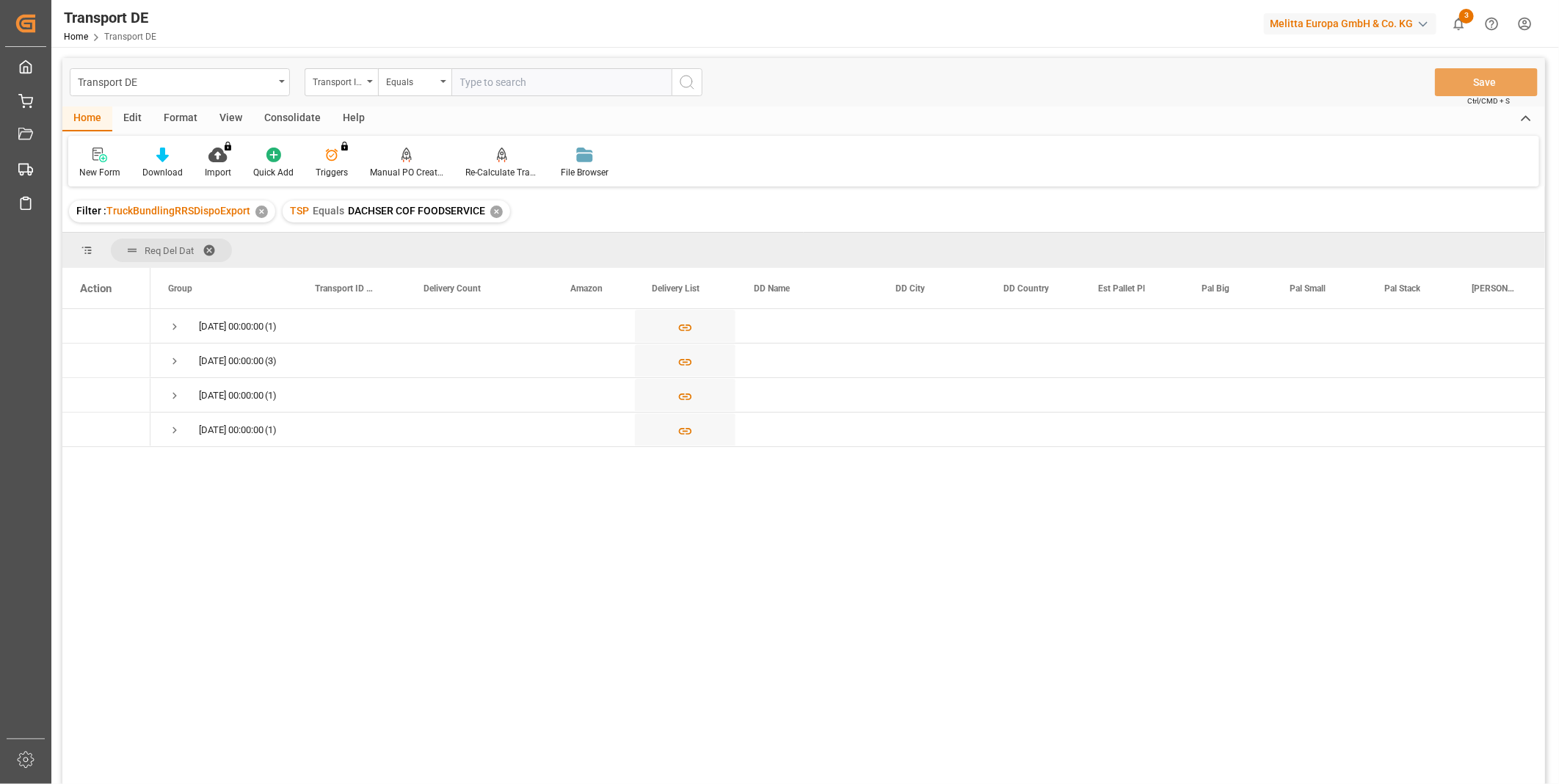
drag, startPoint x: 282, startPoint y: 112, endPoint x: 248, endPoint y: 116, distance: 34.2
click at [282, 112] on div "Consolidate" at bounding box center [292, 119] width 78 height 25
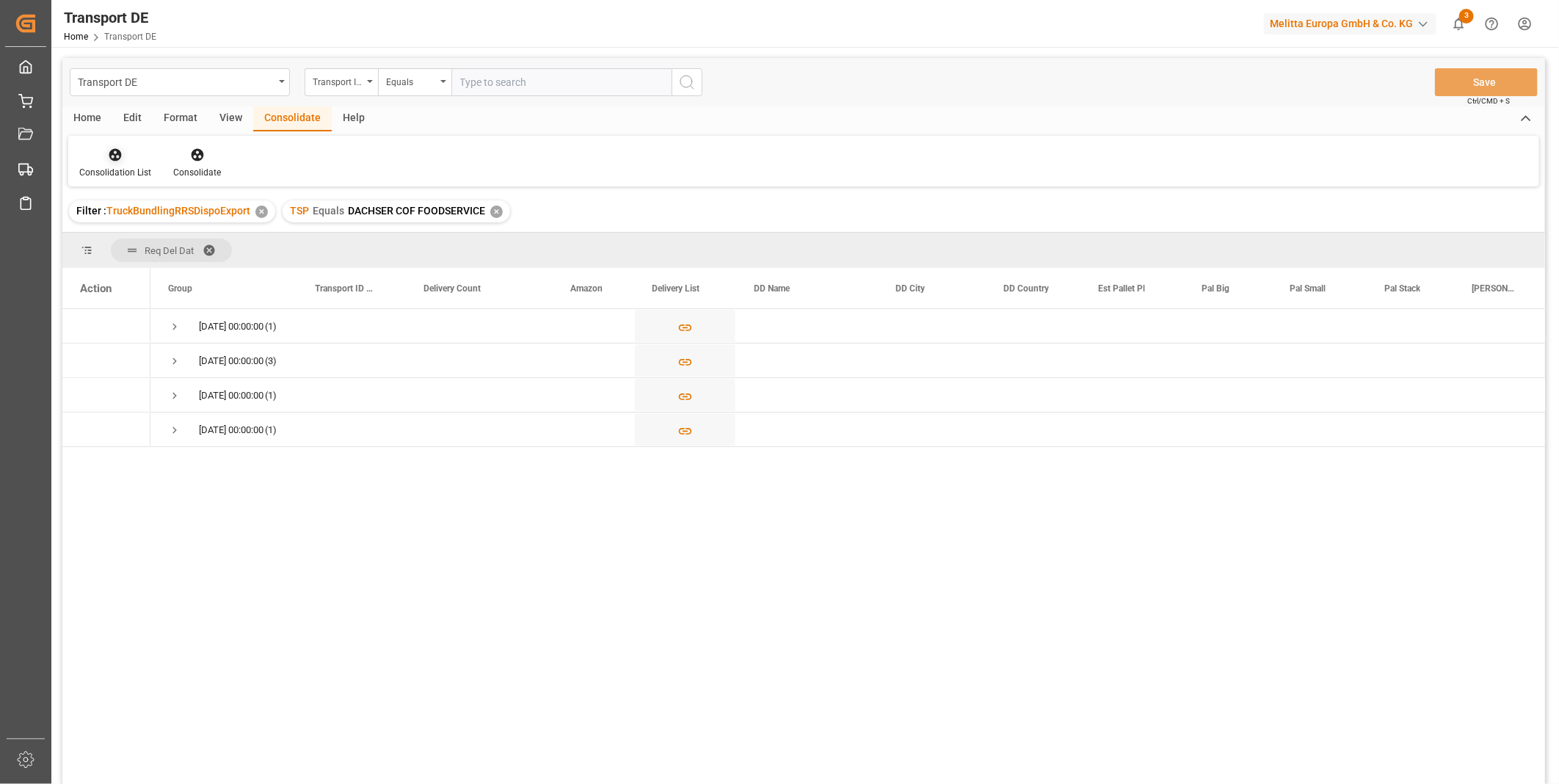
click at [104, 151] on div at bounding box center [114, 154] width 72 height 15
click at [189, 275] on div "Transport DE Transport ID Logward Equals Save Ctrl/CMD + S Home Edit Format Vie…" at bounding box center [803, 440] width 1482 height 765
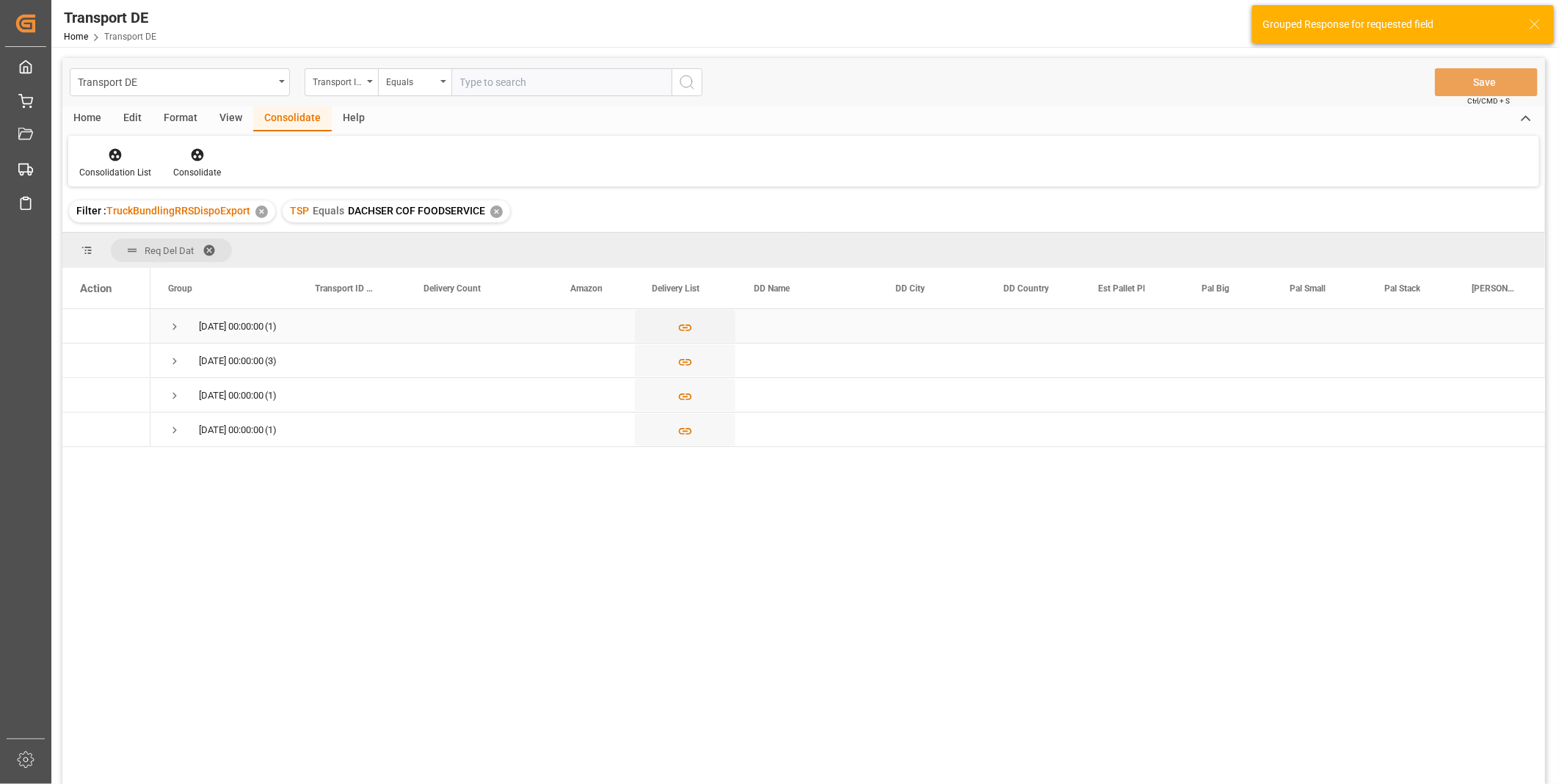
click at [179, 326] on span "Press SPACE to select this row." at bounding box center [175, 326] width 13 height 13
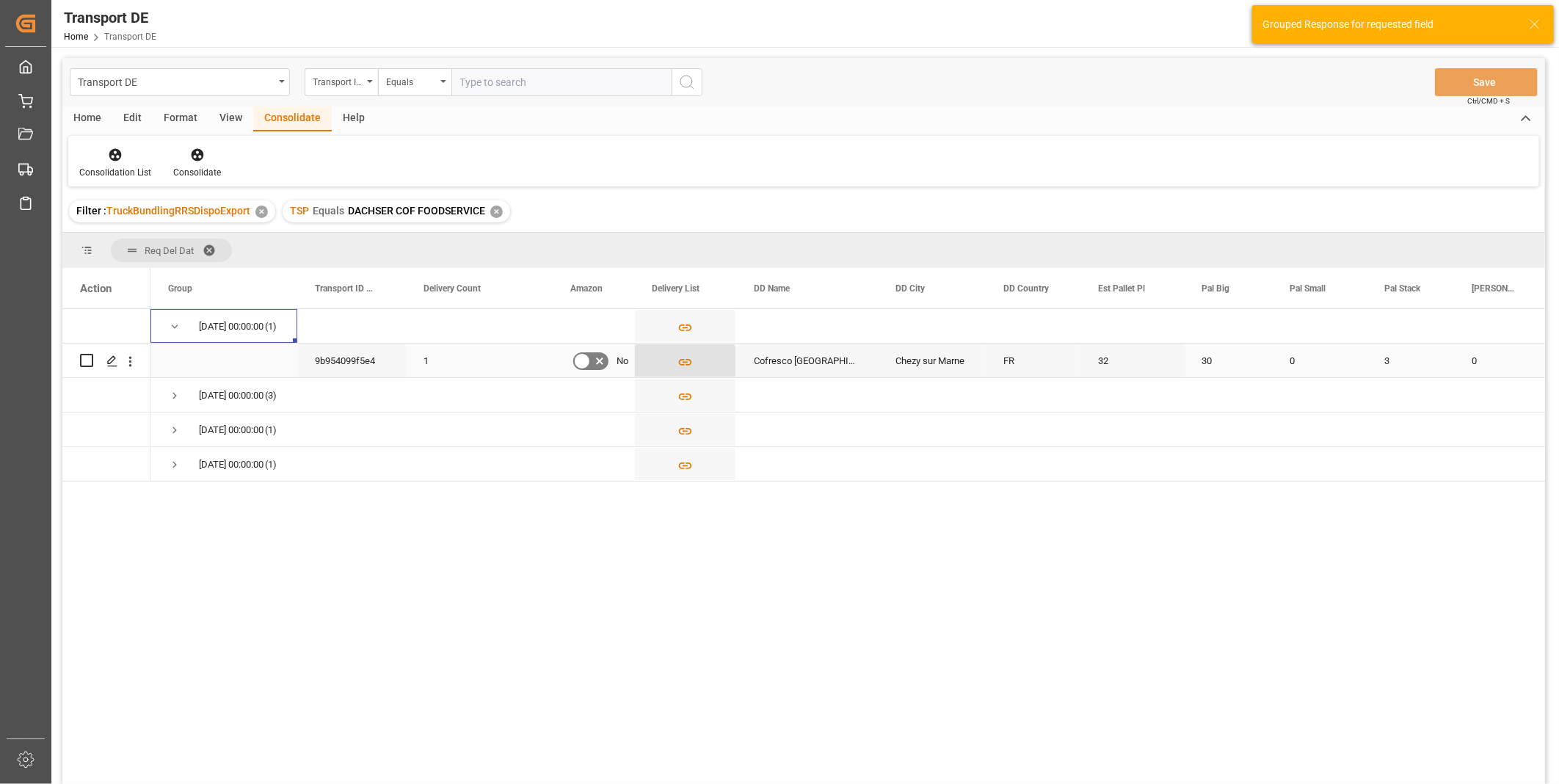
click at [682, 365] on icon "Press SPACE to select this row." at bounding box center [685, 362] width 15 height 15
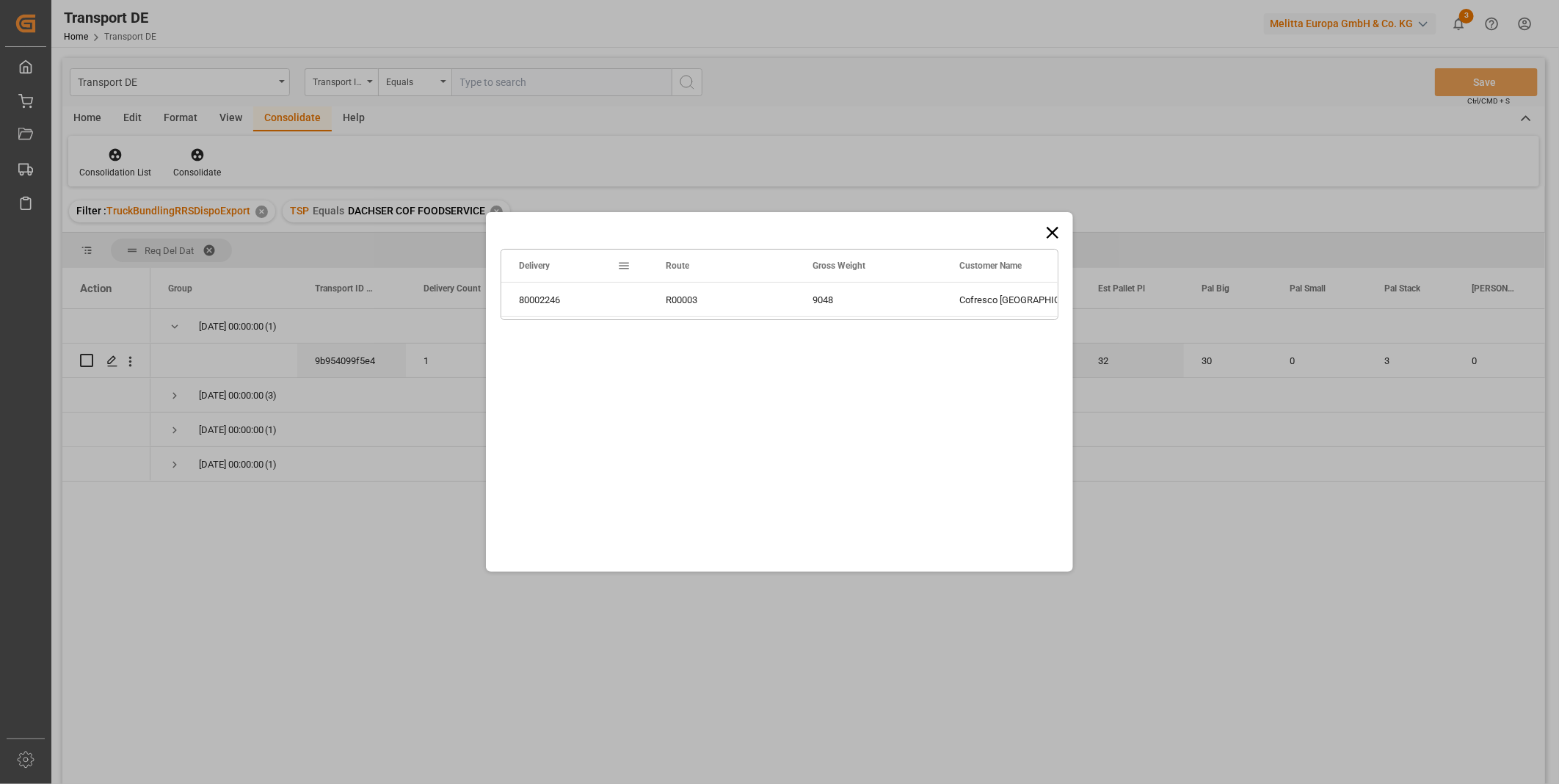
click at [1046, 232] on icon at bounding box center [1053, 232] width 20 height 20
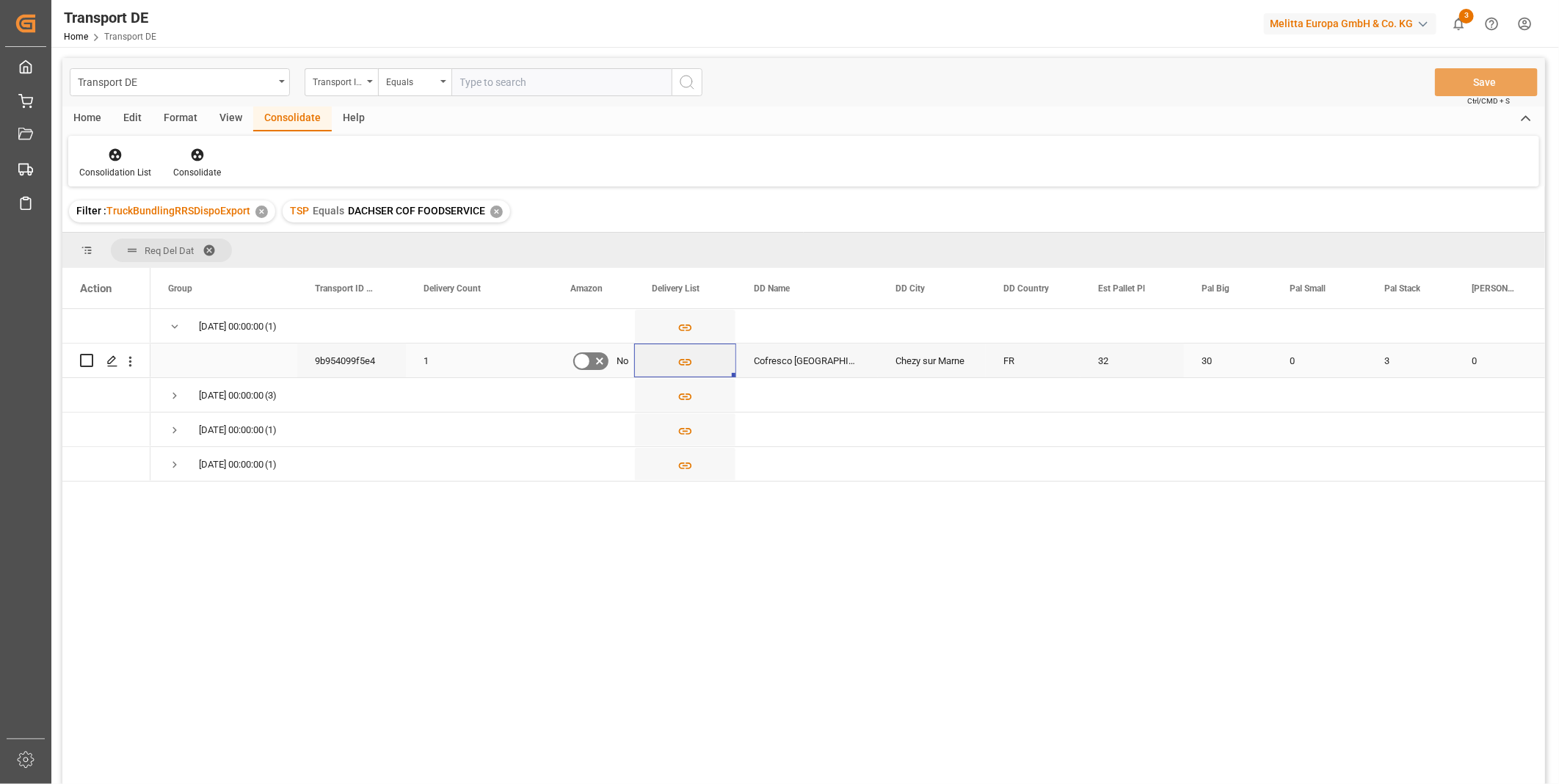
click at [88, 356] on input "Press Space to toggle row selection (unchecked)" at bounding box center [87, 361] width 13 height 13
checkbox input "true"
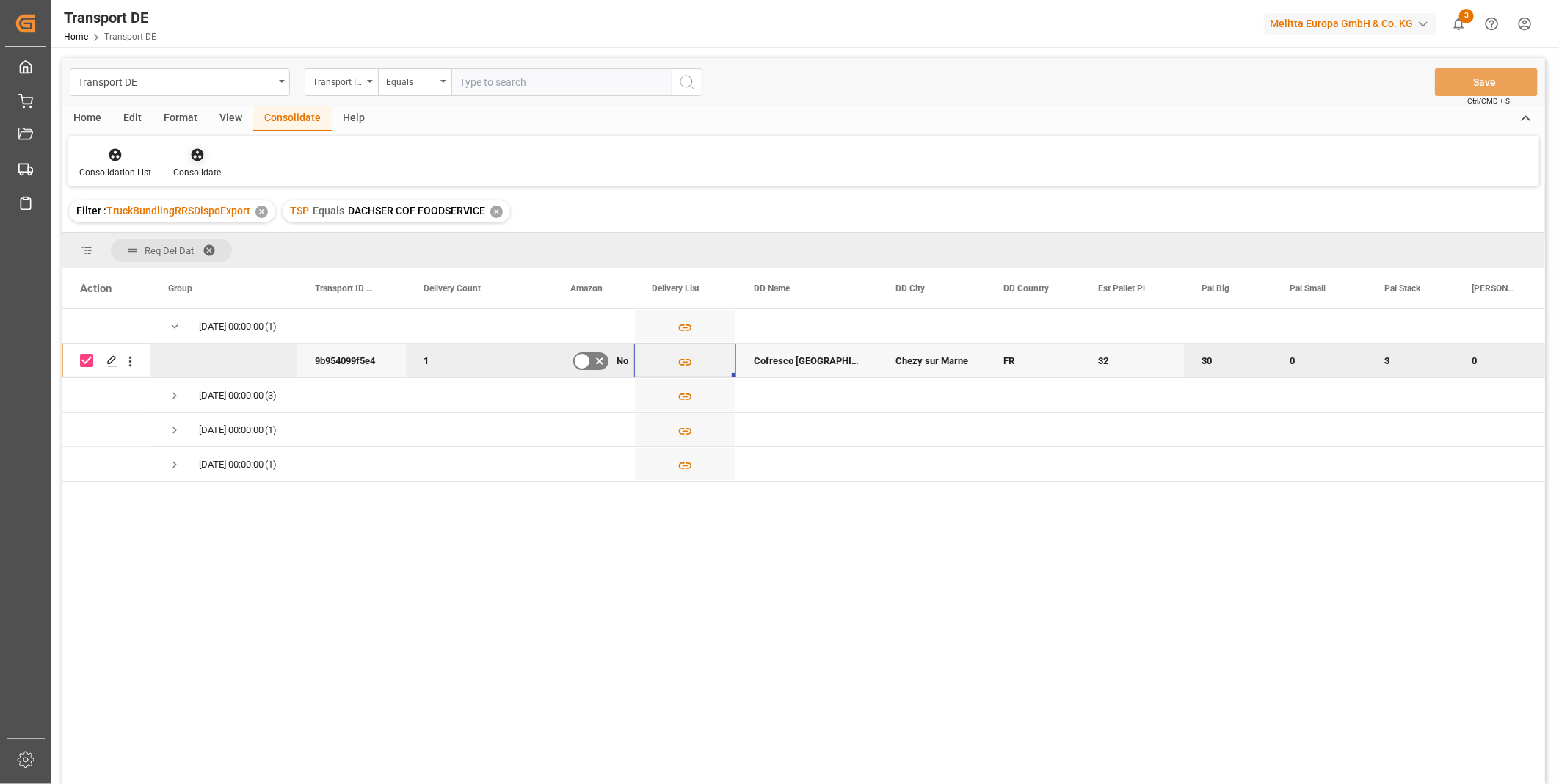
click at [203, 151] on div at bounding box center [197, 154] width 48 height 15
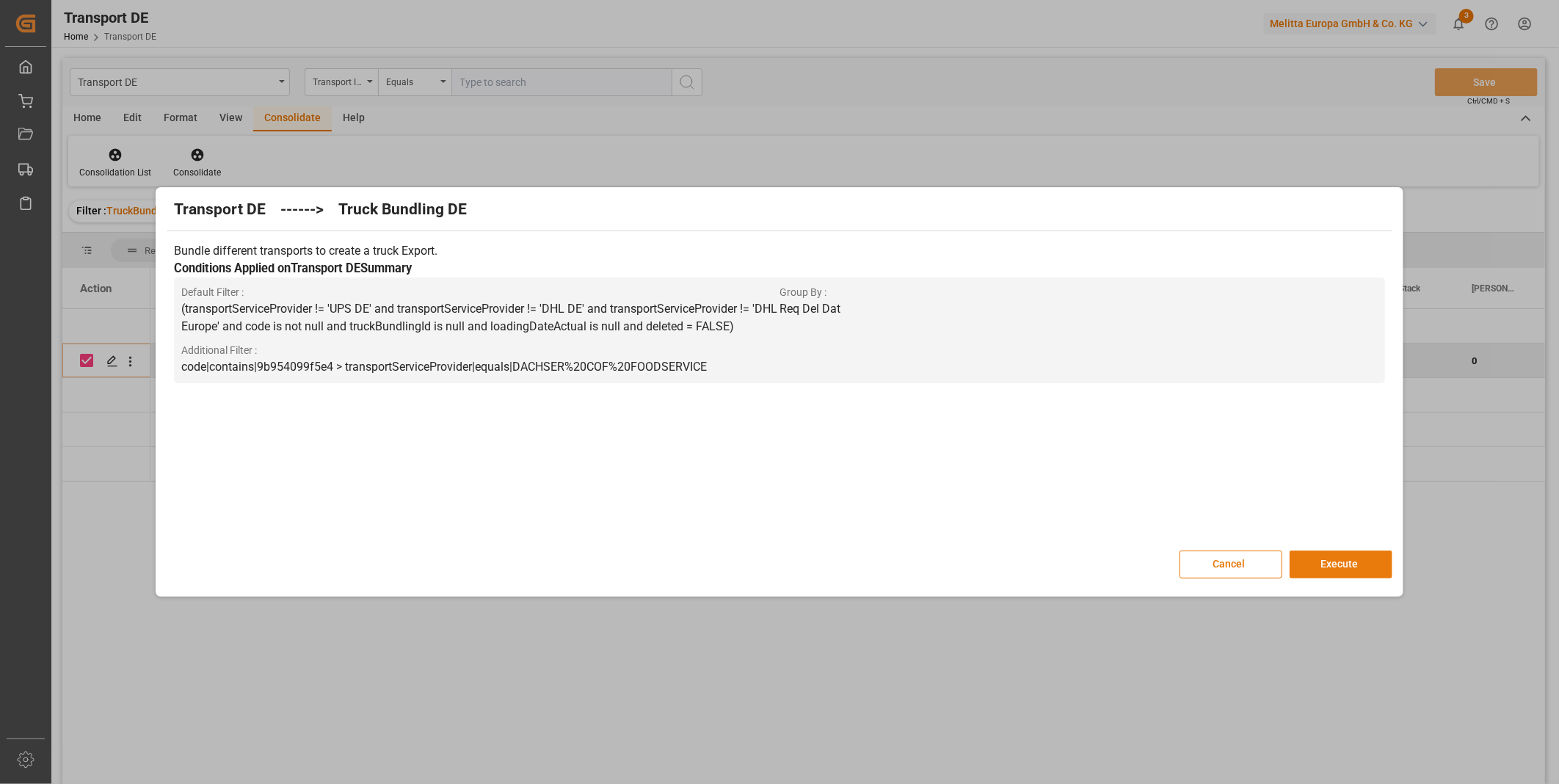
drag, startPoint x: 1341, startPoint y: 559, endPoint x: 1334, endPoint y: 565, distance: 9.2
click at [1339, 560] on button "Execute" at bounding box center [1341, 564] width 103 height 28
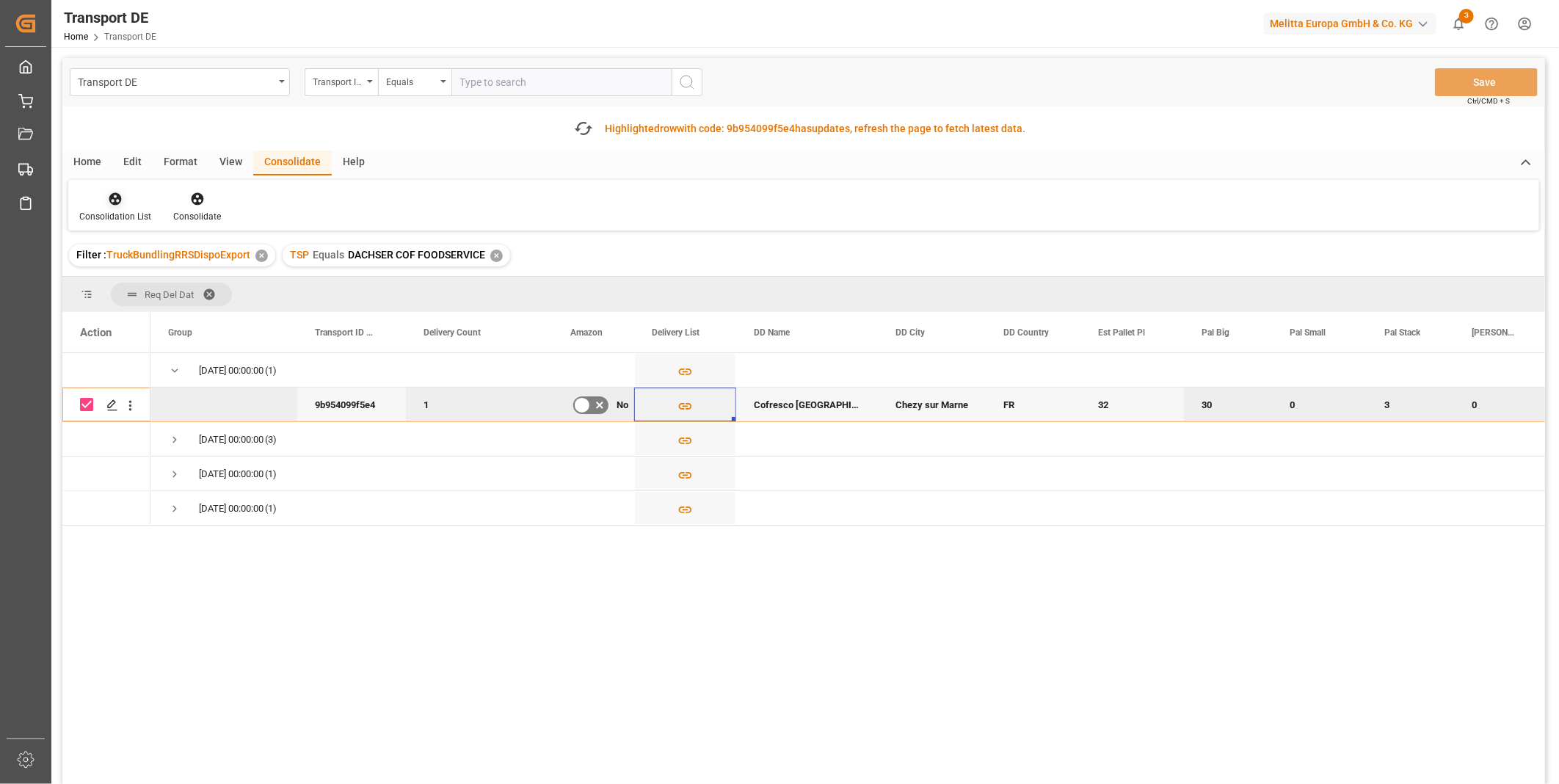
click at [108, 199] on icon at bounding box center [114, 199] width 14 height 14
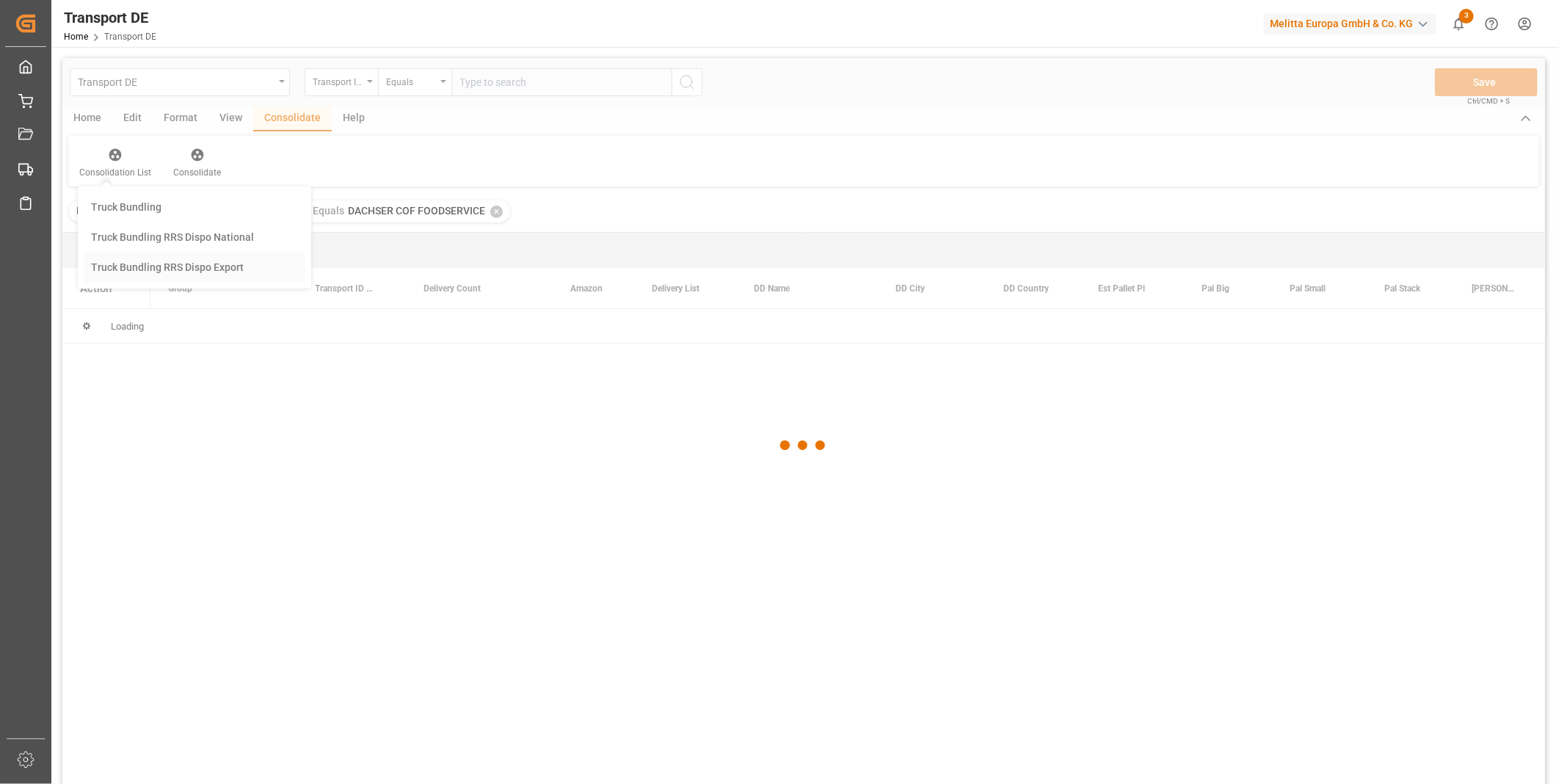
click at [169, 305] on div "Transport DE Transport ID Logward Equals Save Ctrl/CMD + S Home Edit Format Vie…" at bounding box center [803, 440] width 1482 height 765
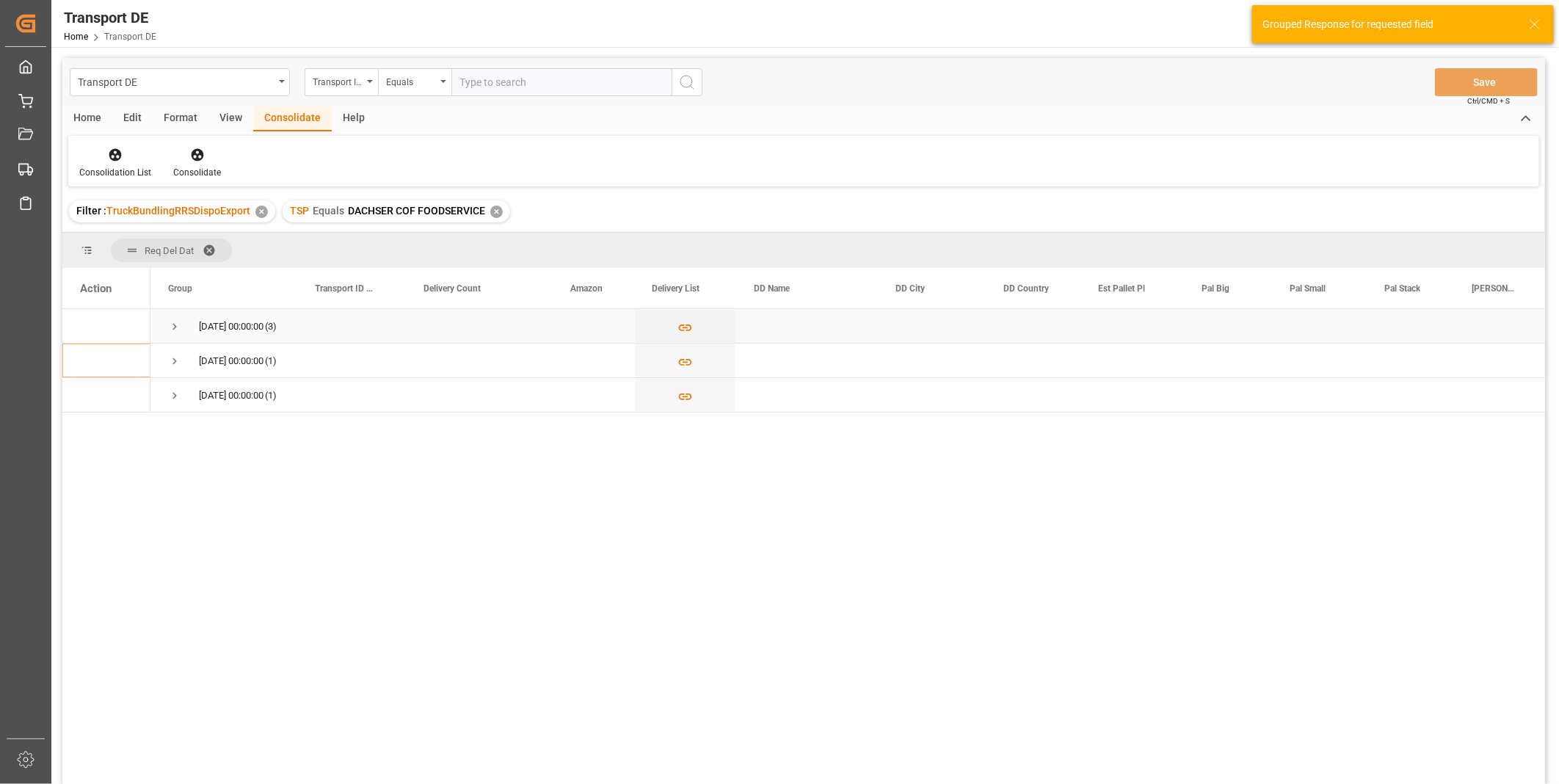
click at [172, 321] on span "Press SPACE to select this row." at bounding box center [175, 326] width 13 height 13
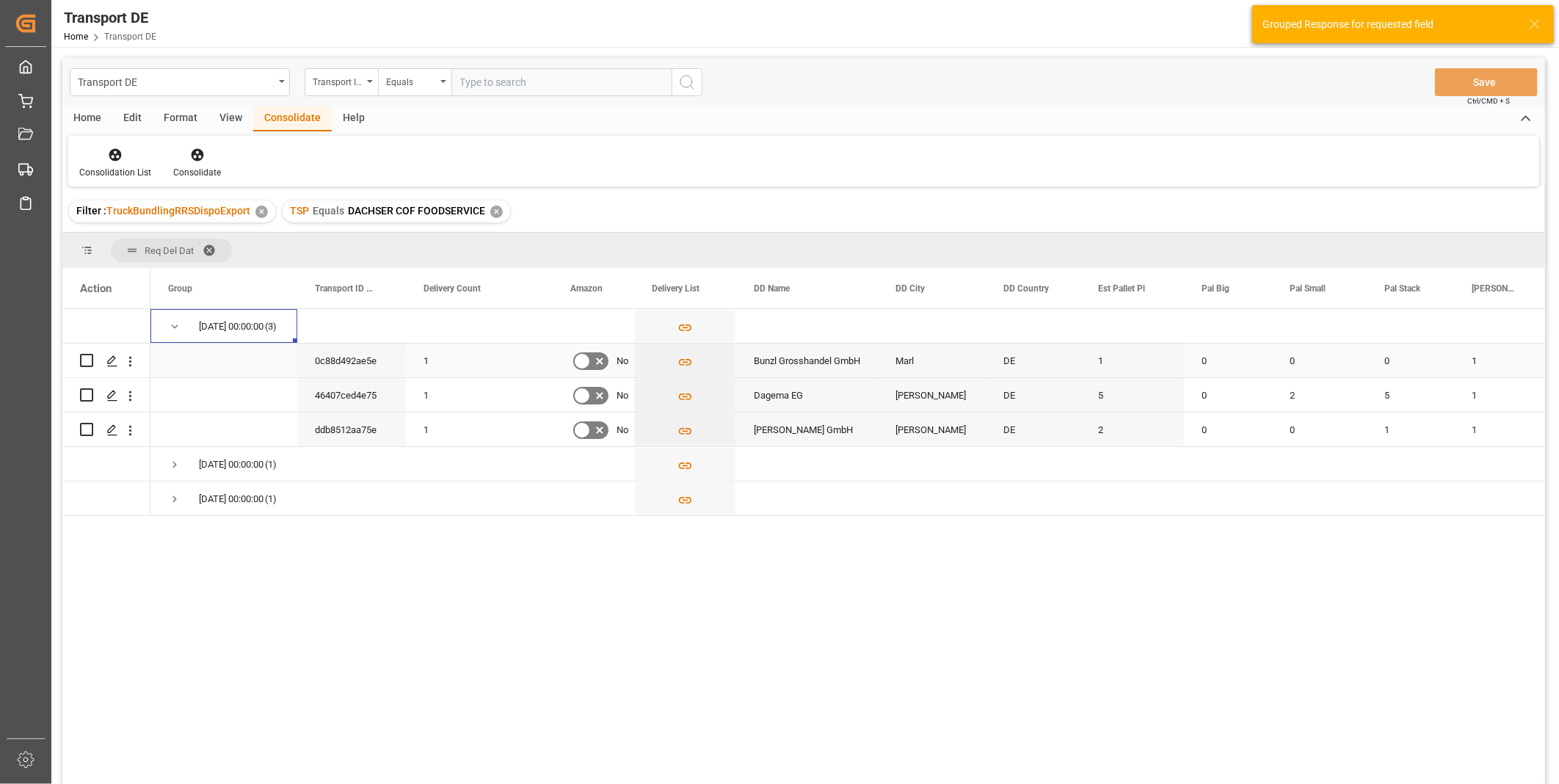
click at [89, 364] on input "Press Space to toggle row selection (unchecked)" at bounding box center [87, 361] width 13 height 13
checkbox input "true"
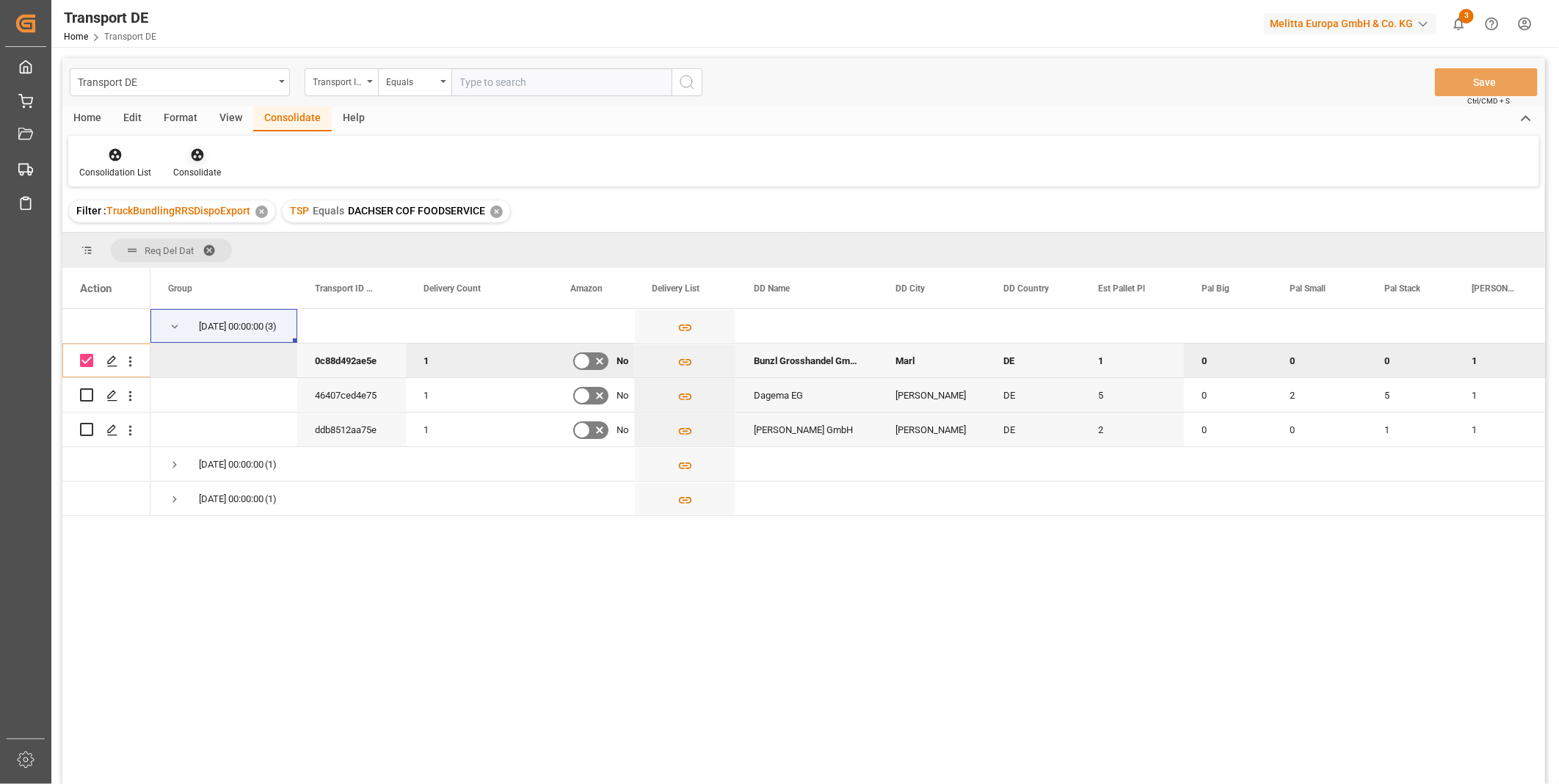
click at [199, 155] on icon at bounding box center [197, 155] width 13 height 13
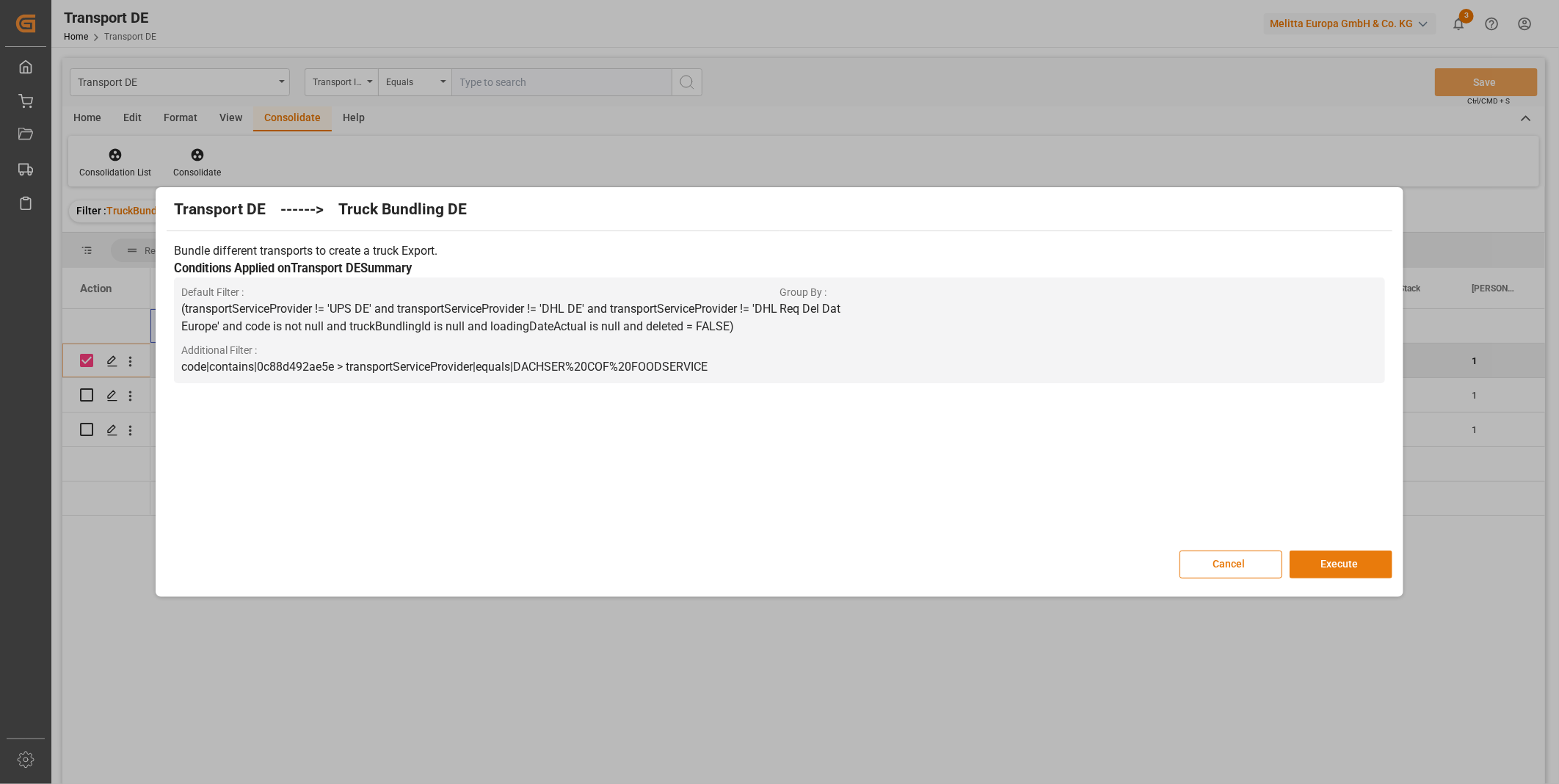
click at [1354, 562] on button "Execute" at bounding box center [1341, 564] width 103 height 28
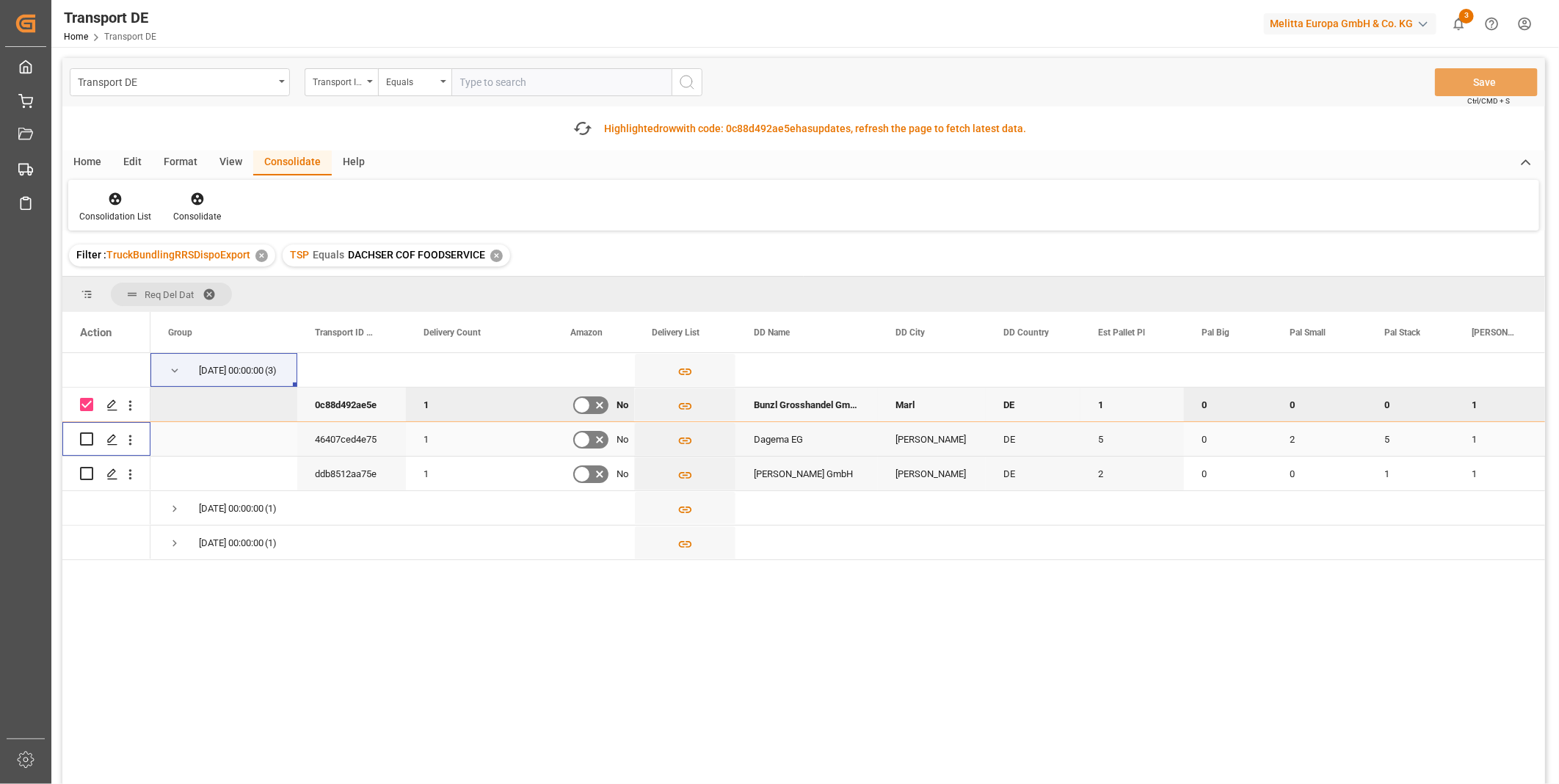
click at [82, 441] on input "Press Space to toggle row selection (unchecked)" at bounding box center [87, 439] width 13 height 13
checkbox input "true"
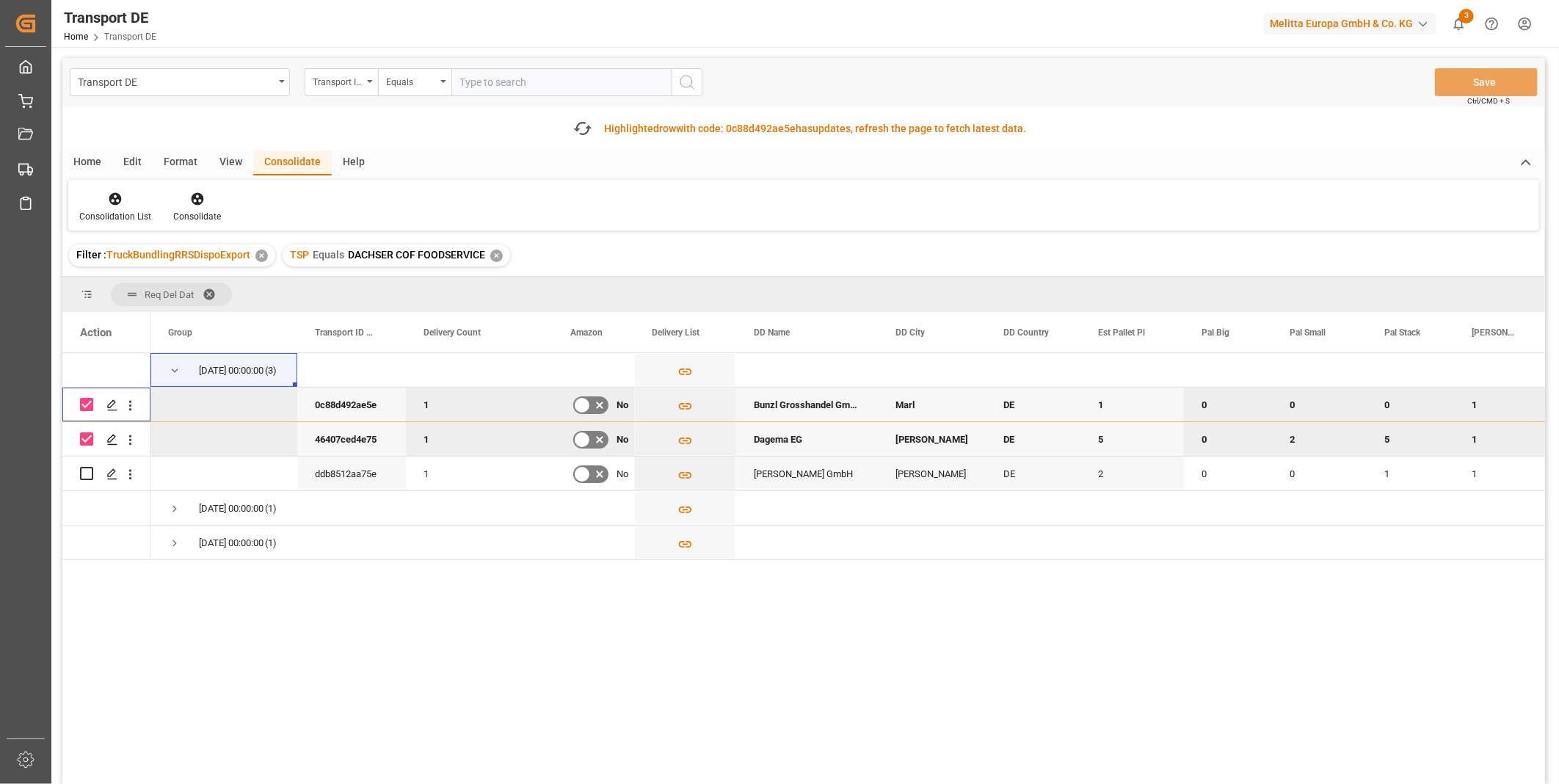
click at [86, 412] on div "Press SPACE to deselect this row." at bounding box center [87, 405] width 13 height 34
click at [89, 402] on input "Press Space to toggle row selection (checked)" at bounding box center [87, 405] width 13 height 13
checkbox input "false"
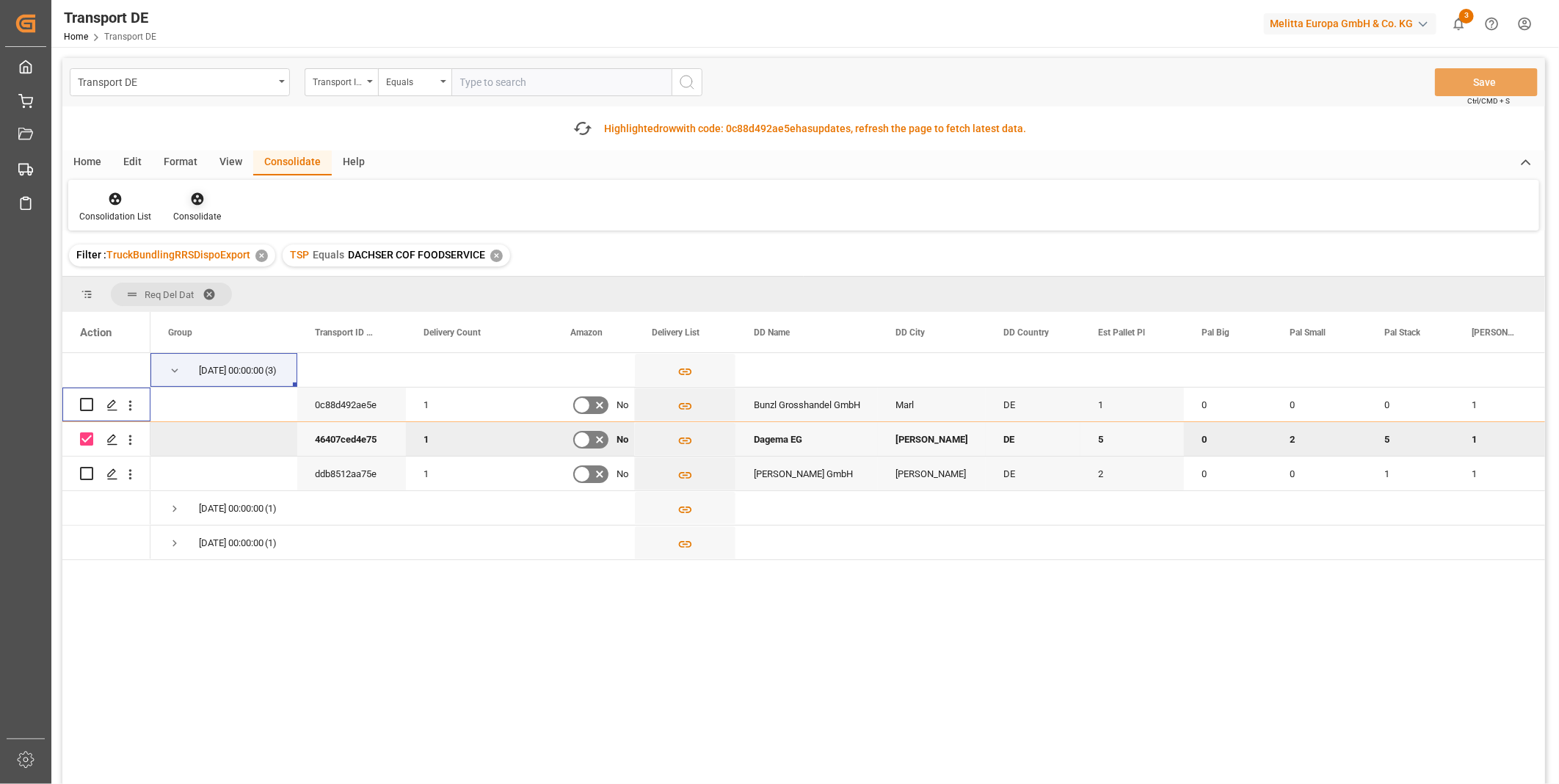
click at [213, 191] on div at bounding box center [197, 199] width 48 height 15
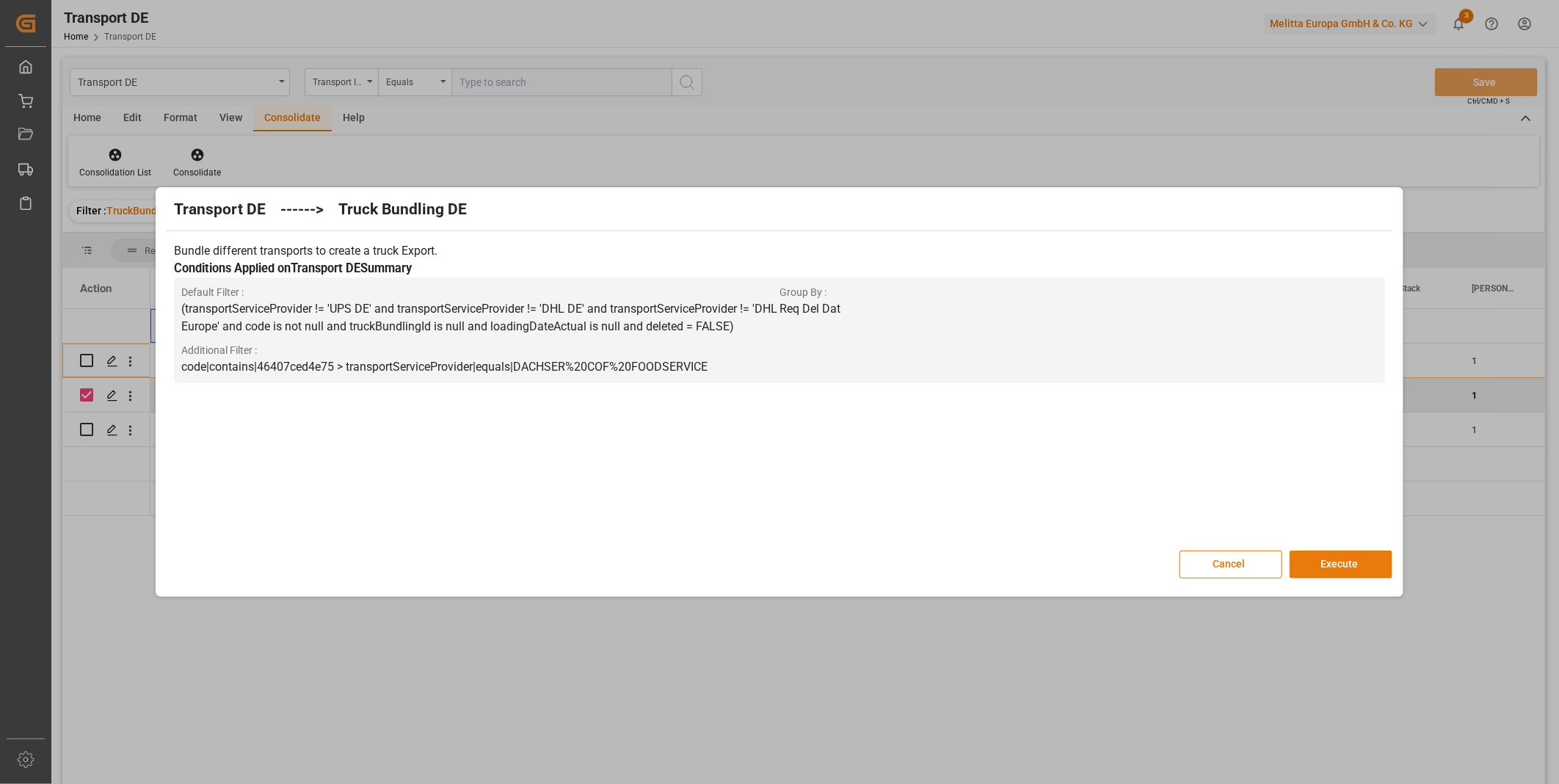
click at [1316, 564] on button "Execute" at bounding box center [1341, 564] width 103 height 28
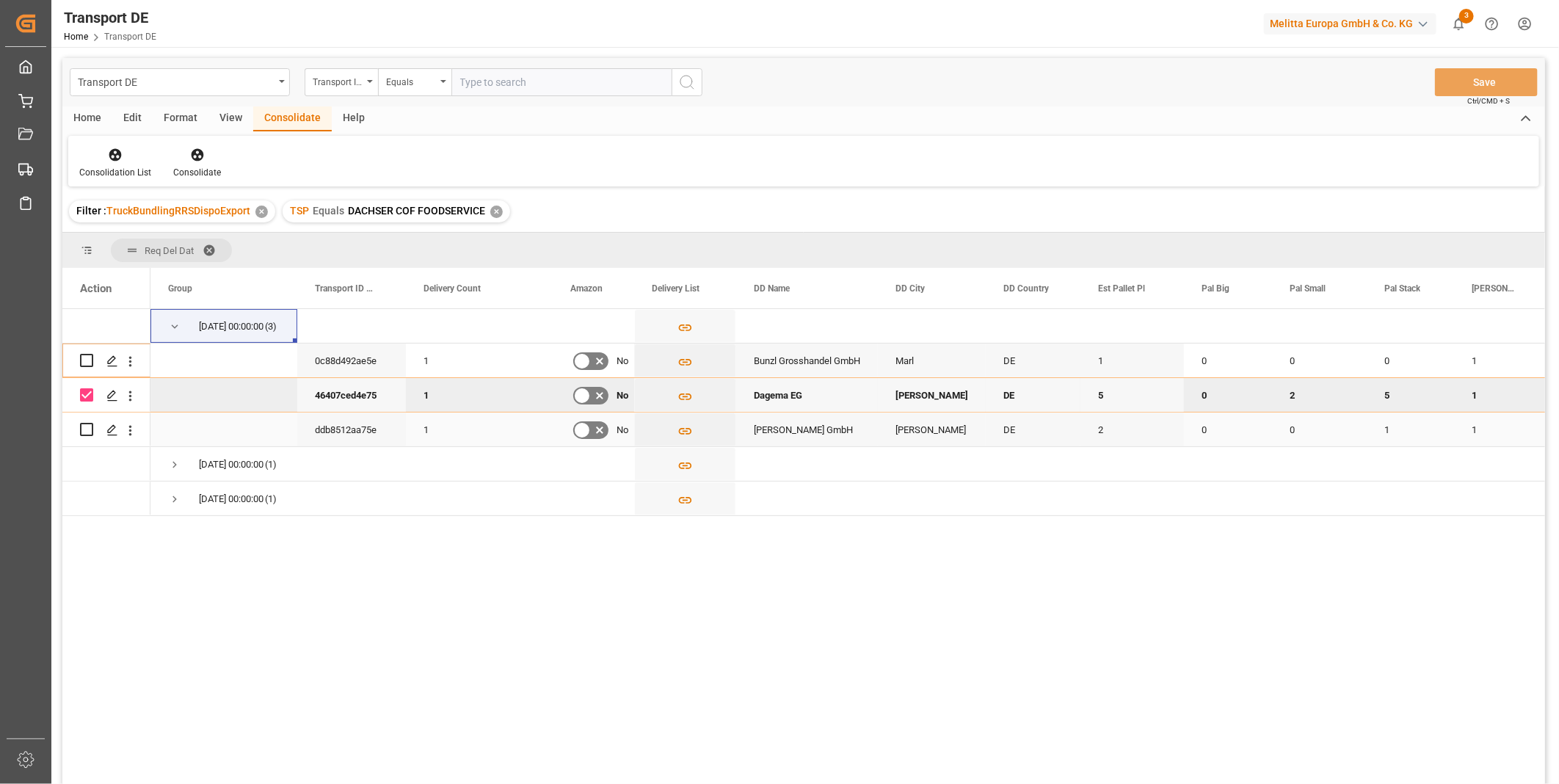
click at [82, 426] on input "Press Space to toggle row selection (unchecked)" at bounding box center [87, 430] width 13 height 13
checkbox input "true"
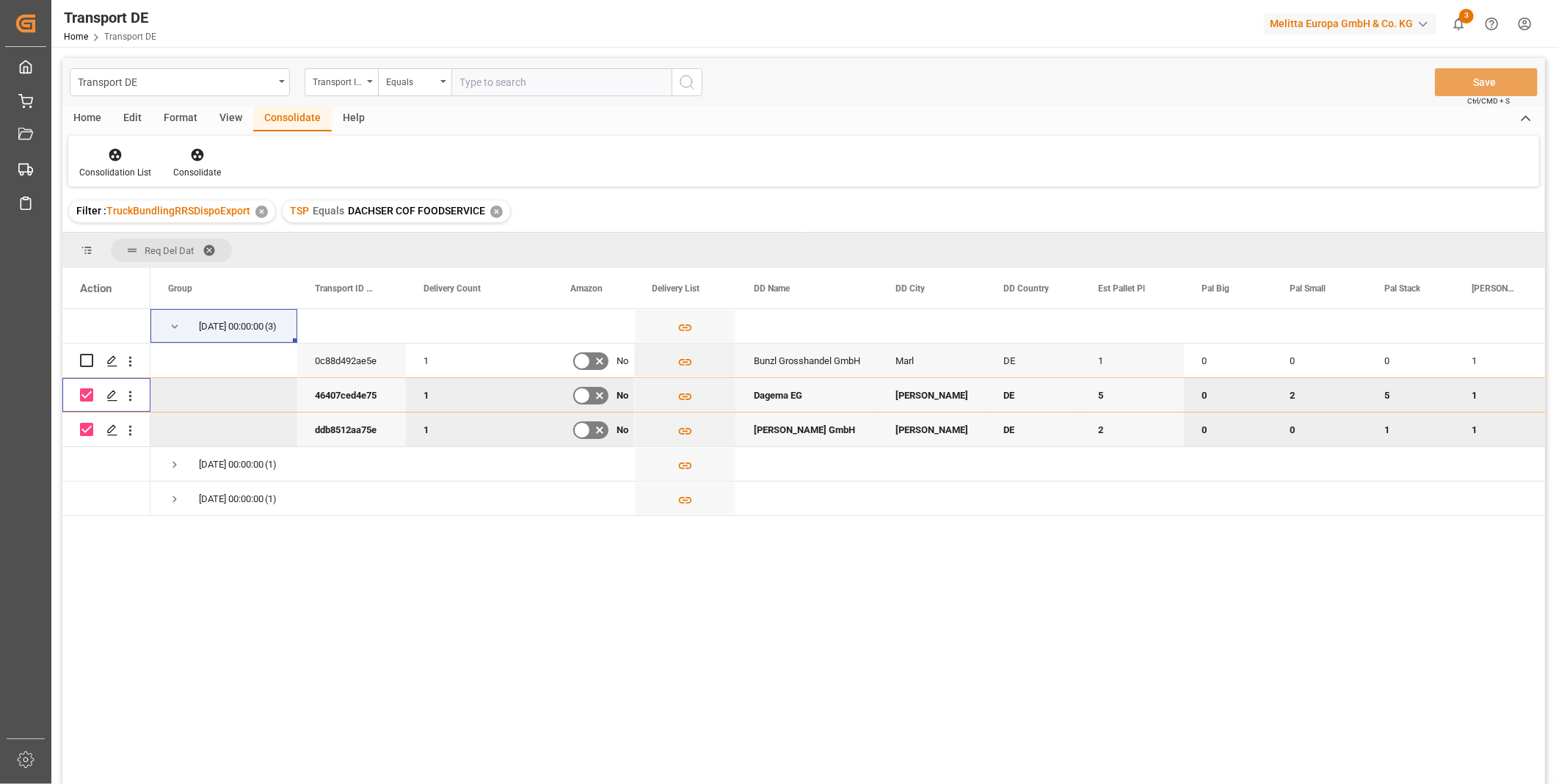
click at [87, 400] on input "Press Space to toggle row selection (checked)" at bounding box center [87, 395] width 13 height 13
checkbox input "false"
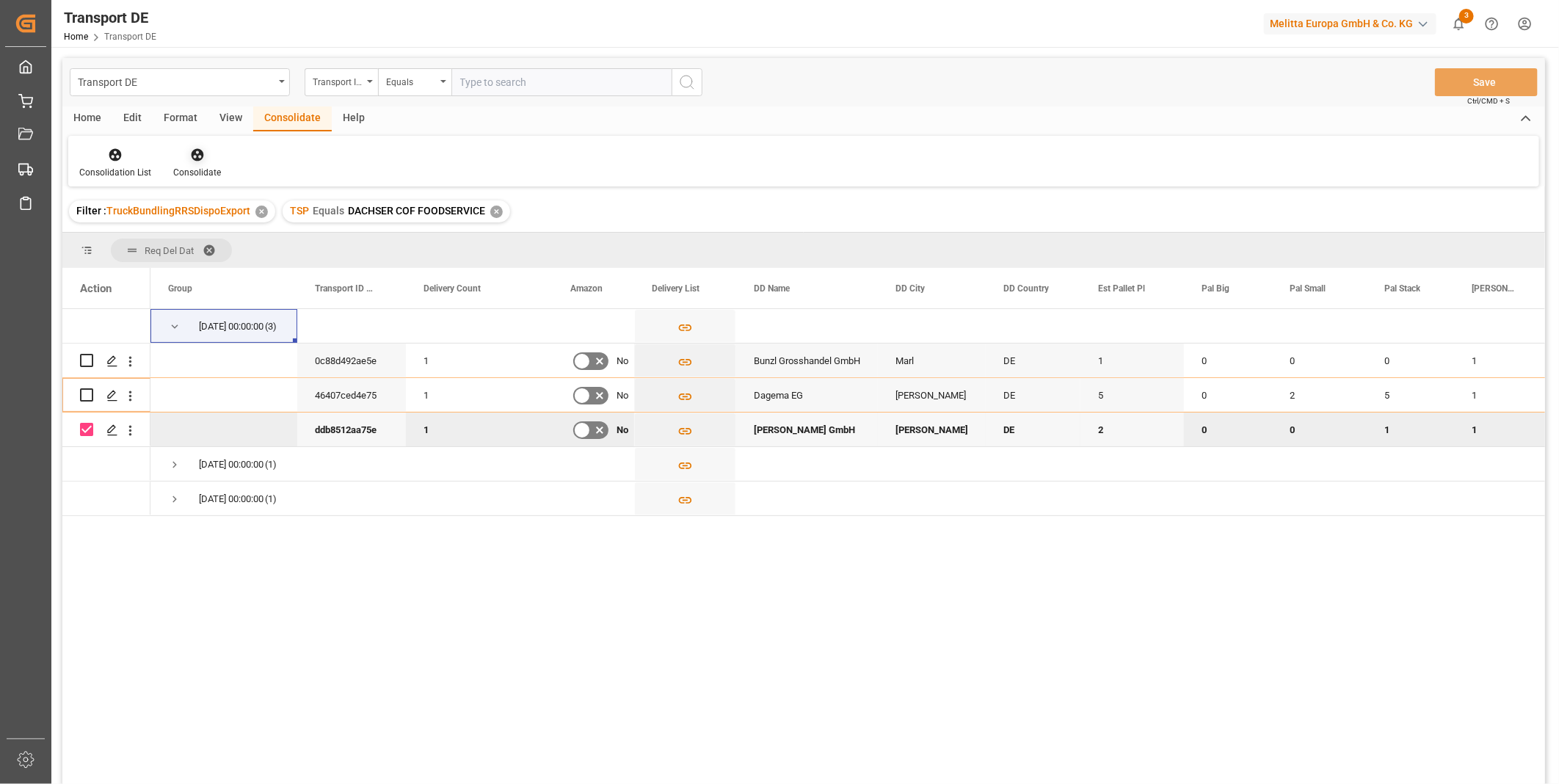
click at [196, 151] on icon at bounding box center [197, 155] width 13 height 13
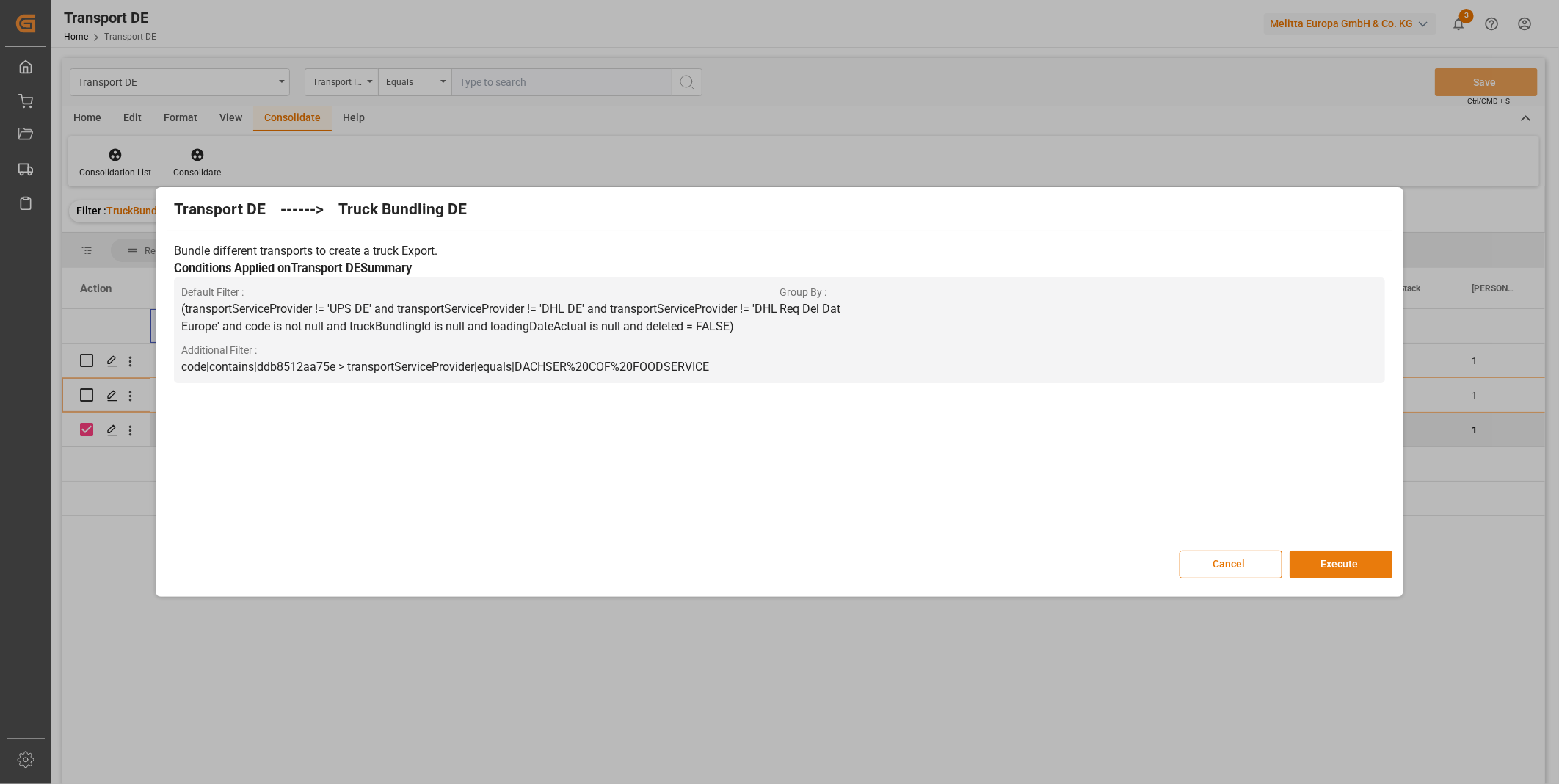
click at [1349, 570] on button "Execute" at bounding box center [1341, 564] width 103 height 28
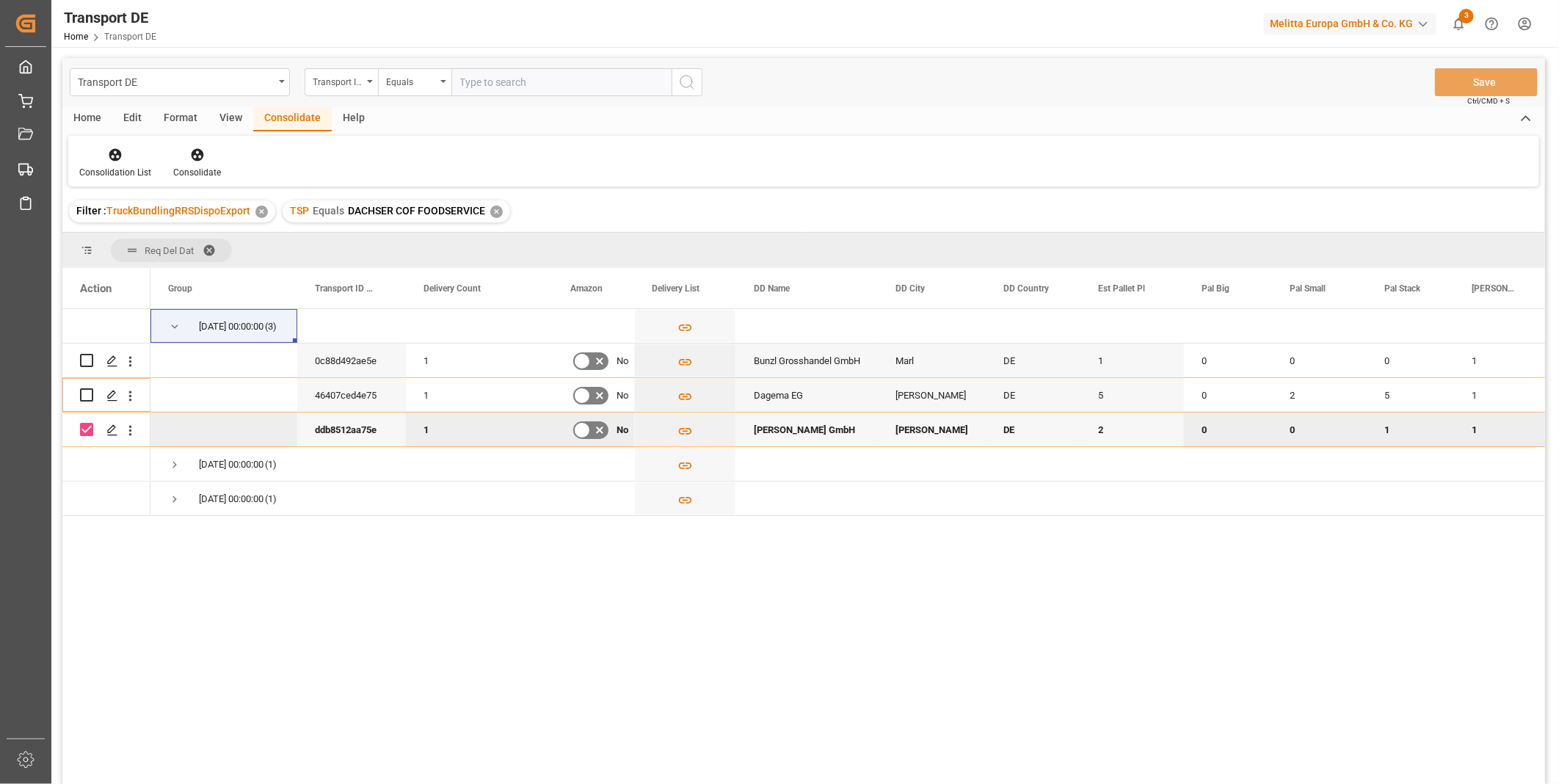
click at [89, 145] on div "Consolidation List Consolidate" at bounding box center [803, 161] width 1471 height 50
click at [93, 151] on div at bounding box center [114, 154] width 72 height 15
click at [167, 268] on div "Transport DE Transport ID Logward Equals Save Ctrl/CMD + S Home Edit Format Vie…" at bounding box center [803, 440] width 1482 height 765
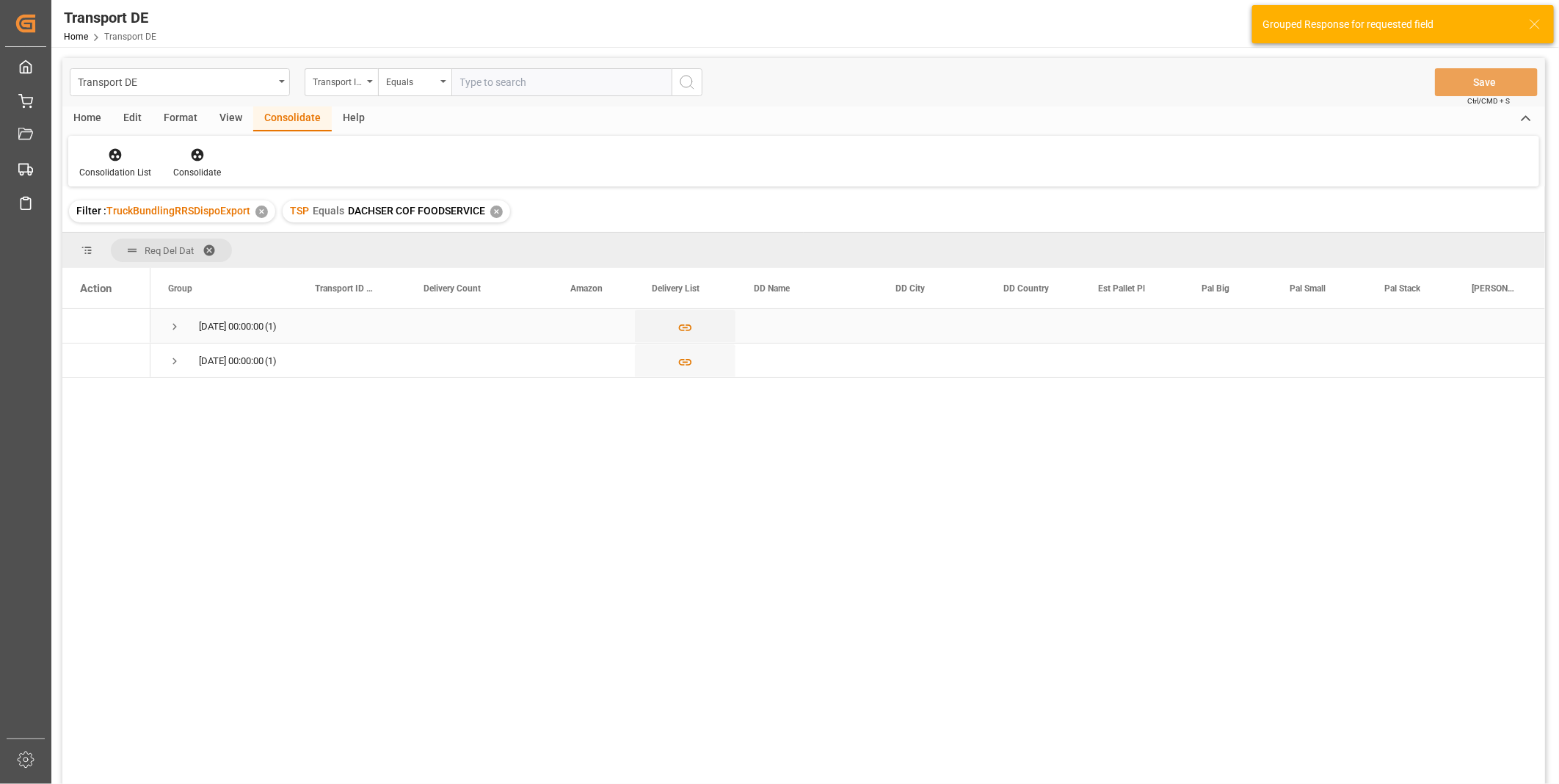
click at [179, 326] on span "Press SPACE to select this row." at bounding box center [175, 326] width 13 height 13
drag, startPoint x: 91, startPoint y: 360, endPoint x: 124, endPoint y: 349, distance: 34.8
click at [93, 359] on div "Press SPACE to select this row." at bounding box center [106, 360] width 53 height 32
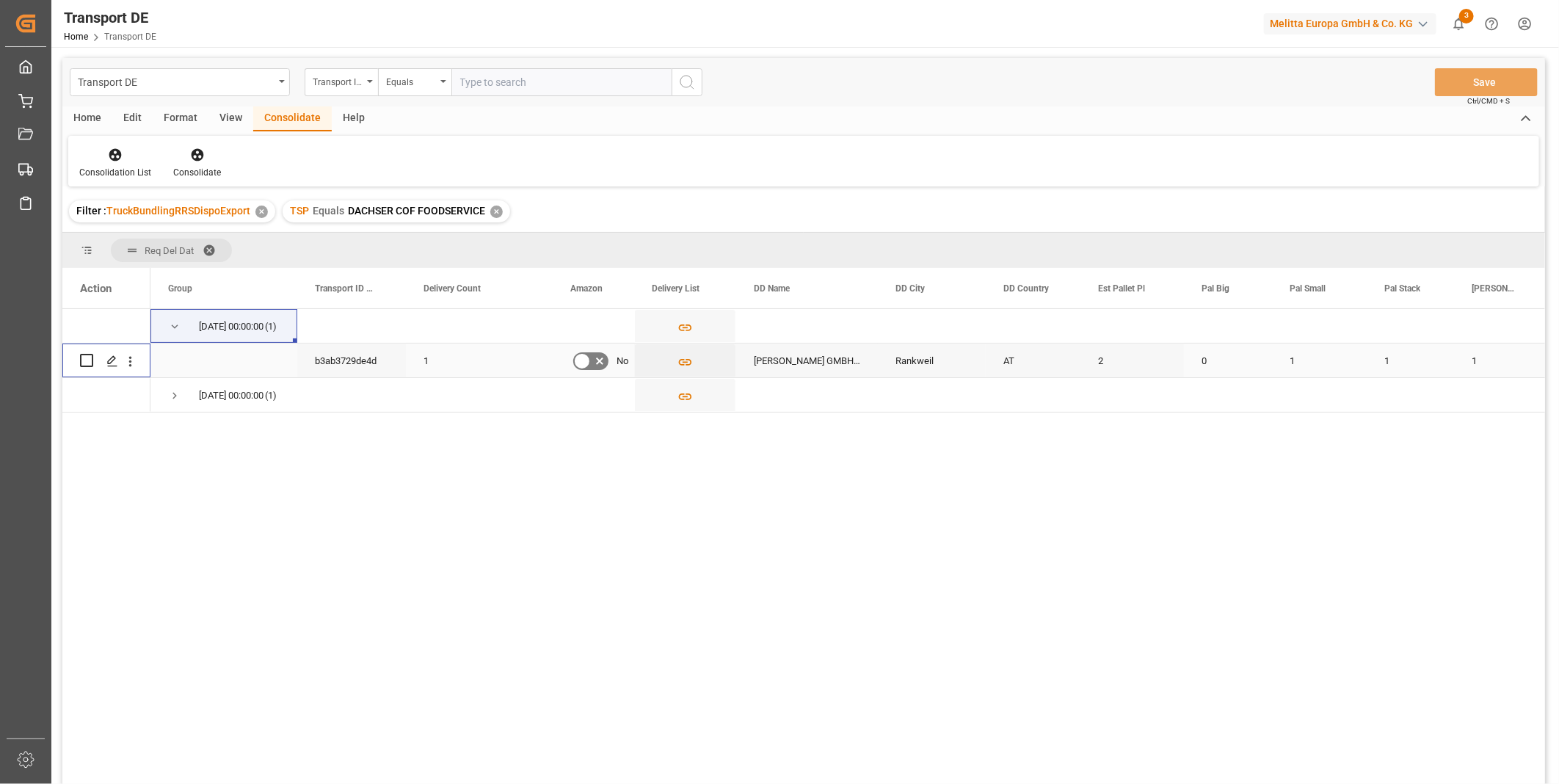
drag, startPoint x: 89, startPoint y: 356, endPoint x: 119, endPoint y: 313, distance: 52.4
click at [88, 357] on input "Press Space to toggle row selection (unchecked)" at bounding box center [87, 361] width 13 height 13
checkbox input "true"
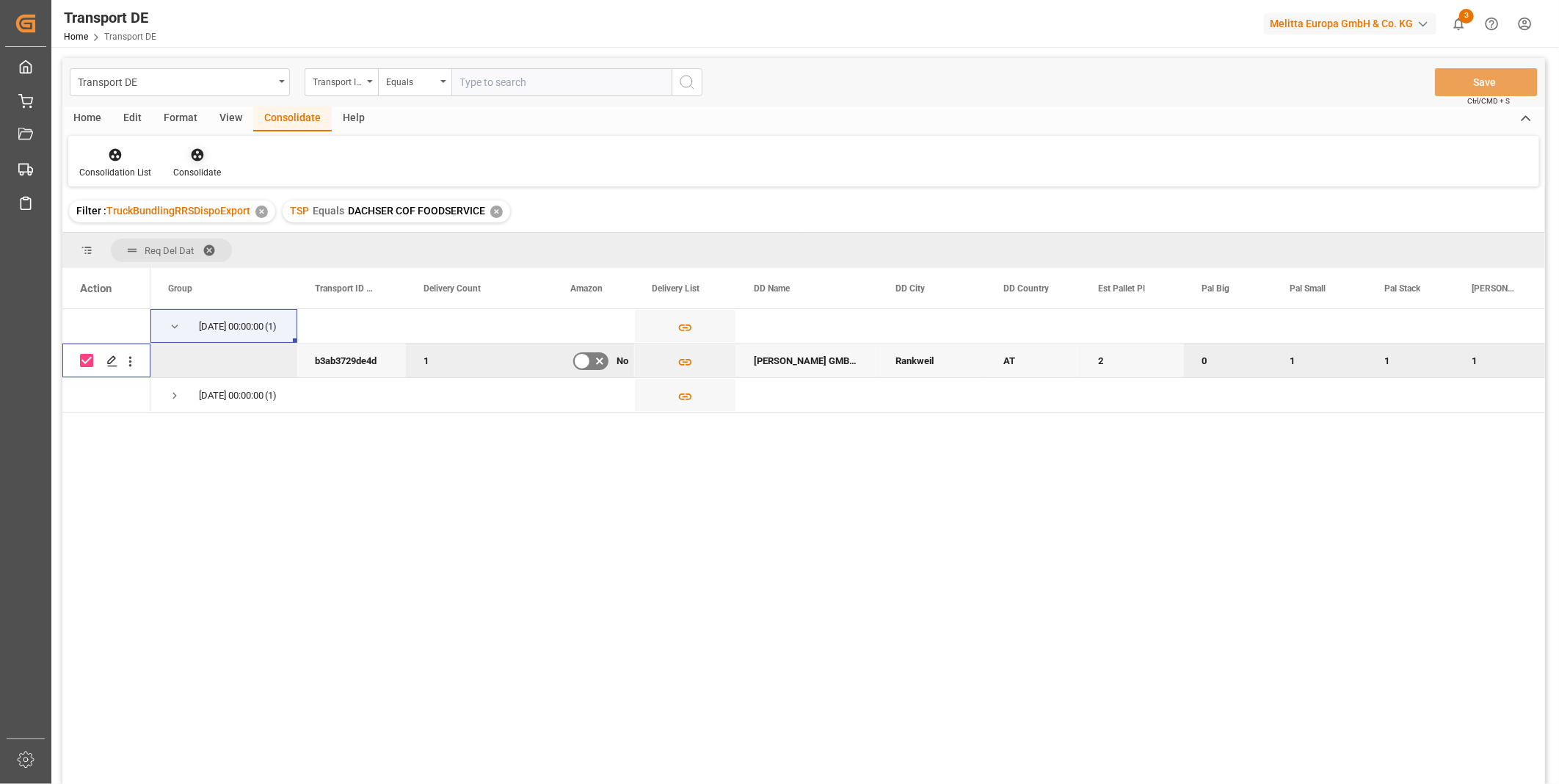
click at [187, 164] on div "Consolidate" at bounding box center [197, 162] width 70 height 32
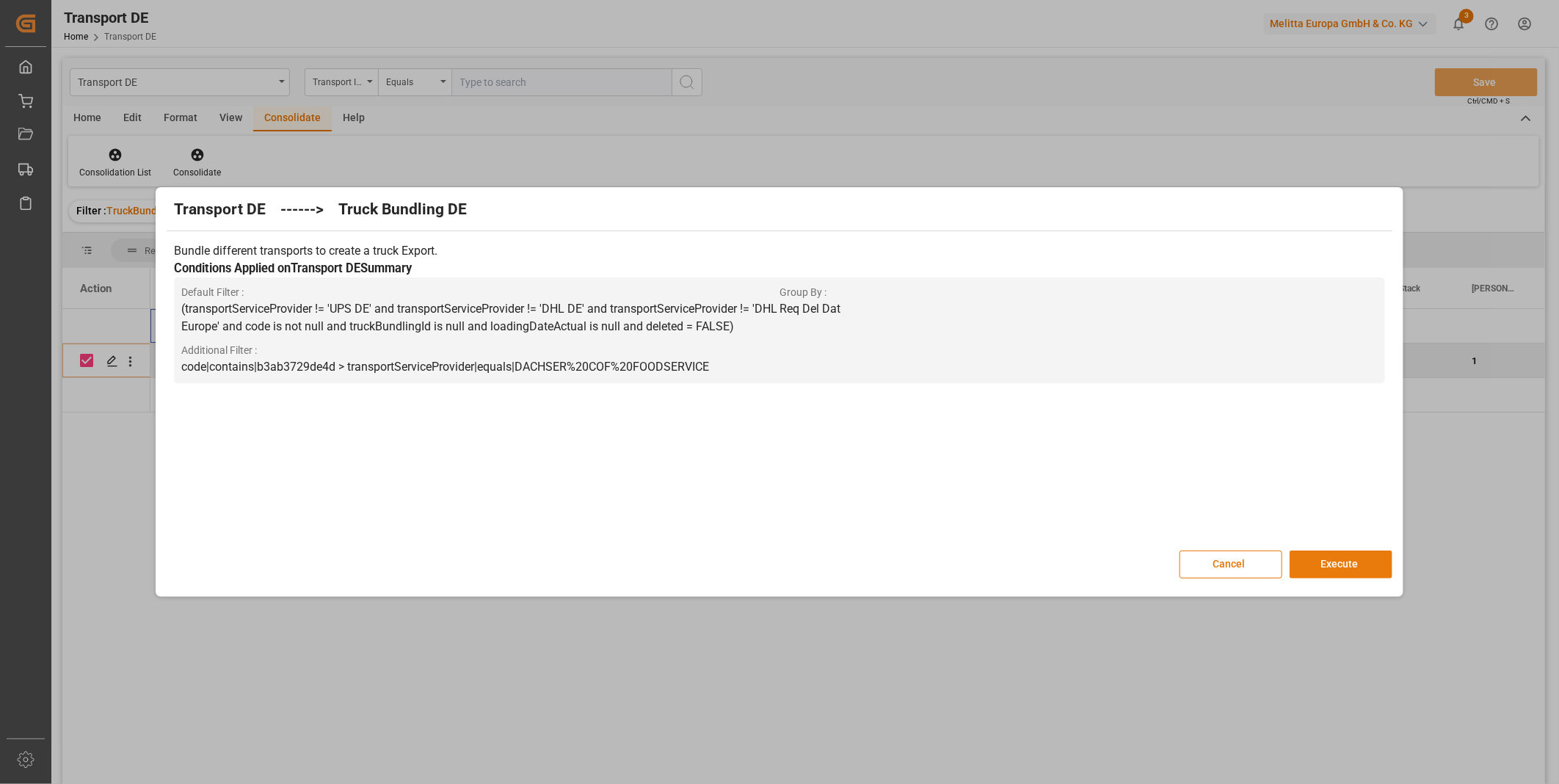
click at [1360, 560] on button "Execute" at bounding box center [1341, 564] width 103 height 28
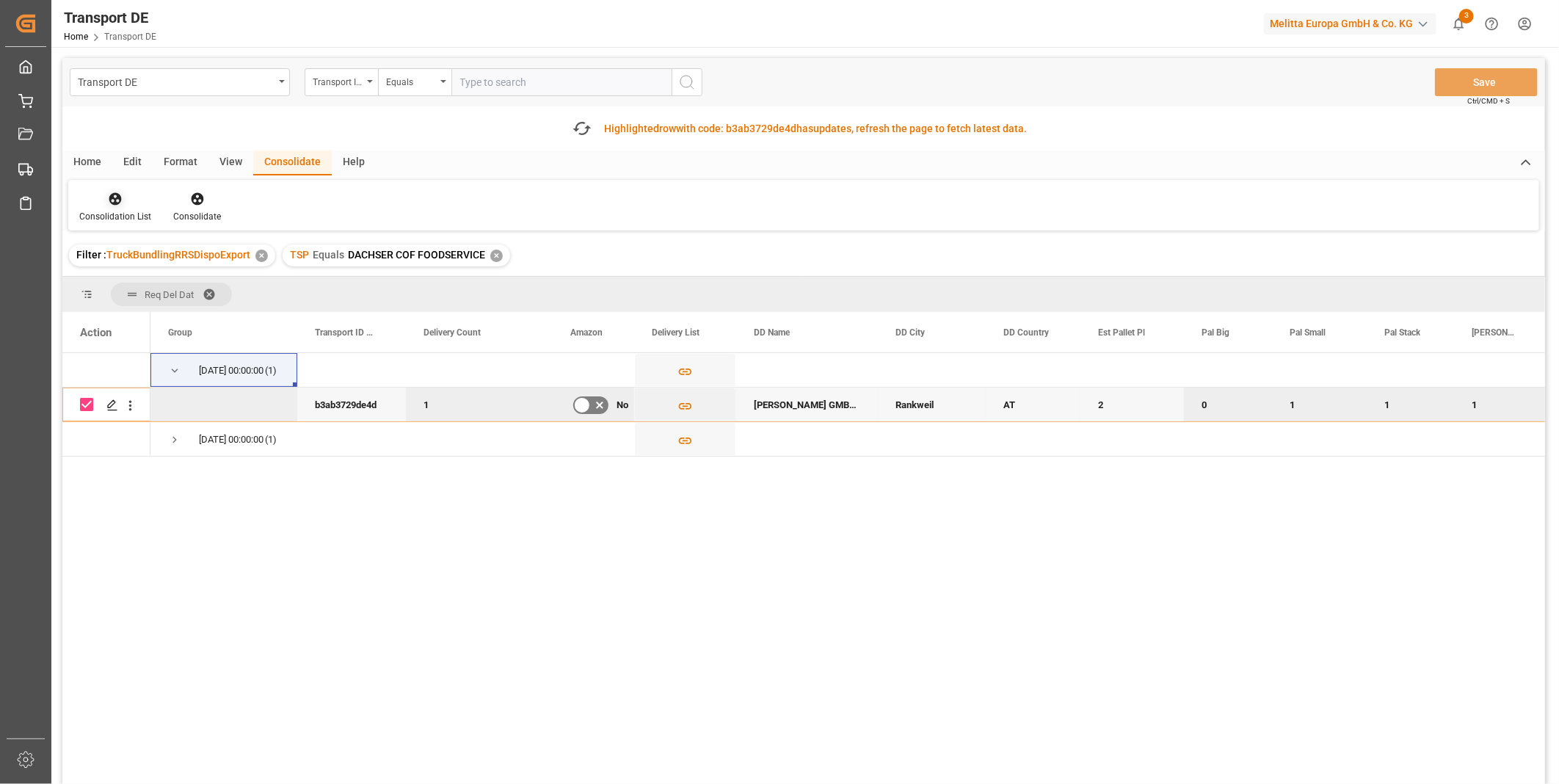
click at [116, 202] on icon at bounding box center [115, 199] width 13 height 13
click at [156, 307] on div "Transport DE Transport ID Logward Equals Save Ctrl/CMD + S Fetch latest updates…" at bounding box center [803, 462] width 1482 height 808
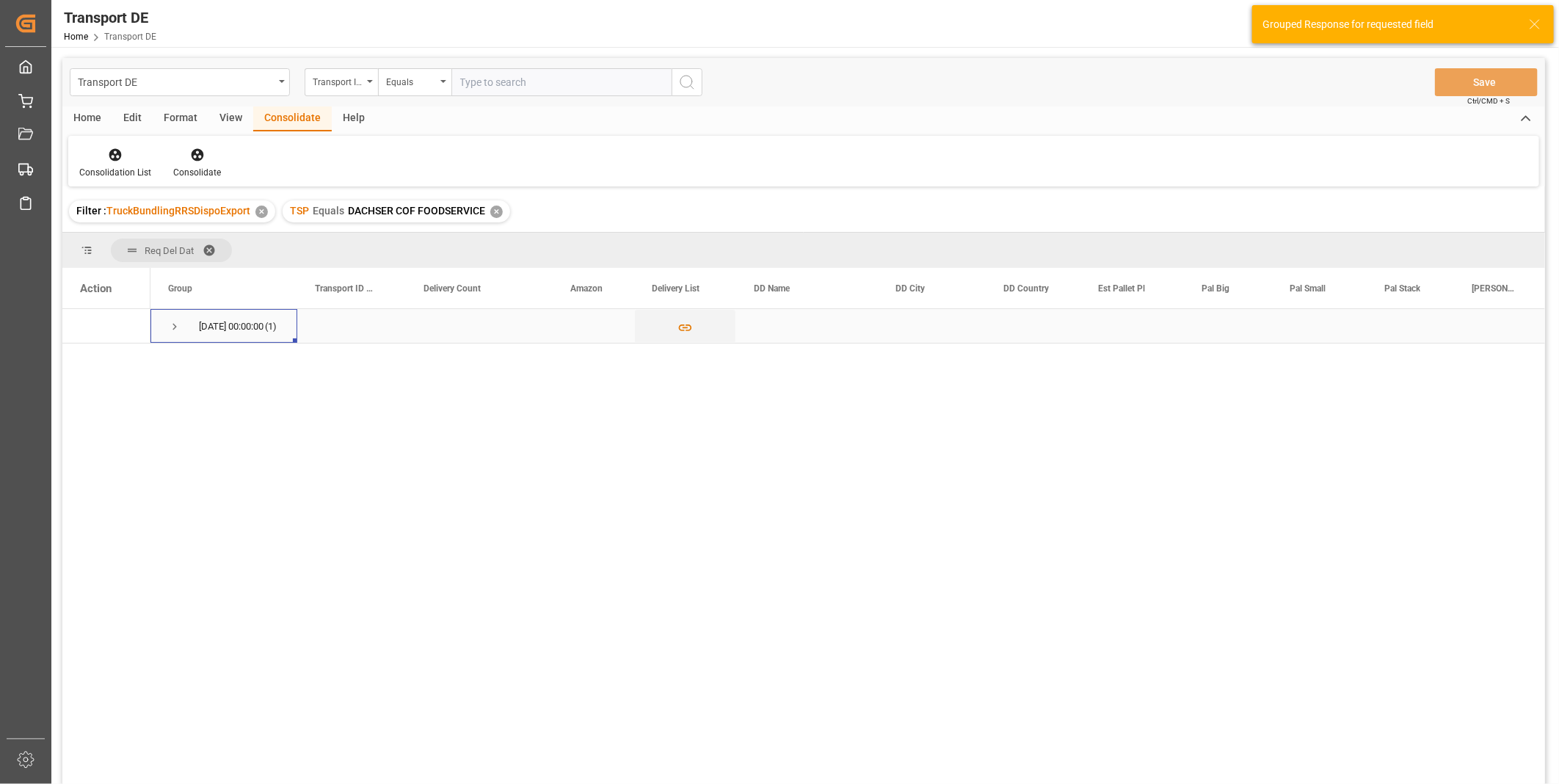
click at [175, 318] on span "Press SPACE to select this row." at bounding box center [175, 326] width 13 height 34
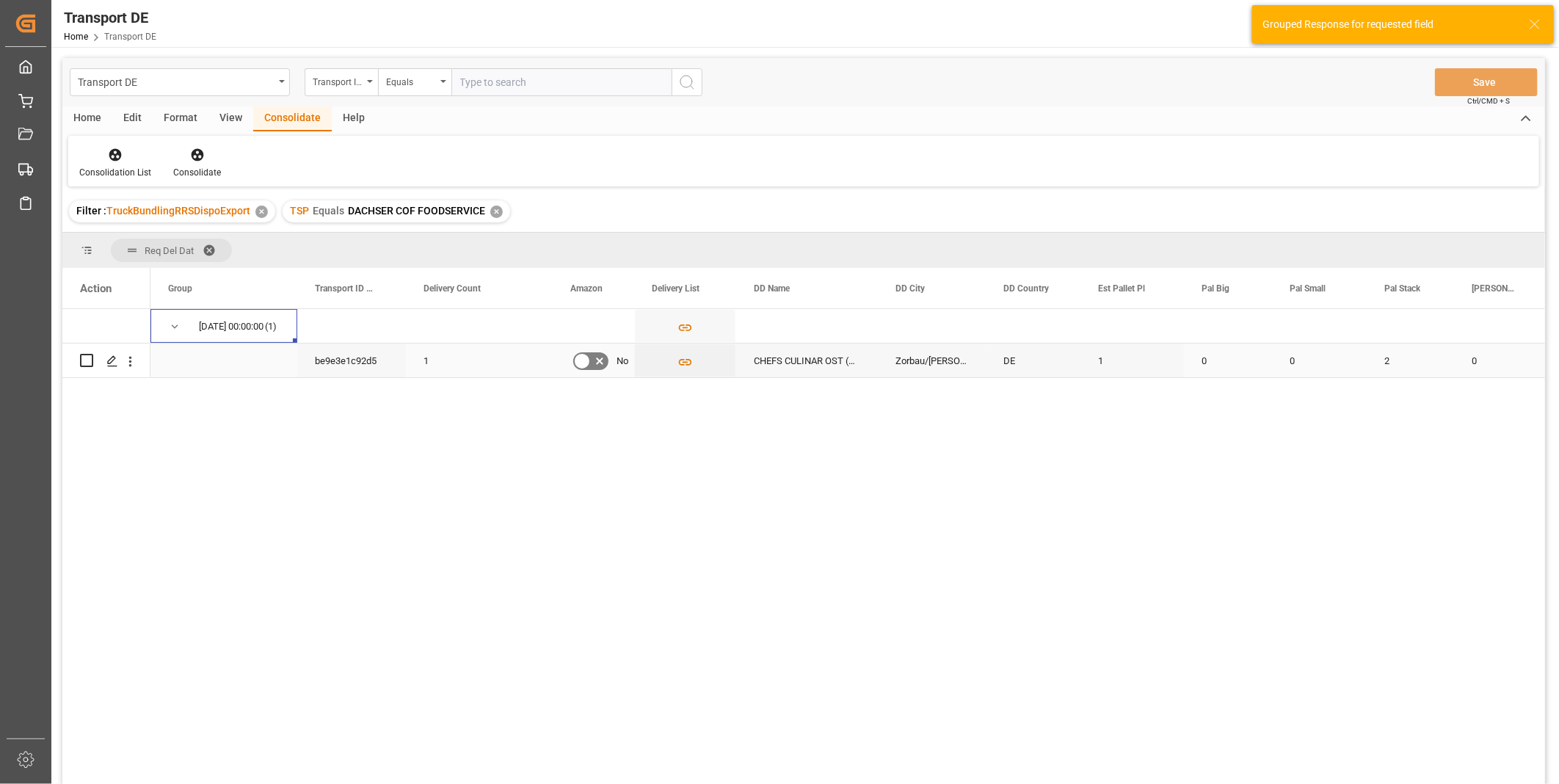
drag, startPoint x: 83, startPoint y: 353, endPoint x: 82, endPoint y: 363, distance: 10.0
click at [82, 363] on input "Press Space to toggle row selection (unchecked)" at bounding box center [87, 361] width 13 height 13
checkbox input "true"
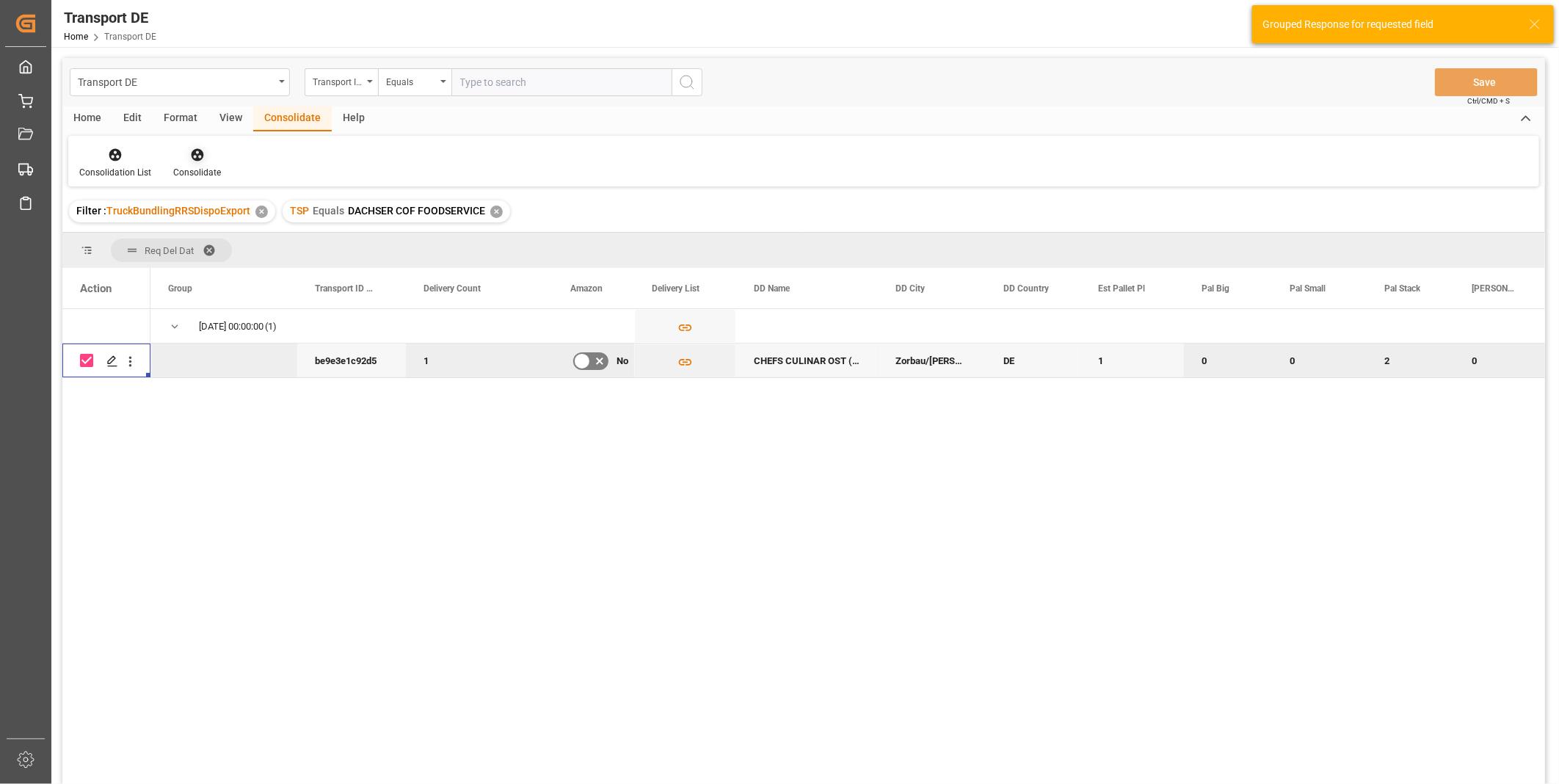
click at [192, 174] on div "Consolidate" at bounding box center [197, 172] width 48 height 13
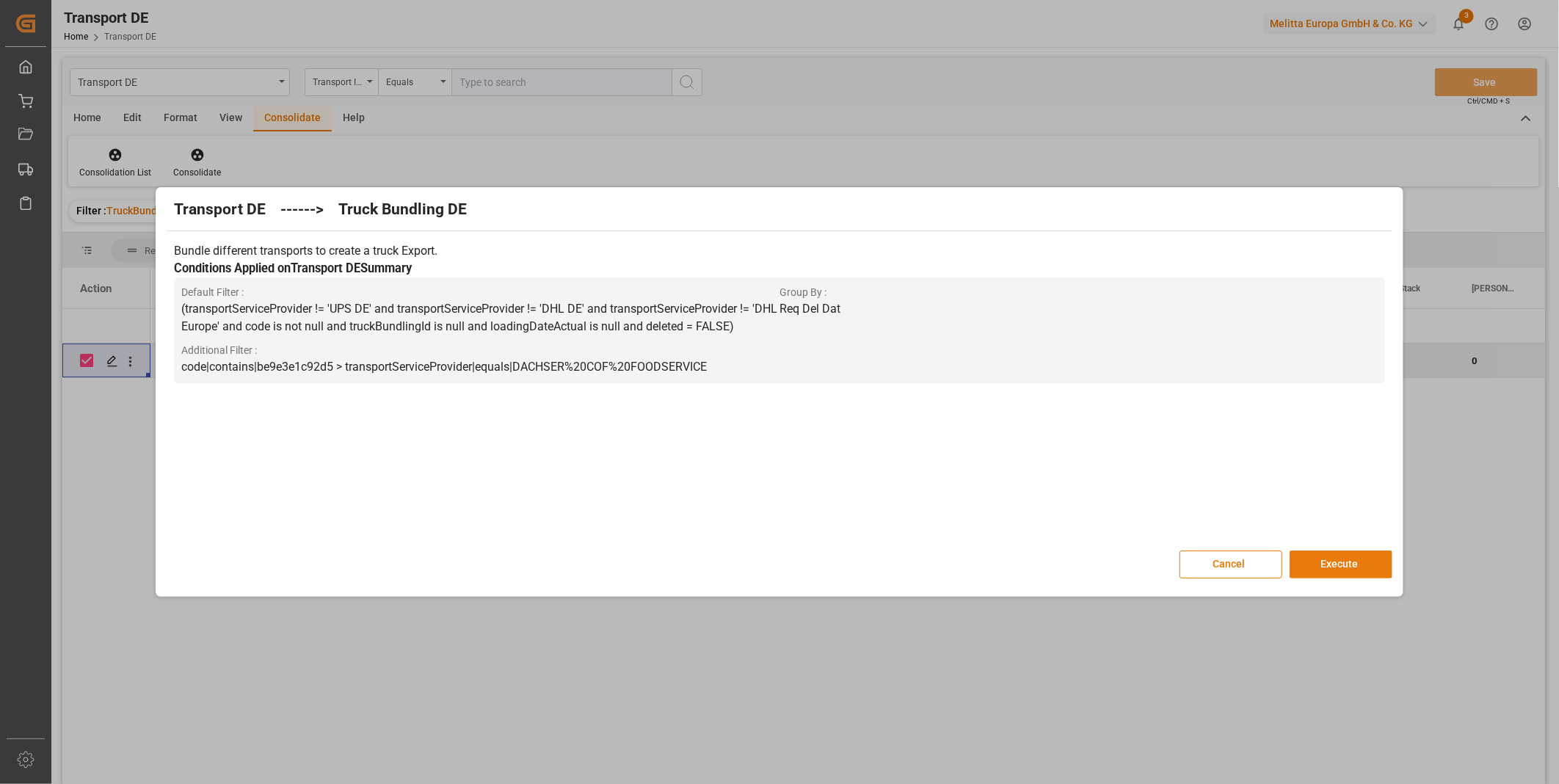
click at [1354, 559] on button "Execute" at bounding box center [1341, 564] width 103 height 28
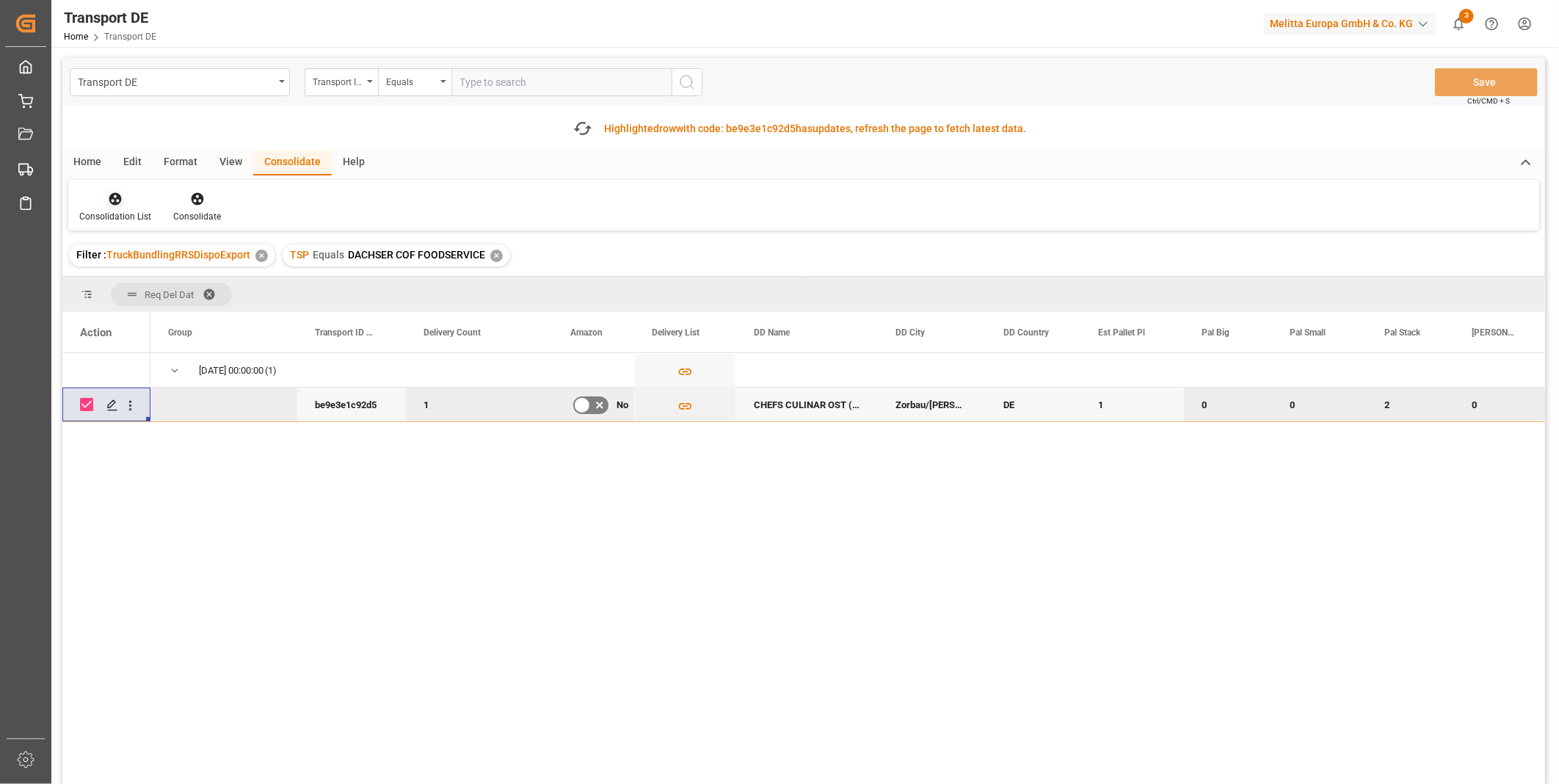
click at [113, 207] on div "Consolidation List" at bounding box center [115, 207] width 94 height 32
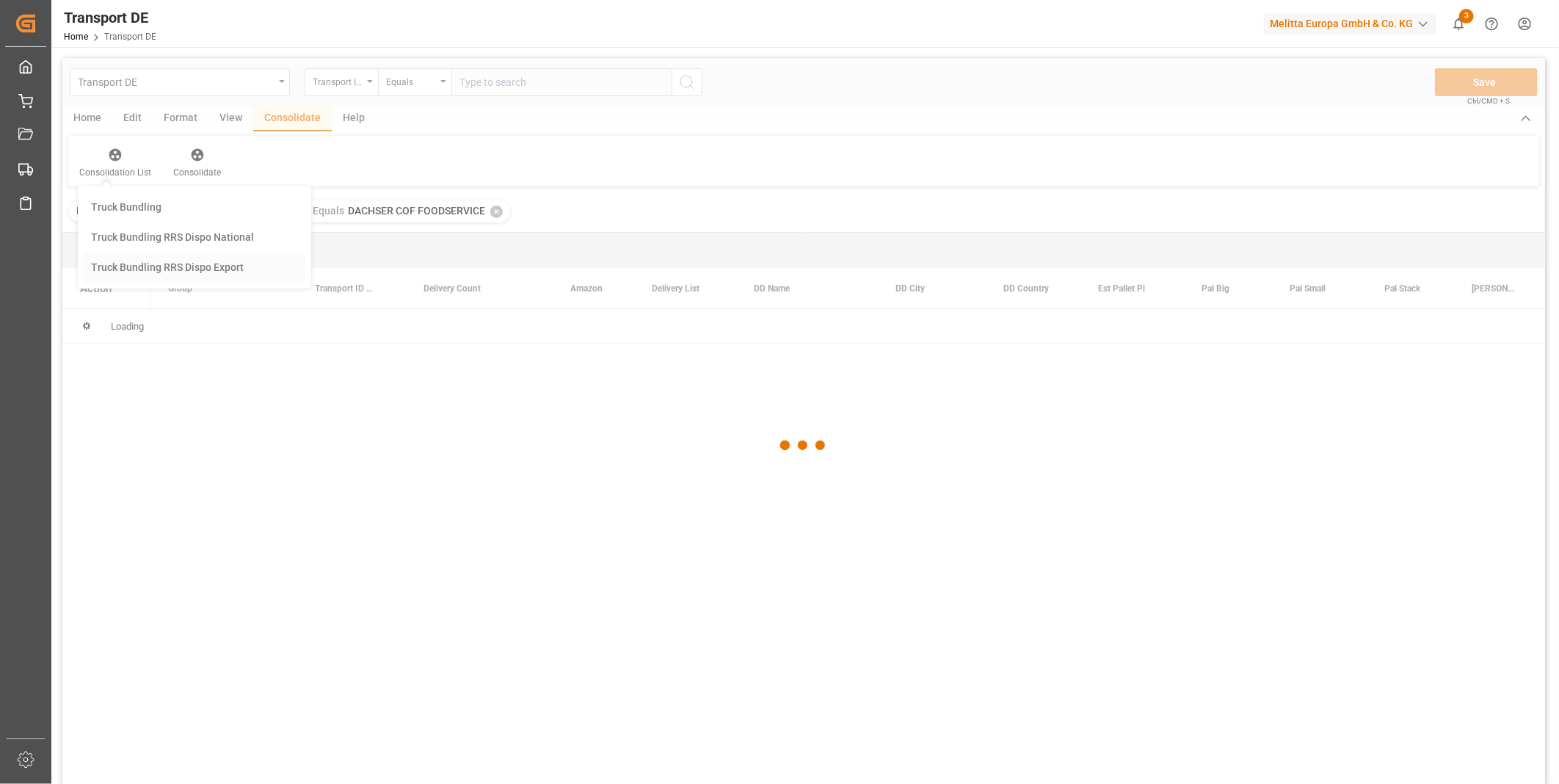
click at [220, 311] on div "Transport DE Transport ID Logward Equals Save Ctrl/CMD + S Home Edit Format Vie…" at bounding box center [803, 440] width 1482 height 765
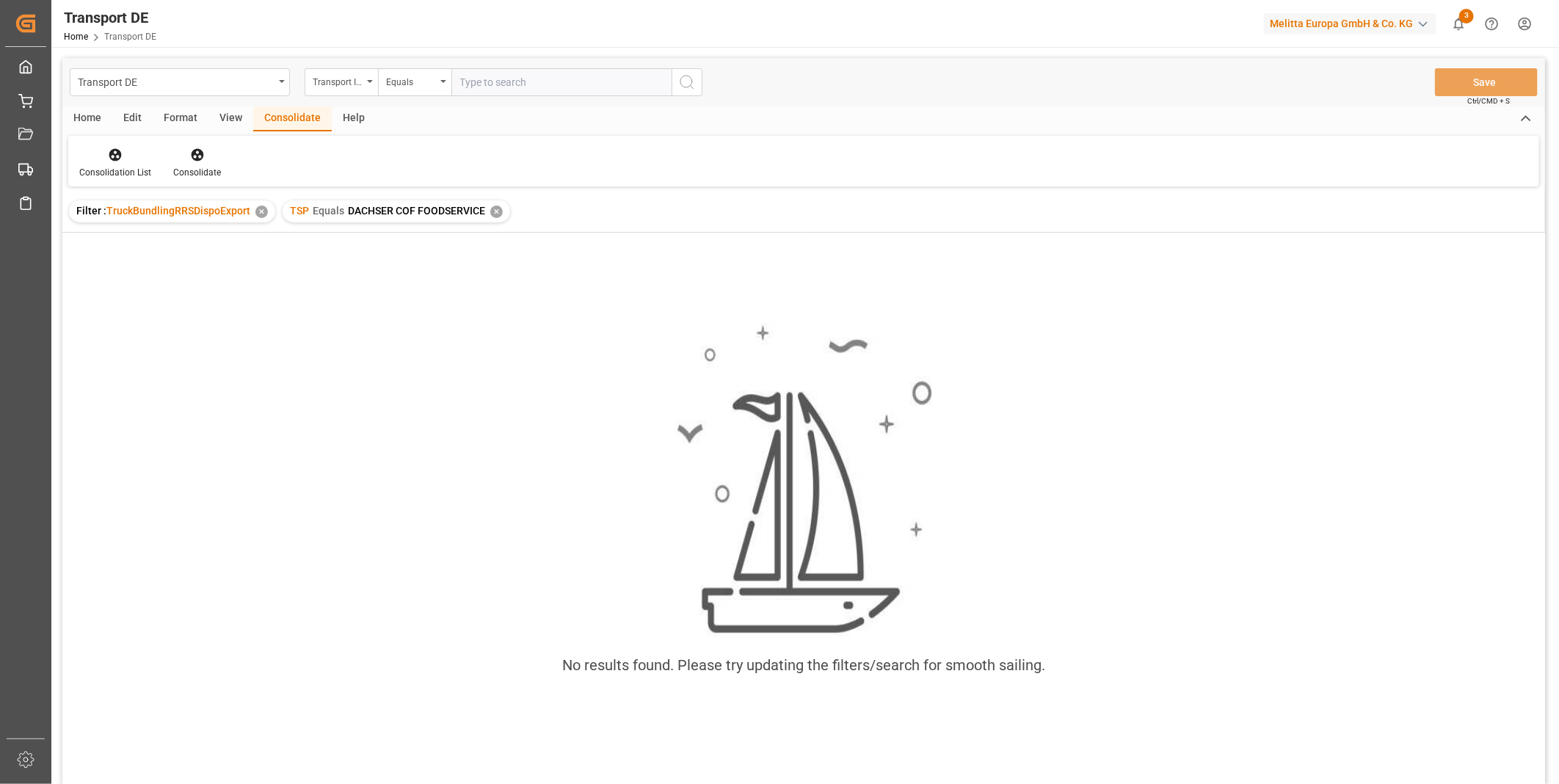
click at [493, 207] on div "✕" at bounding box center [496, 211] width 13 height 13
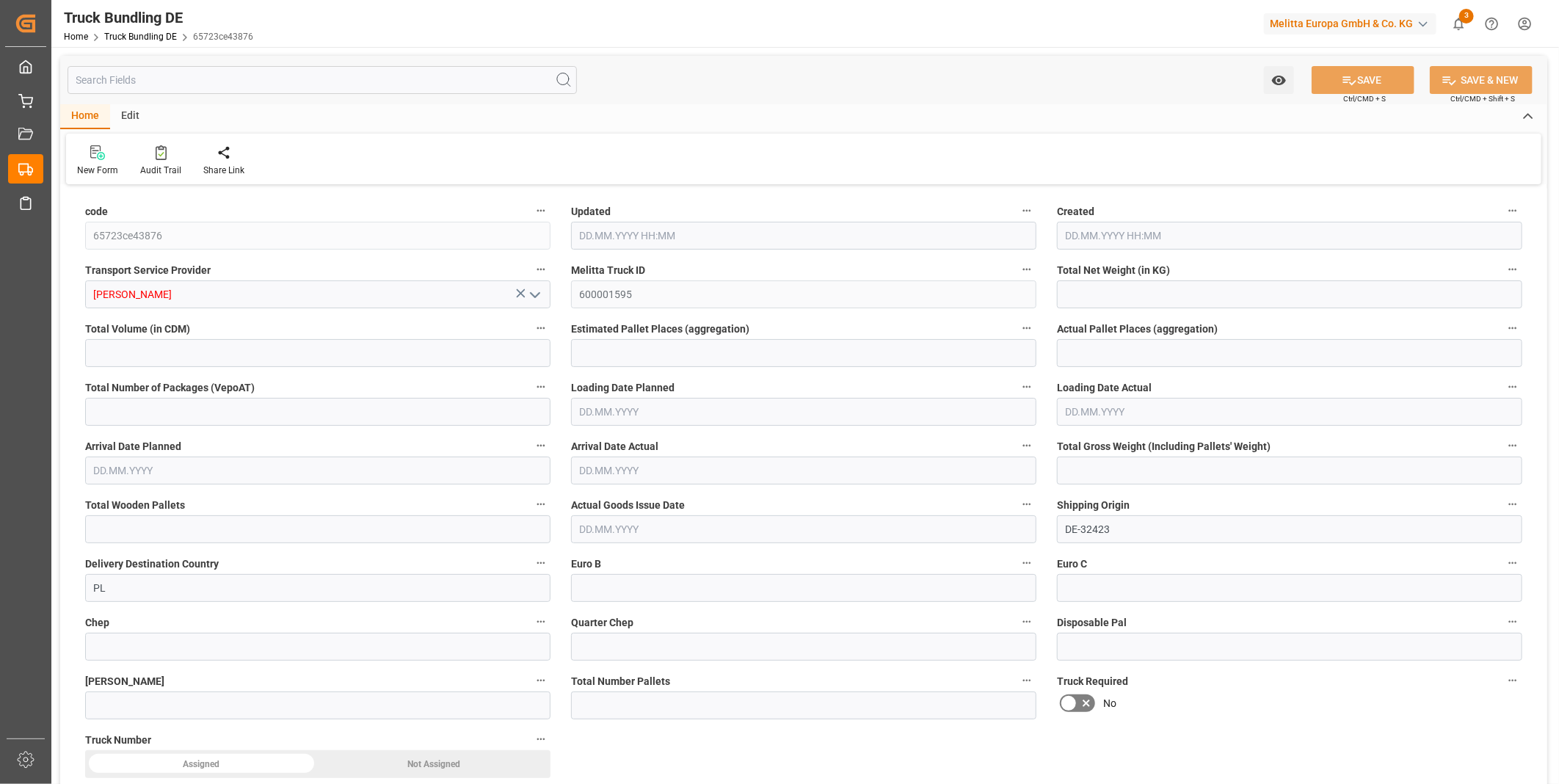
type input "740.8"
type input "8891.2"
type input "5"
type input "0"
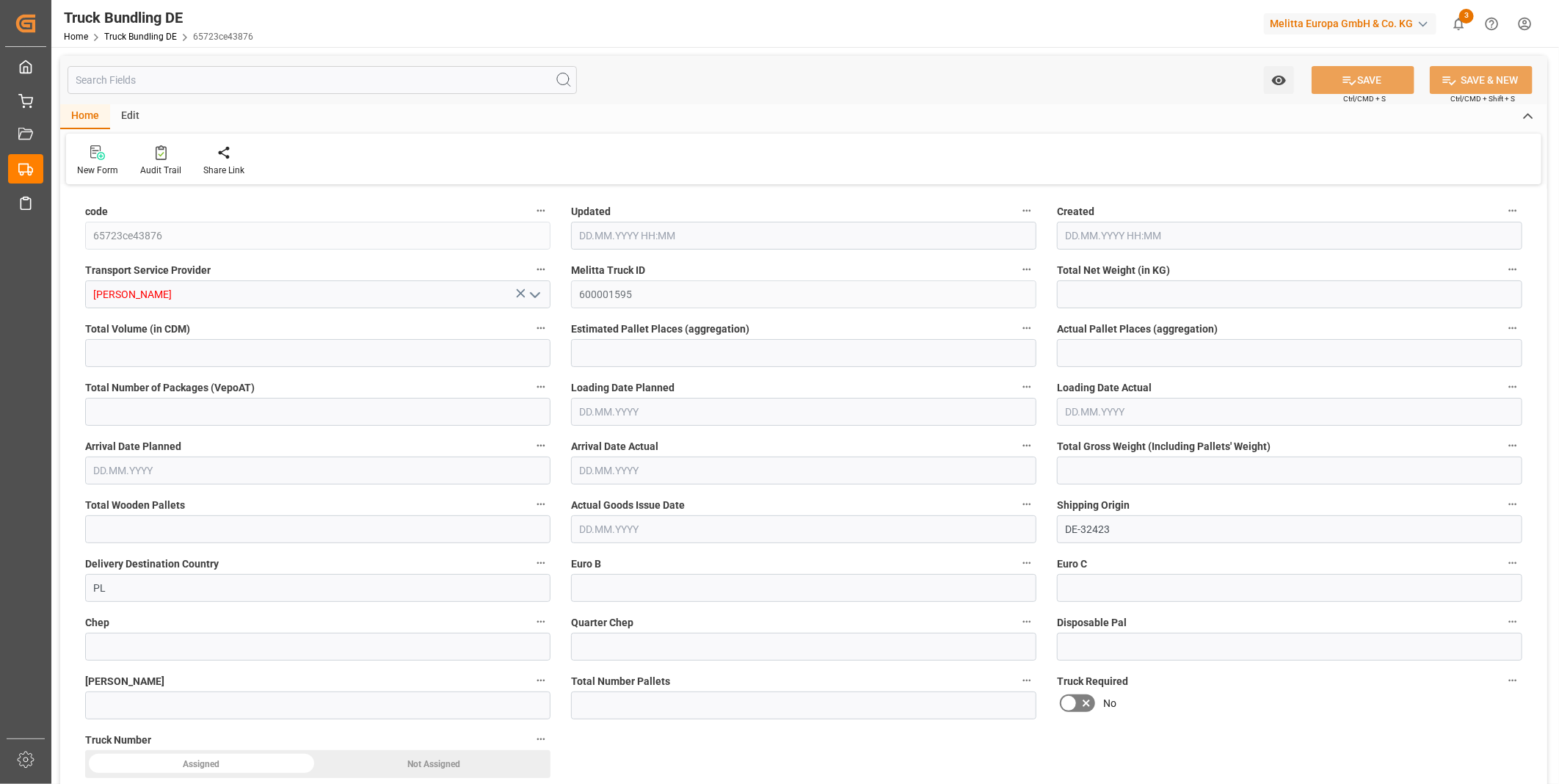
type input "1040"
type input "5"
type input "0"
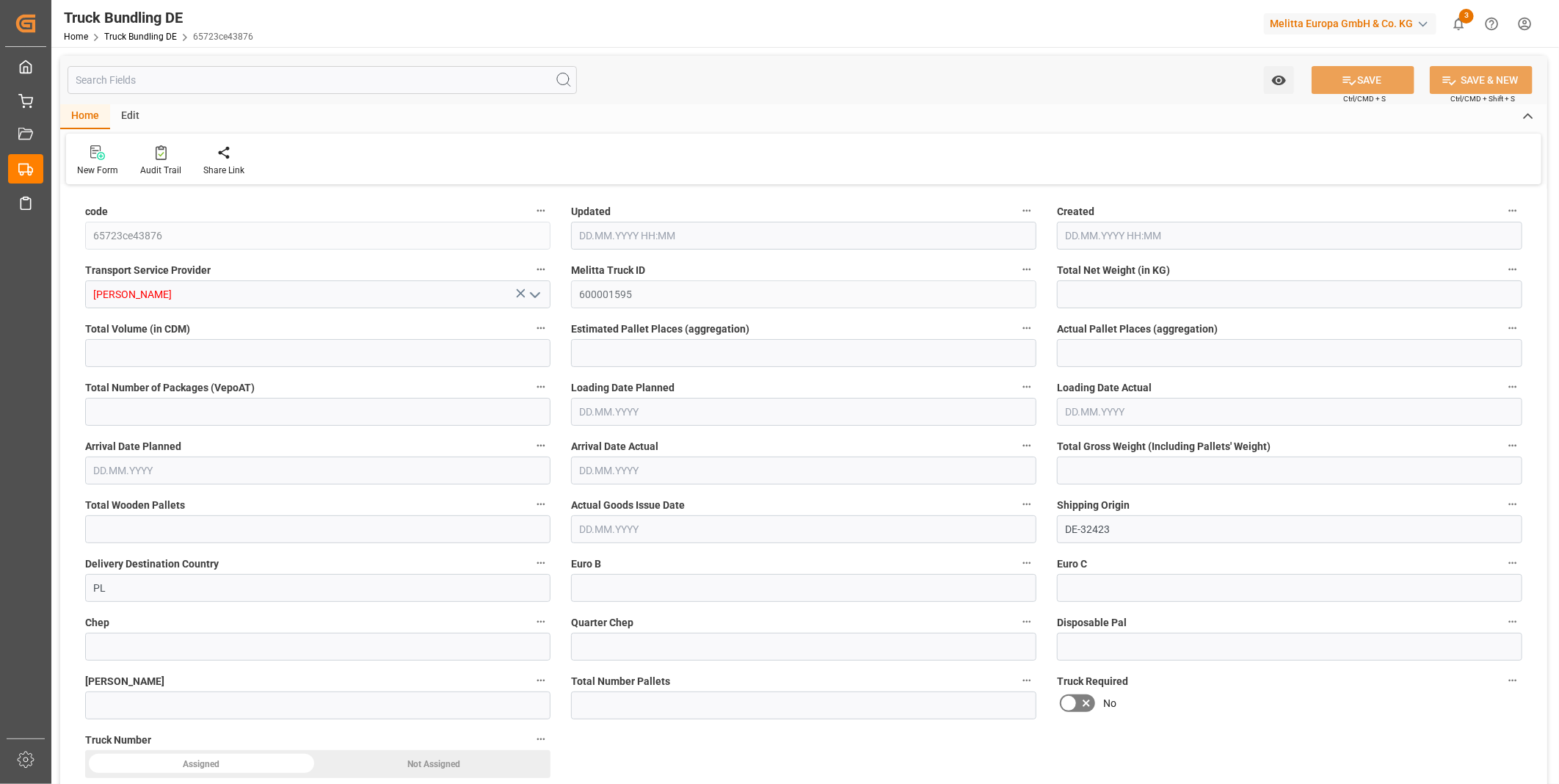
type input "0"
type input "12.08.2025 08:15"
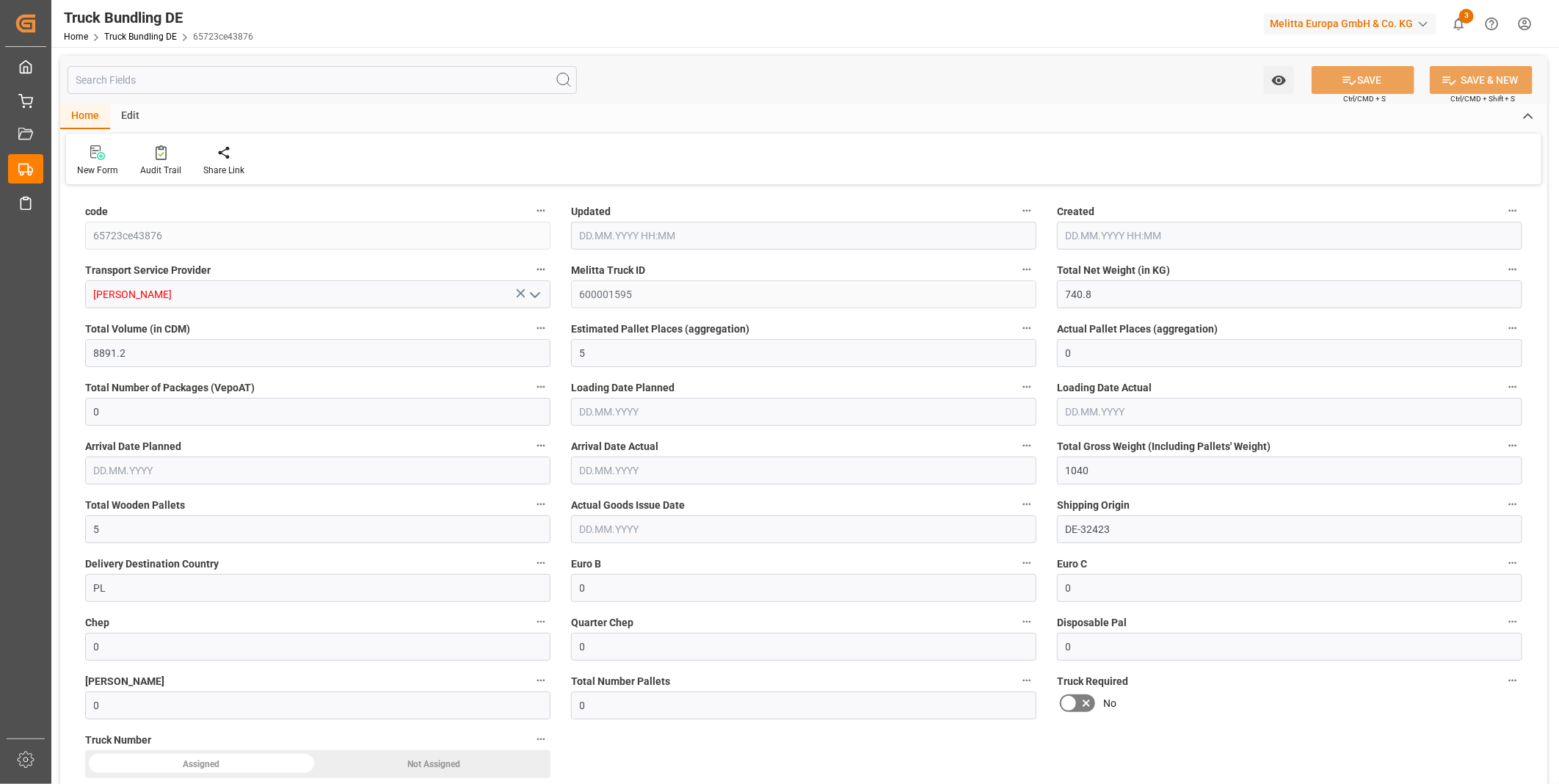
type input "12.08.2025 08:15"
type input "13.08.2025"
type input "[DATE]"
type input "12.08.2025 08:16"
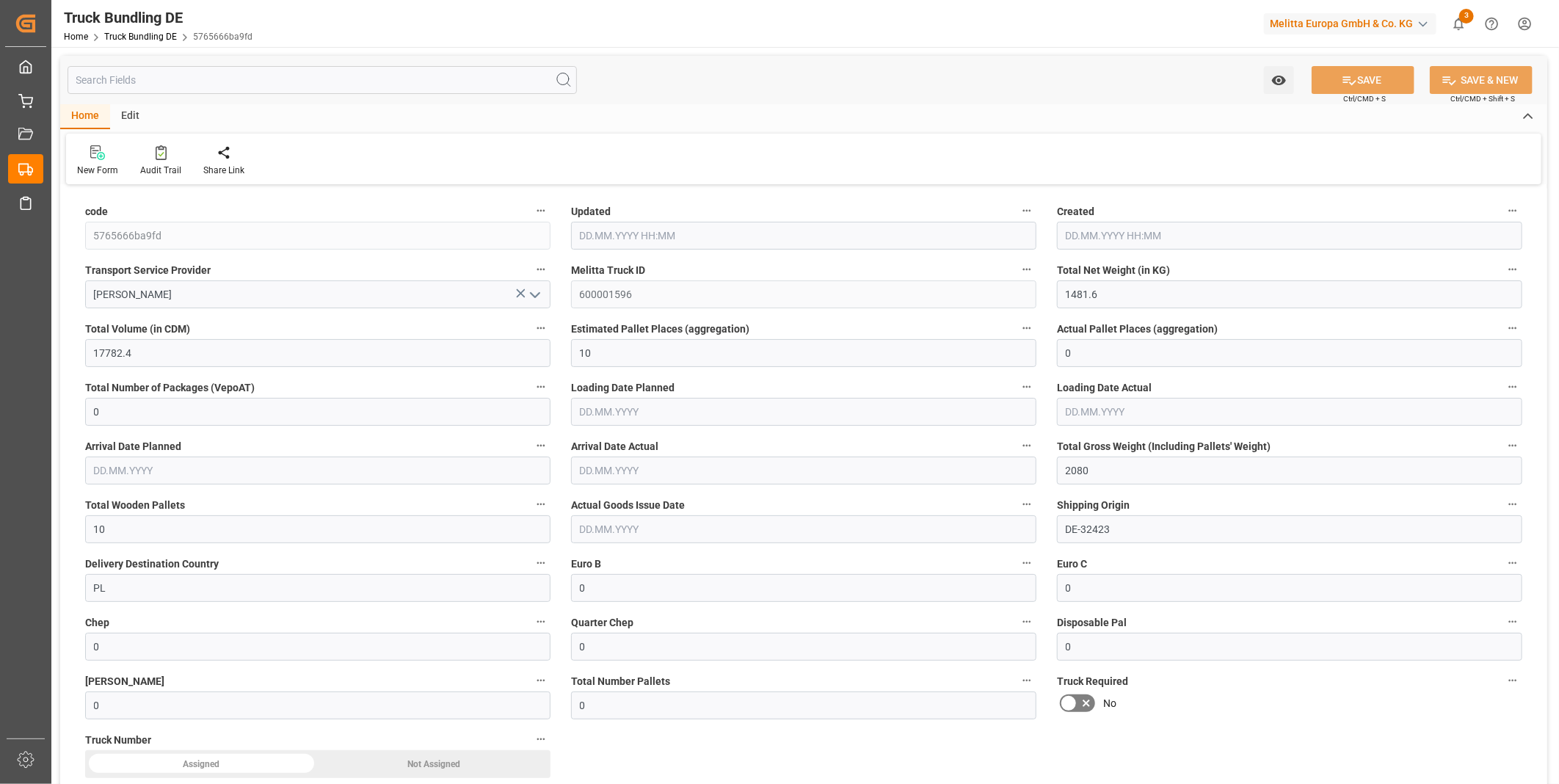
type input "12.08.2025 08:16"
type input "13.08.2025"
type input "19.08.2025"
type input "12.08.2025"
type input "12.08.2025 08:18"
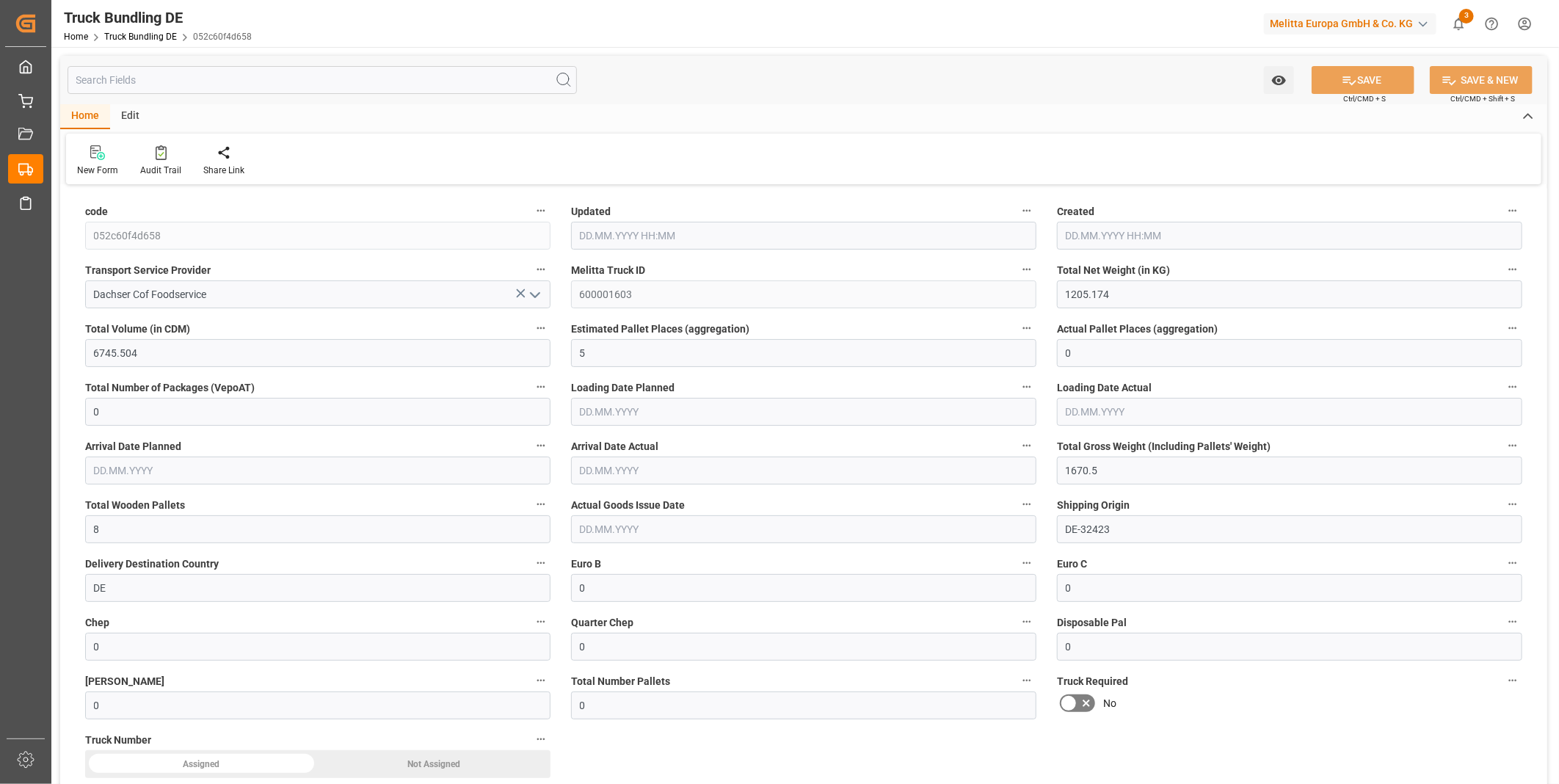
type input "12.08.2025 08:18"
type input "15.08.2025"
type input "19.08.2025"
type input "12.08.2025"
type input "[DATE] 08:18"
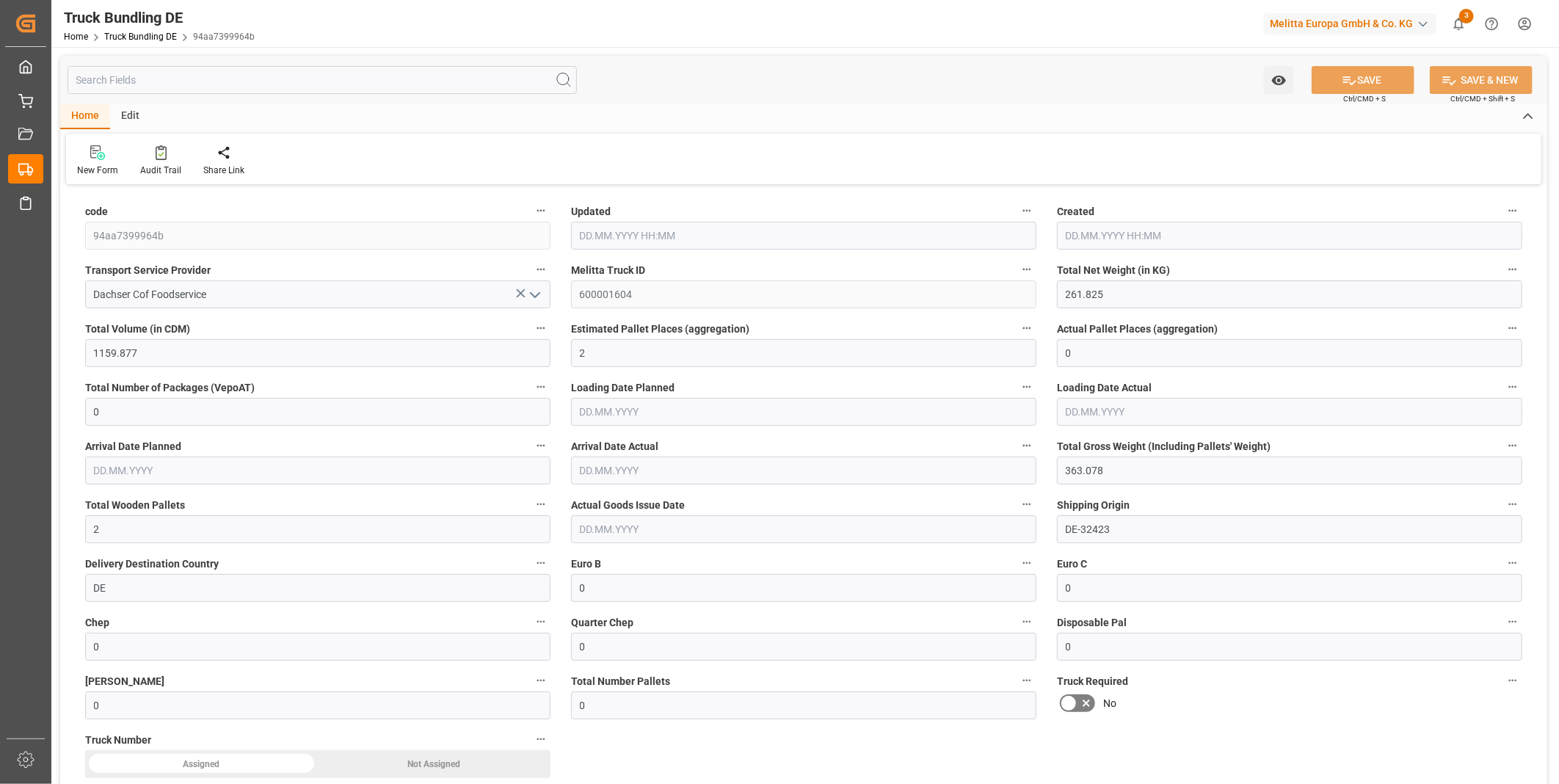
type input "[DATE] 08:18"
type input "[DATE]"
